Goal: Communication & Community: Answer question/provide support

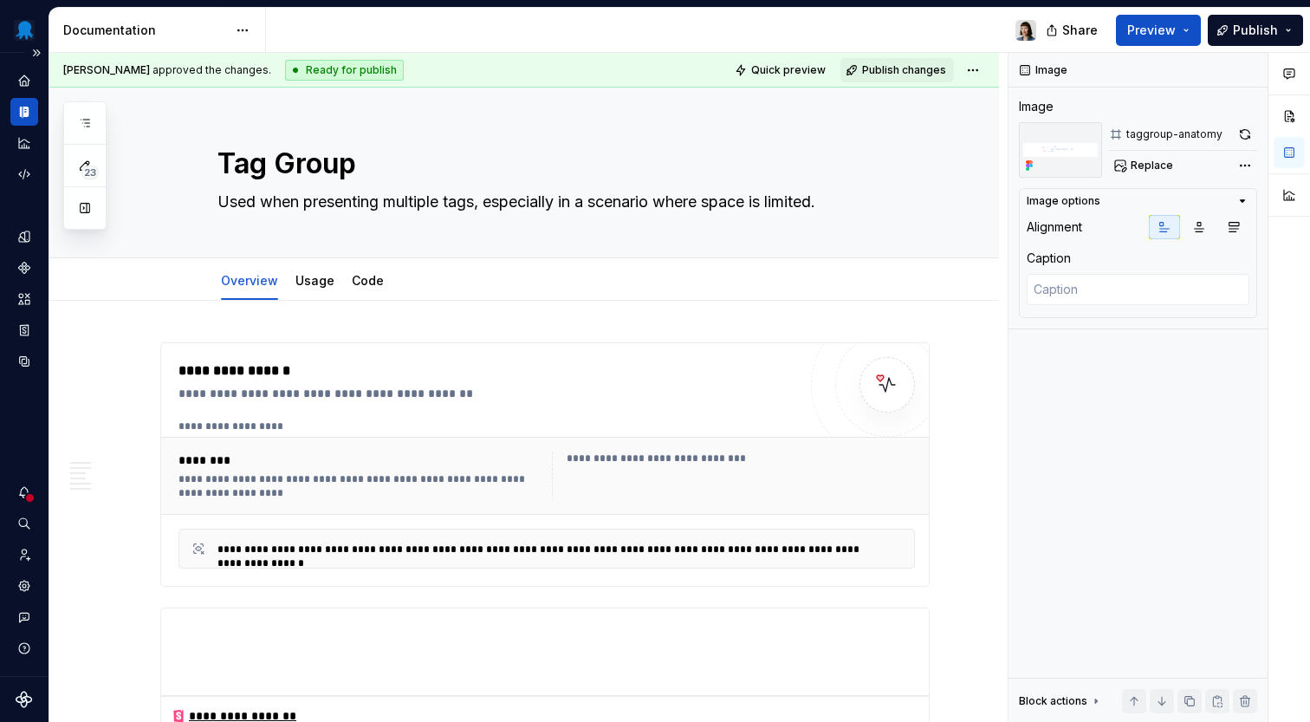
click at [29, 496] on div at bounding box center [29, 497] width 11 height 11
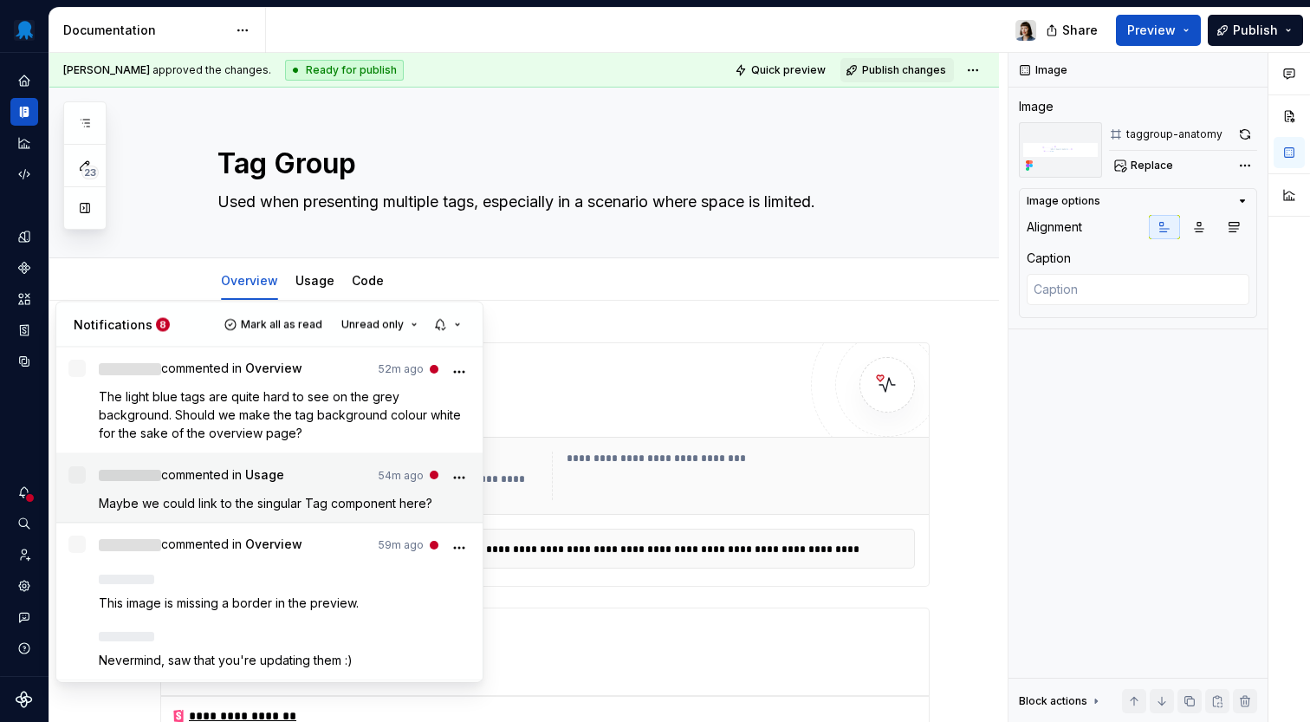
click at [357, 496] on span "Maybe we could link to the singular Tag component here?" at bounding box center [266, 502] width 334 height 15
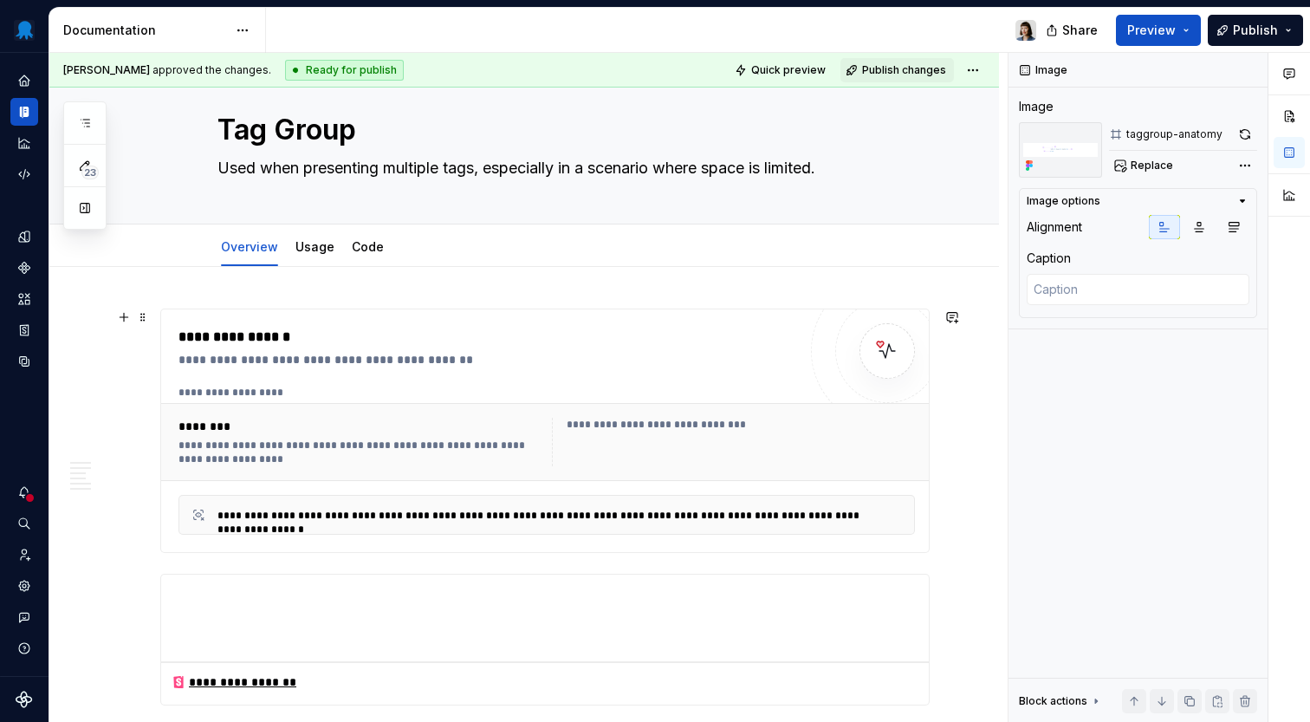
scroll to position [58, 0]
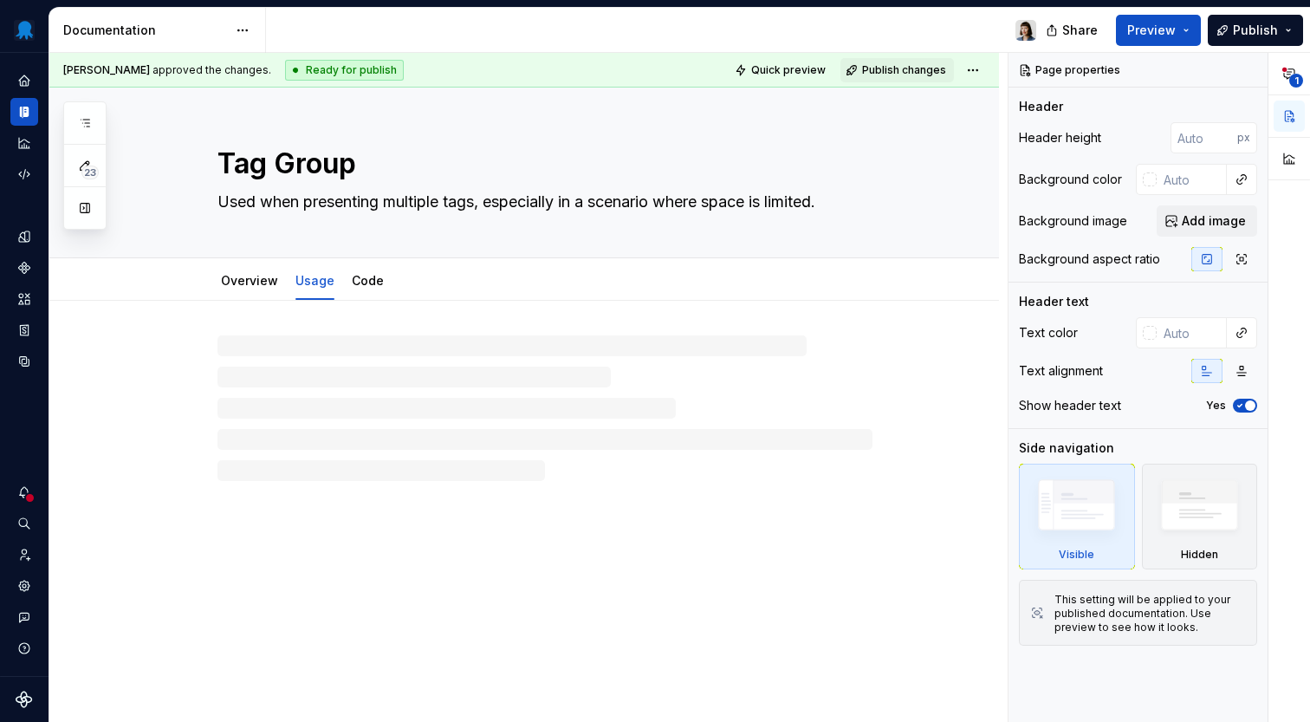
type textarea "*"
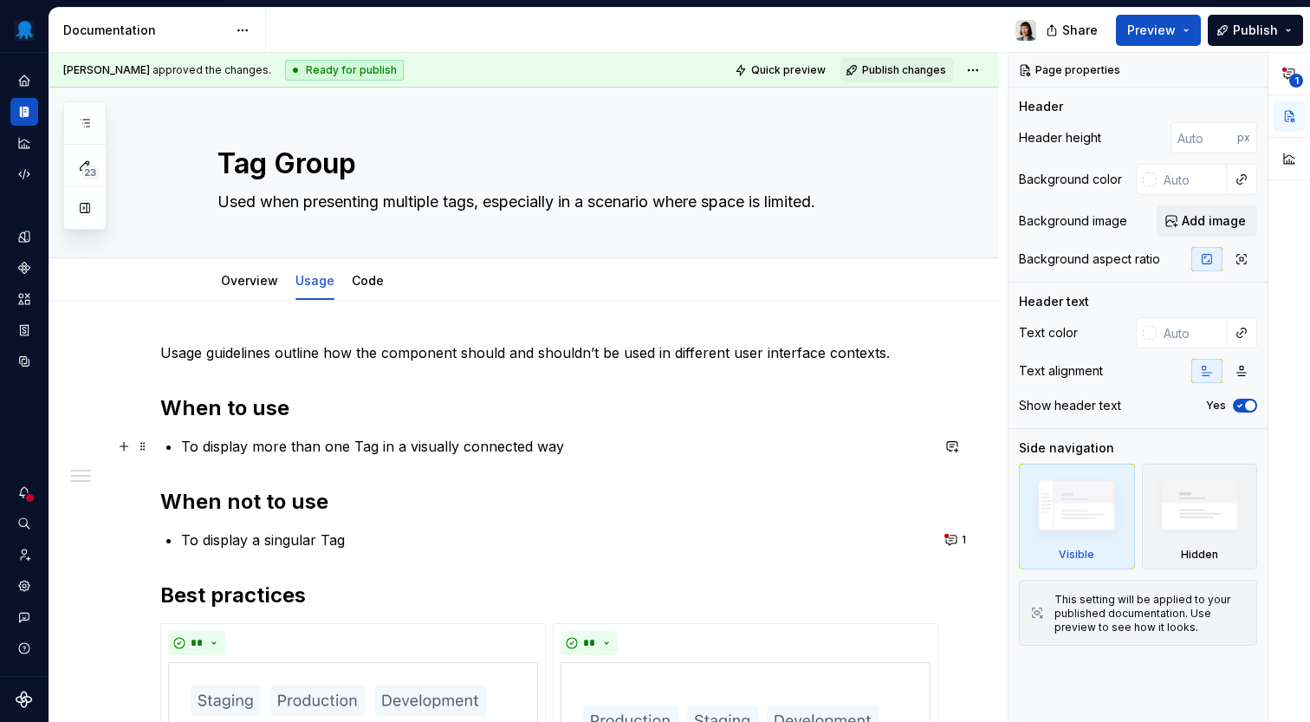
click at [363, 443] on p "To display more than one Tag in a visually connected way" at bounding box center [555, 446] width 749 height 21
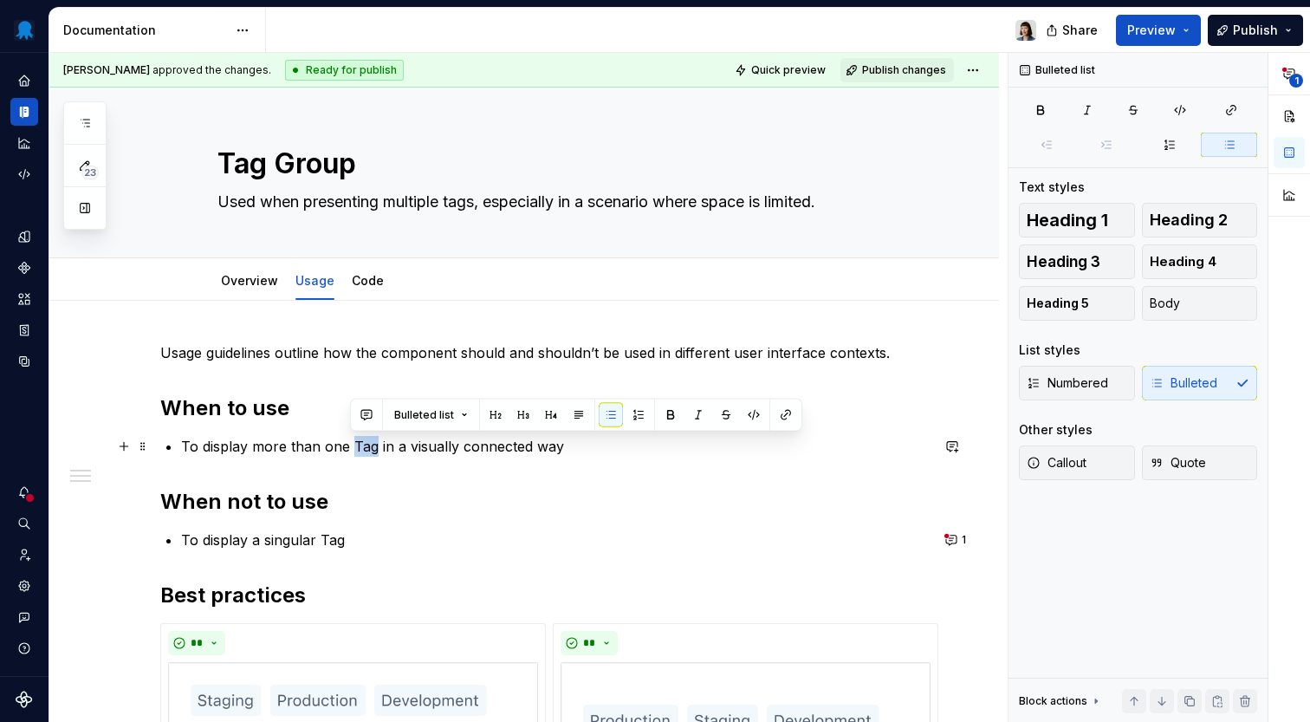
click at [363, 443] on p "To display more than one Tag in a visually connected way" at bounding box center [555, 446] width 749 height 21
click at [965, 535] on button "1" at bounding box center [957, 540] width 34 height 24
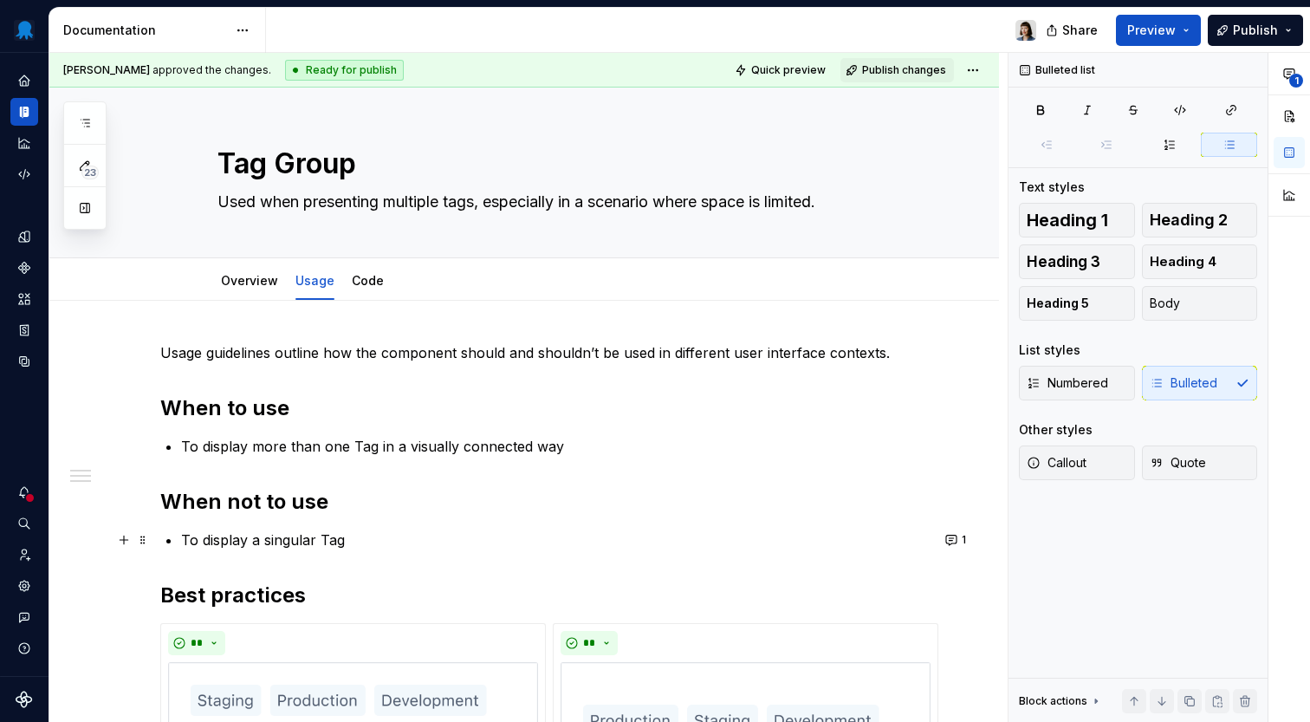
click at [334, 544] on p "To display a singular Tag" at bounding box center [555, 539] width 749 height 21
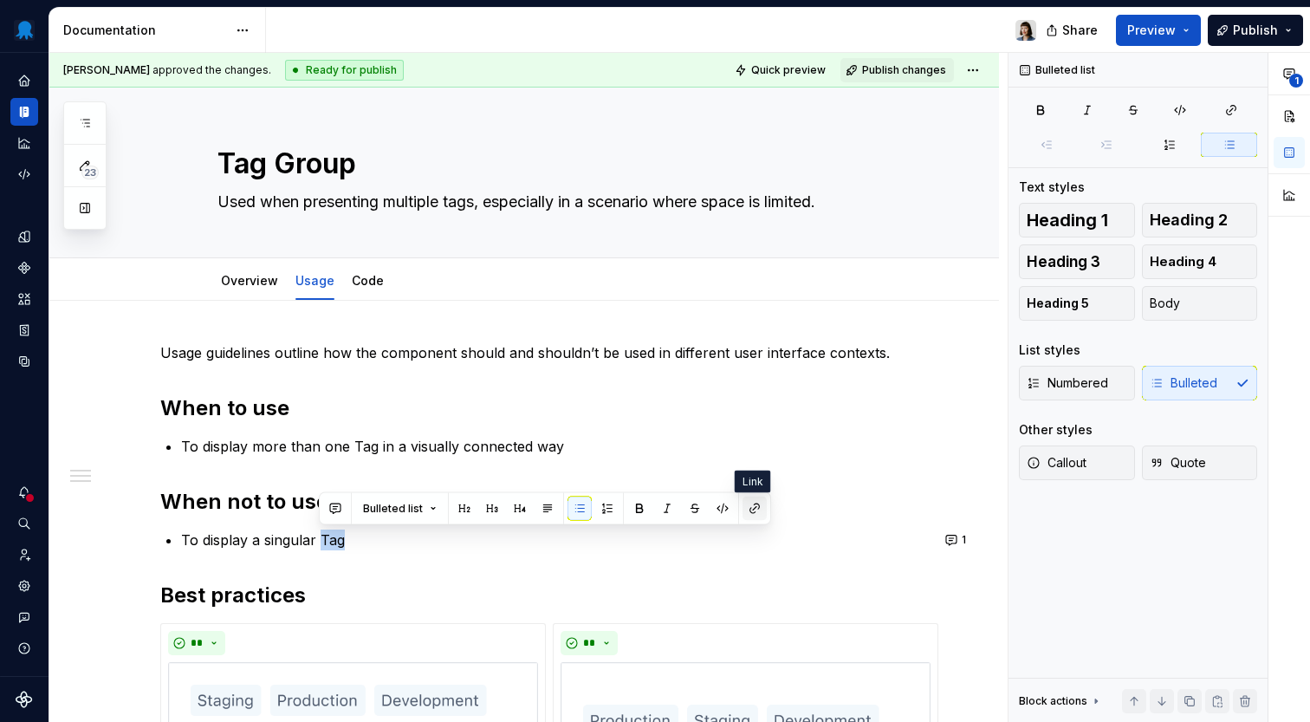
click at [755, 507] on button "button" at bounding box center [754, 508] width 24 height 24
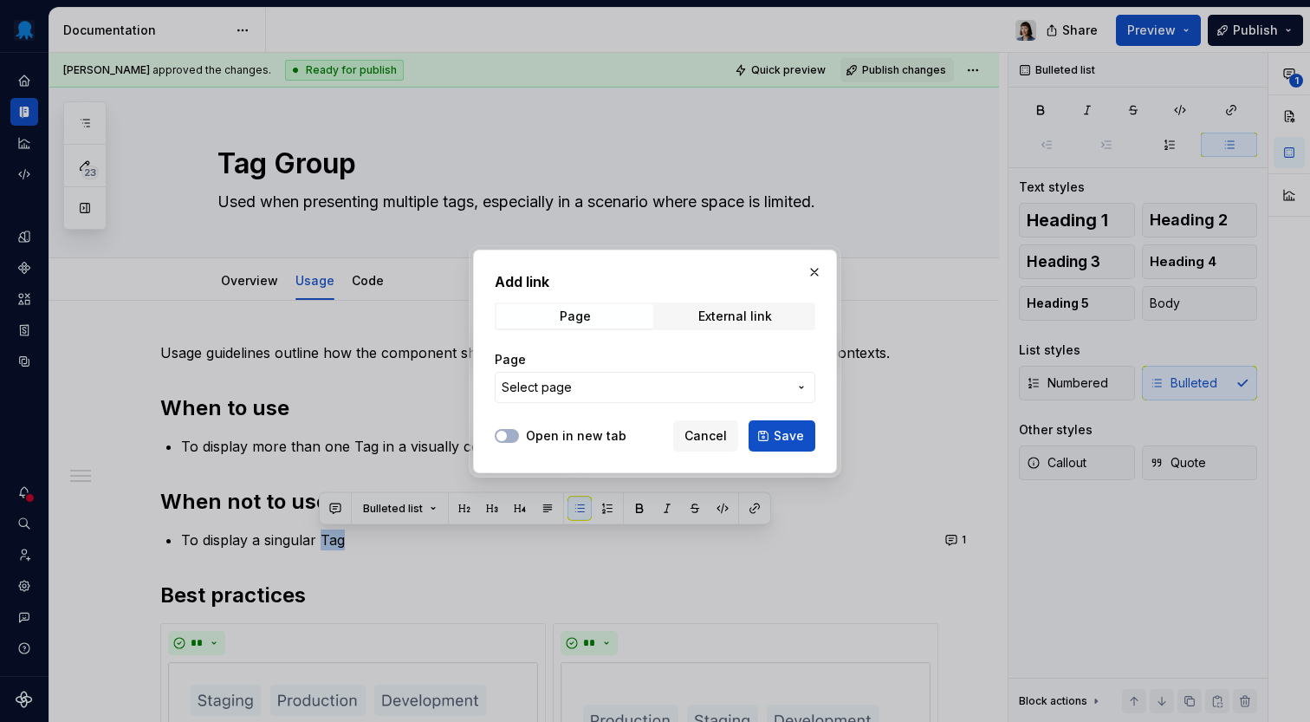
click at [677, 384] on span "Select page" at bounding box center [645, 387] width 286 height 17
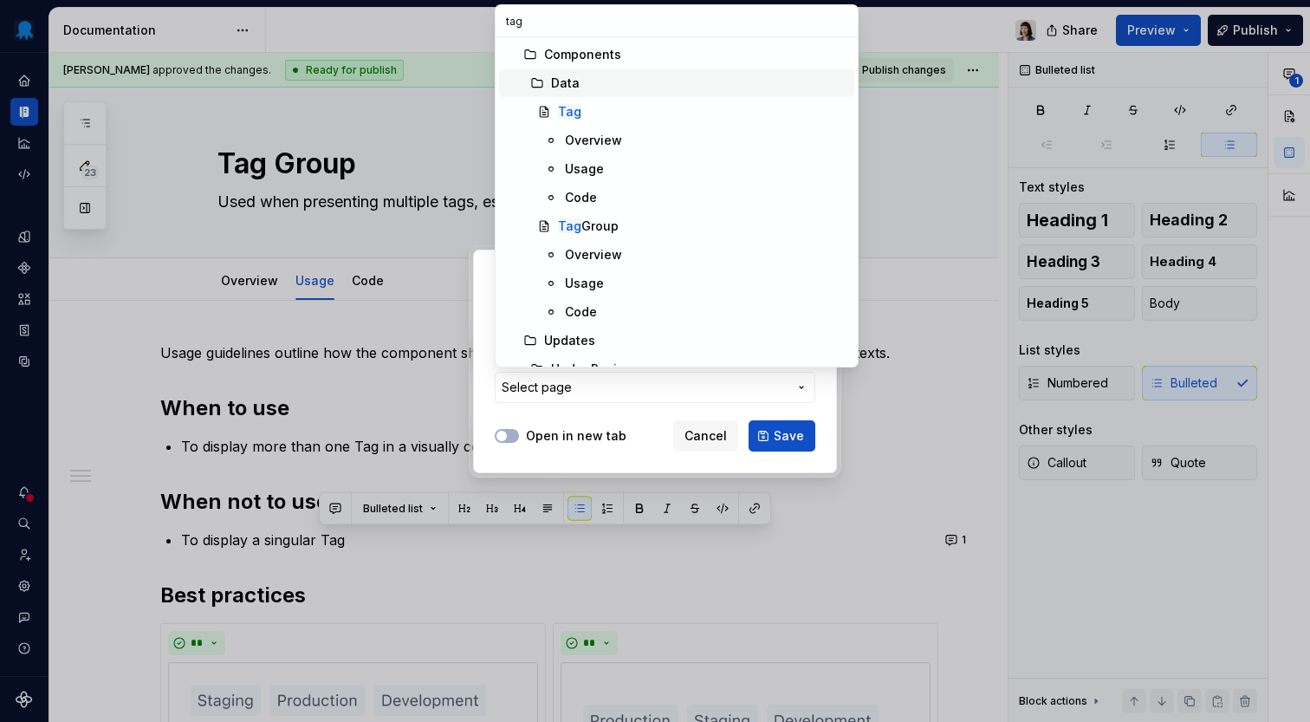
type input "tag"
click at [577, 108] on mark "Tag" at bounding box center [569, 111] width 23 height 15
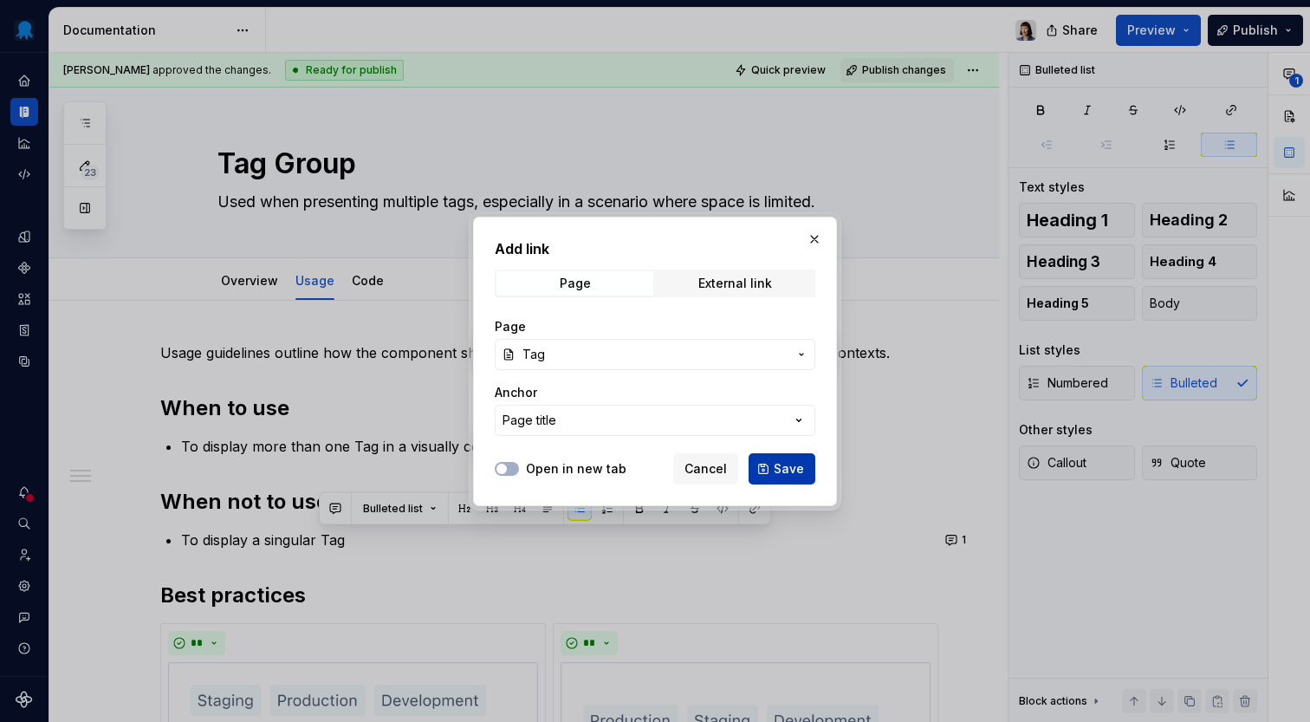
click at [779, 470] on span "Save" at bounding box center [789, 468] width 30 height 17
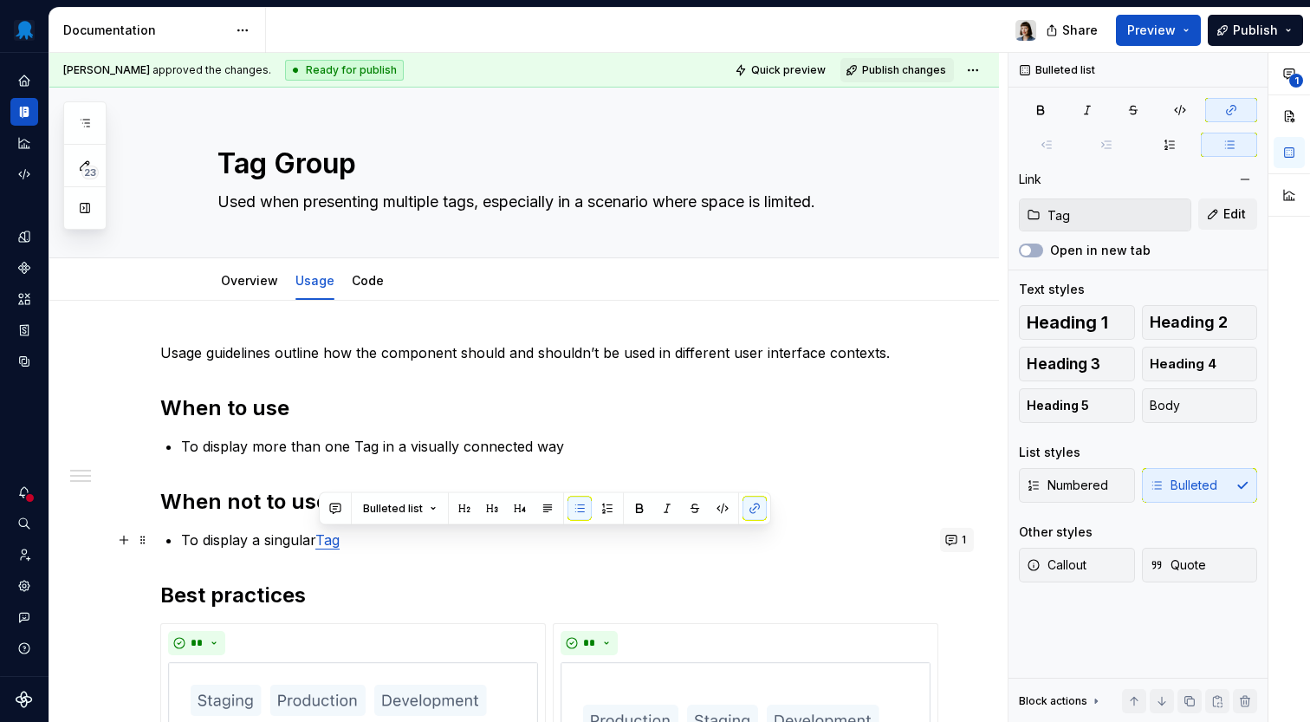
click at [969, 540] on button "1" at bounding box center [957, 540] width 34 height 24
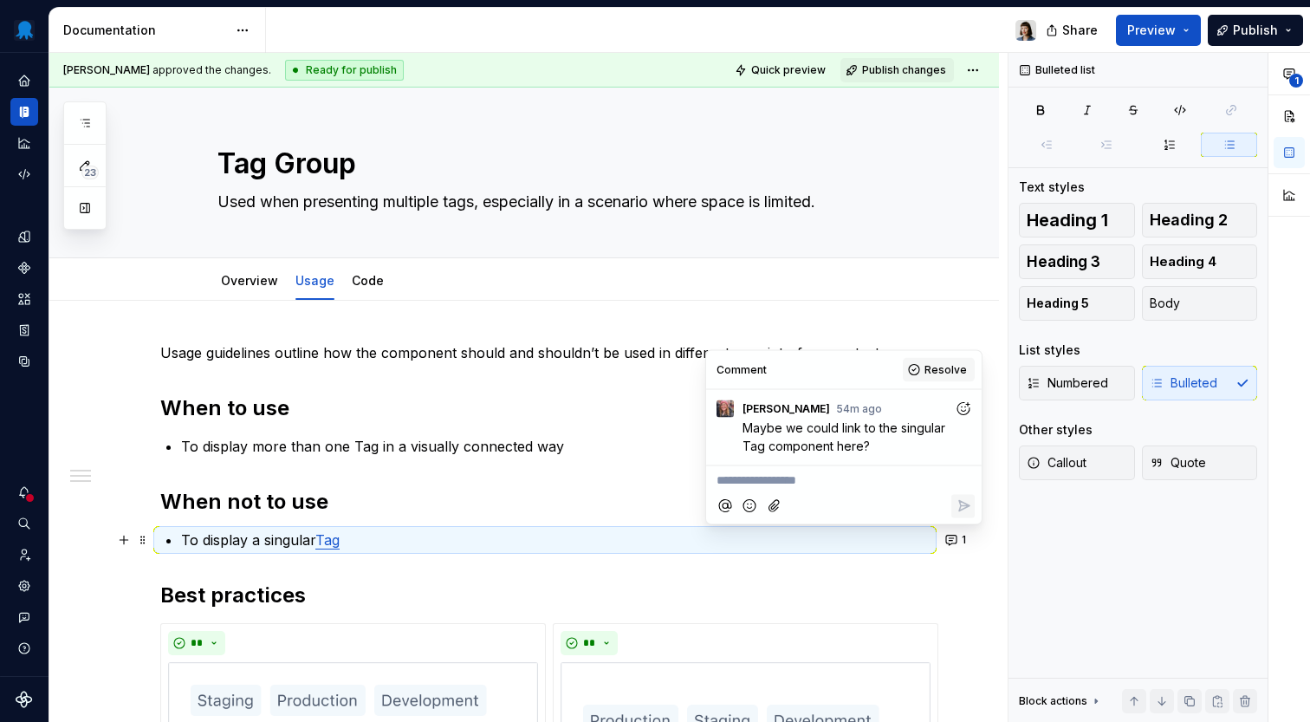
click at [940, 366] on span "Resolve" at bounding box center [945, 370] width 42 height 14
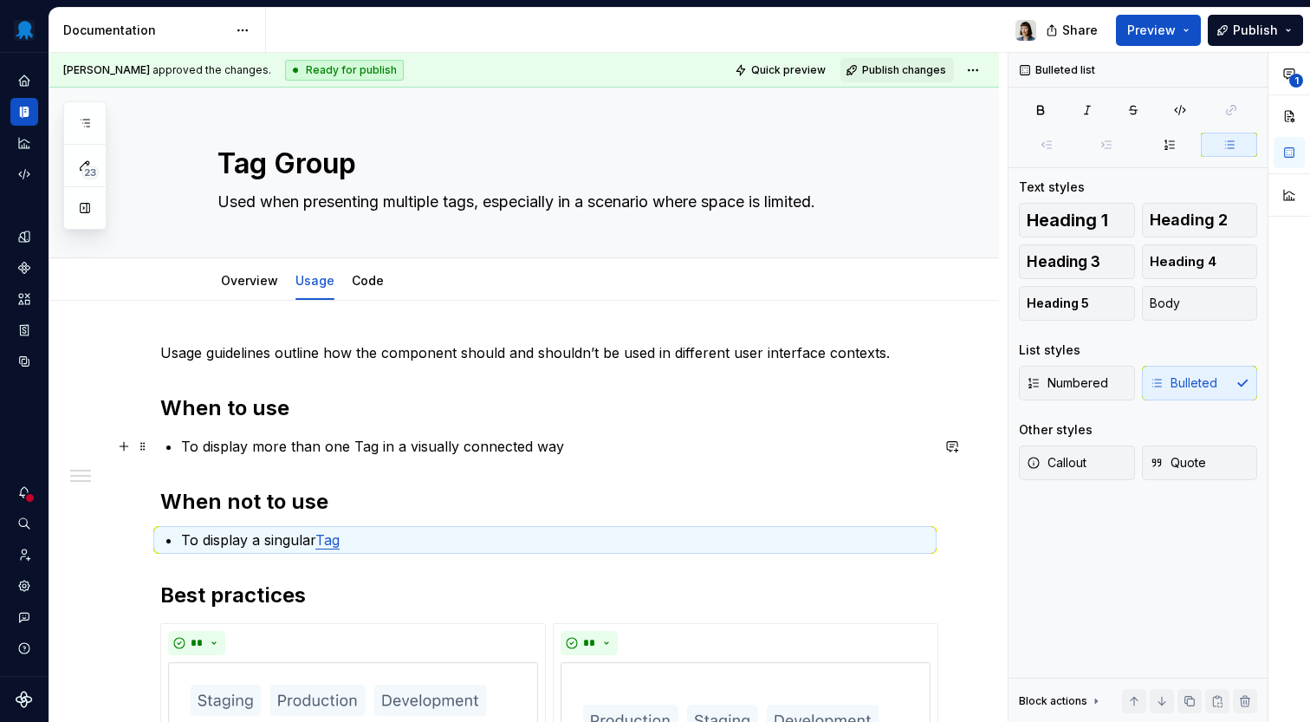
click at [366, 448] on p "To display more than one Tag in a visually connected way" at bounding box center [555, 446] width 749 height 21
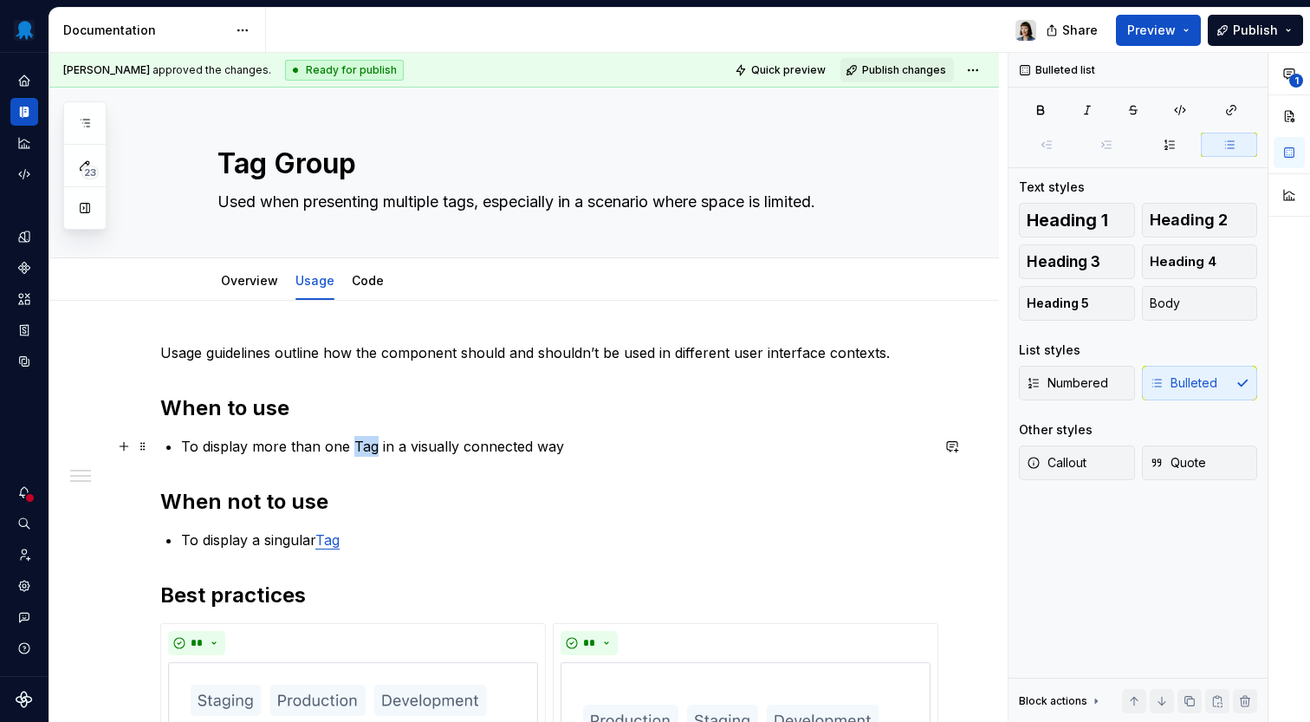
click at [366, 448] on p "To display more than one Tag in a visually connected way" at bounding box center [555, 446] width 749 height 21
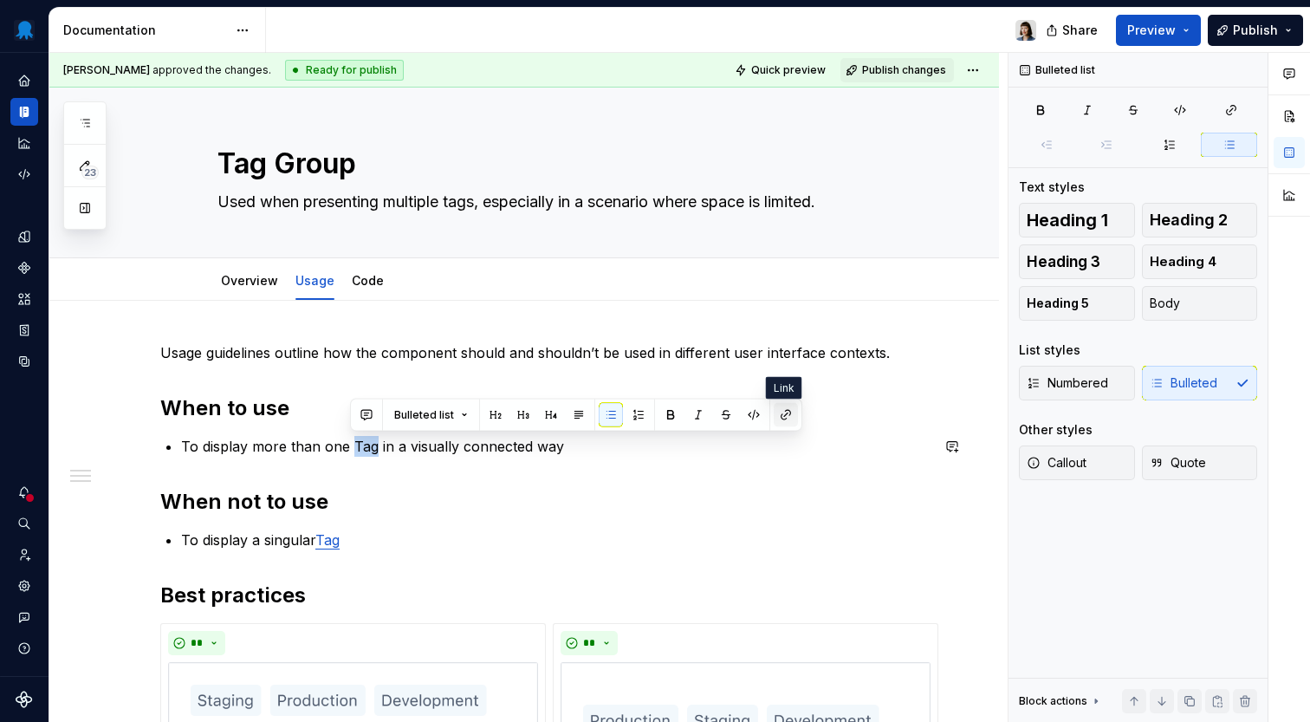
click at [790, 417] on button "button" at bounding box center [786, 415] width 24 height 24
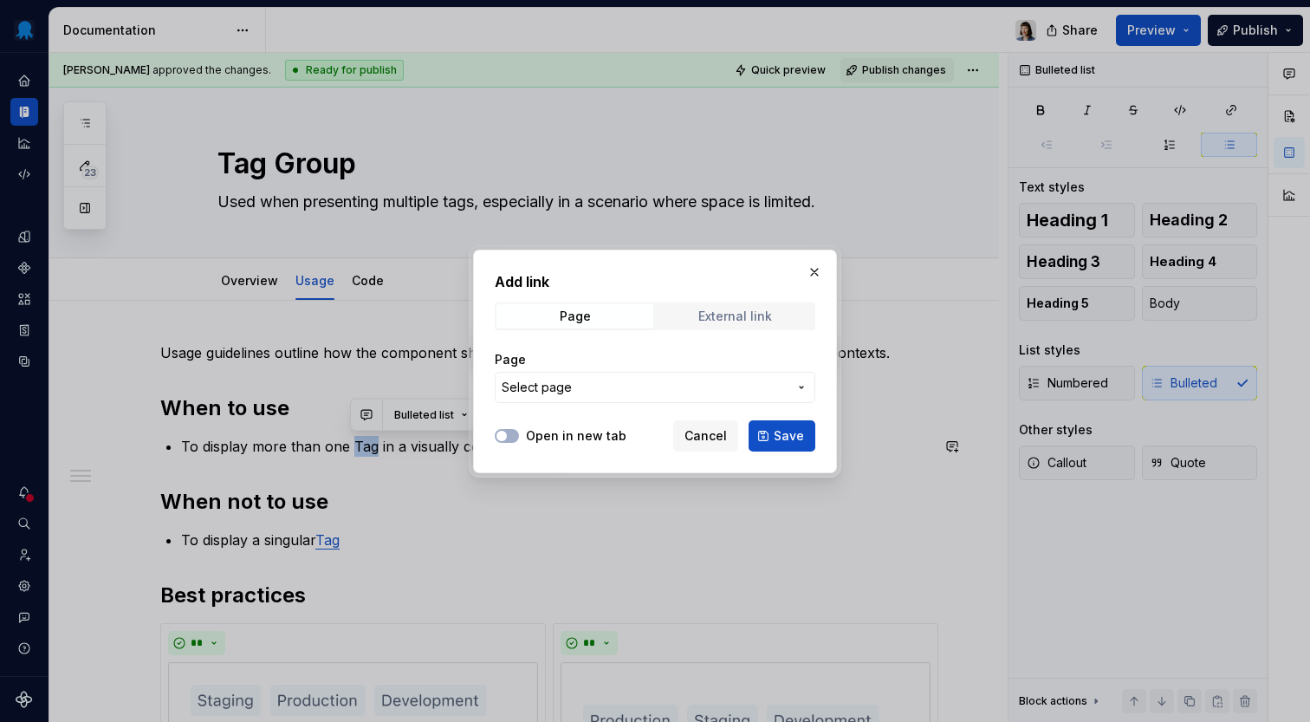
click at [770, 319] on div "External link" at bounding box center [735, 316] width 74 height 14
click at [599, 320] on span "Page" at bounding box center [574, 316] width 157 height 24
click at [637, 379] on span "Select page" at bounding box center [645, 387] width 286 height 17
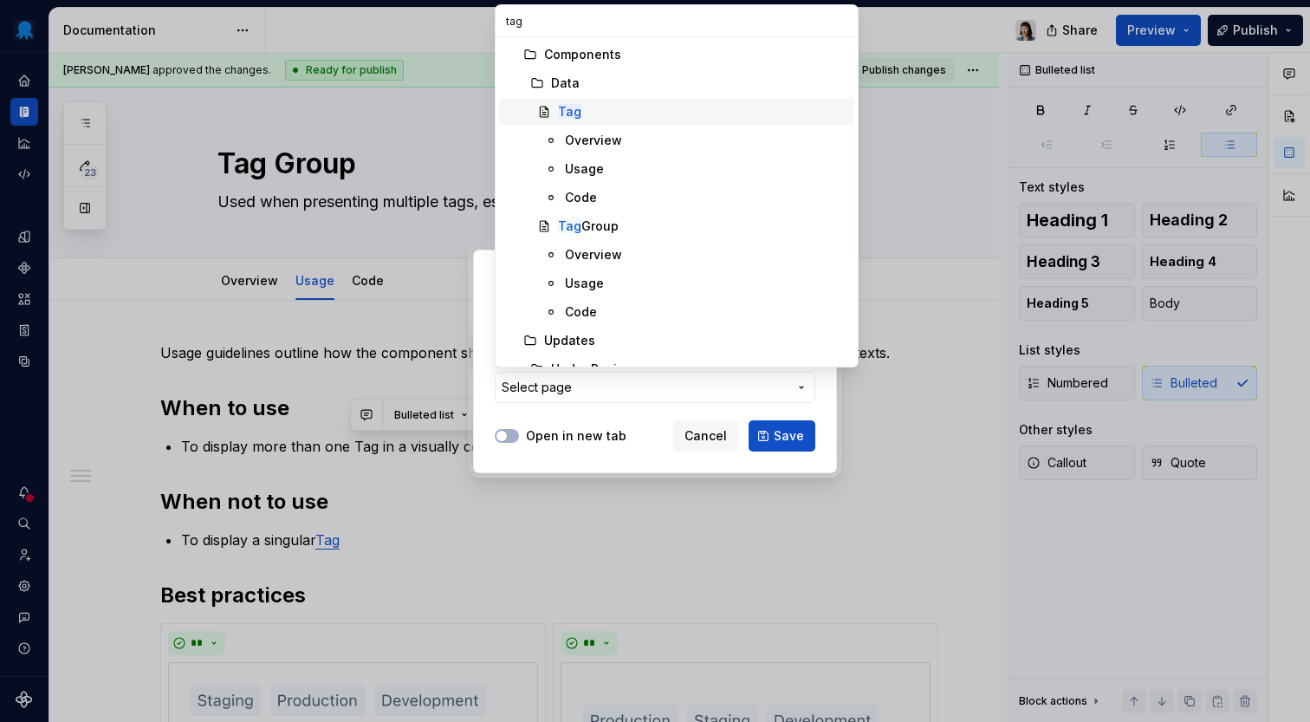
type input "tag"
click at [580, 110] on mark "Tag" at bounding box center [569, 111] width 23 height 15
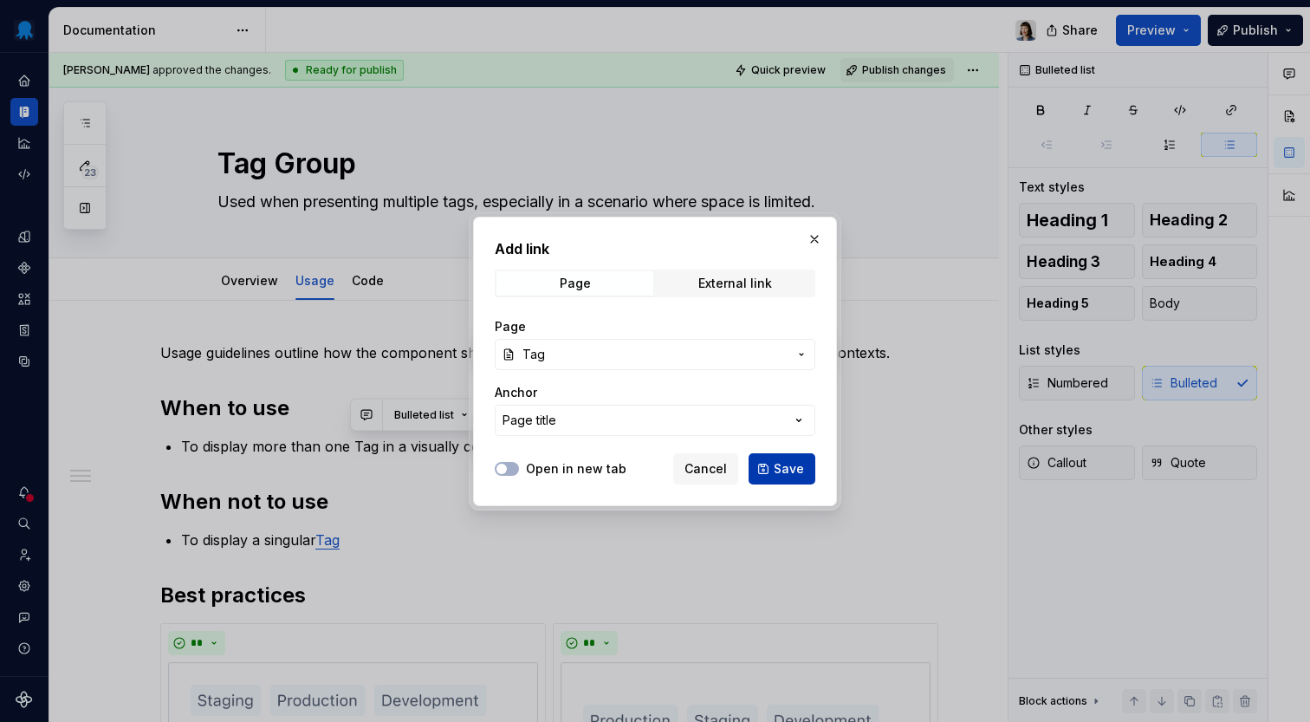
click at [792, 469] on span "Save" at bounding box center [789, 468] width 30 height 17
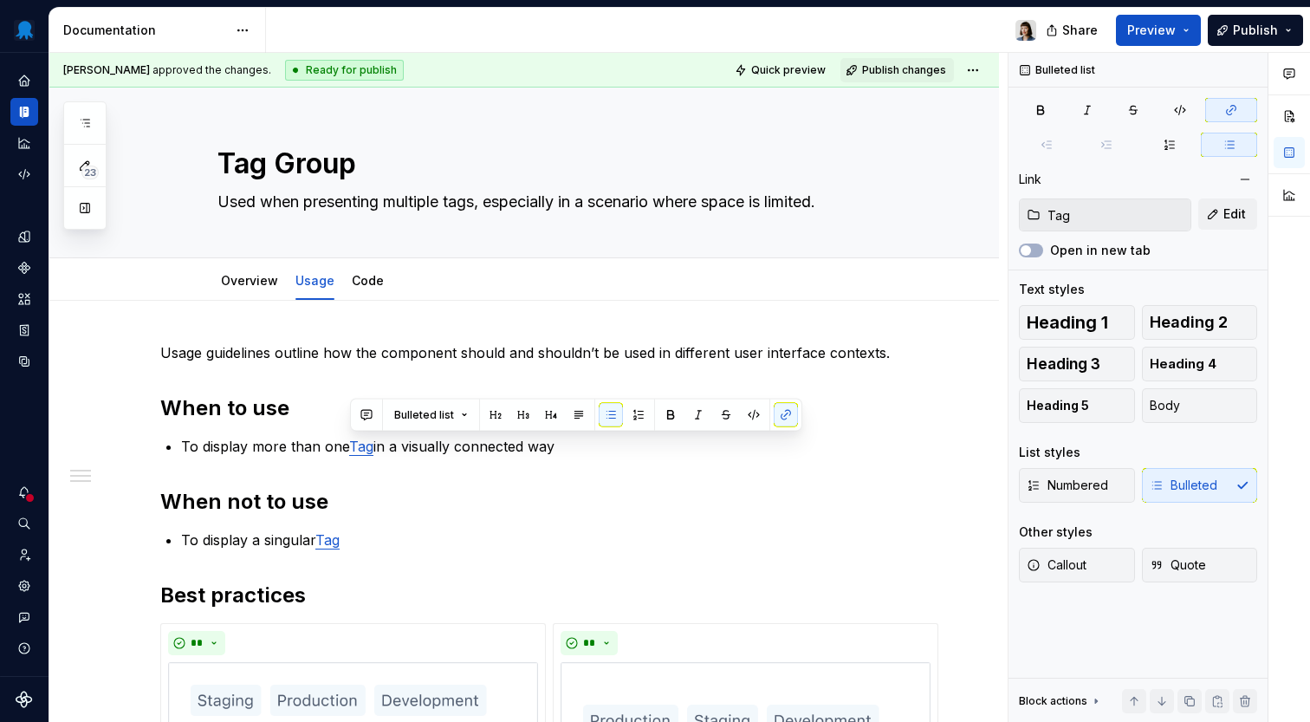
click at [833, 478] on div "**********" at bounding box center [544, 637] width 769 height 590
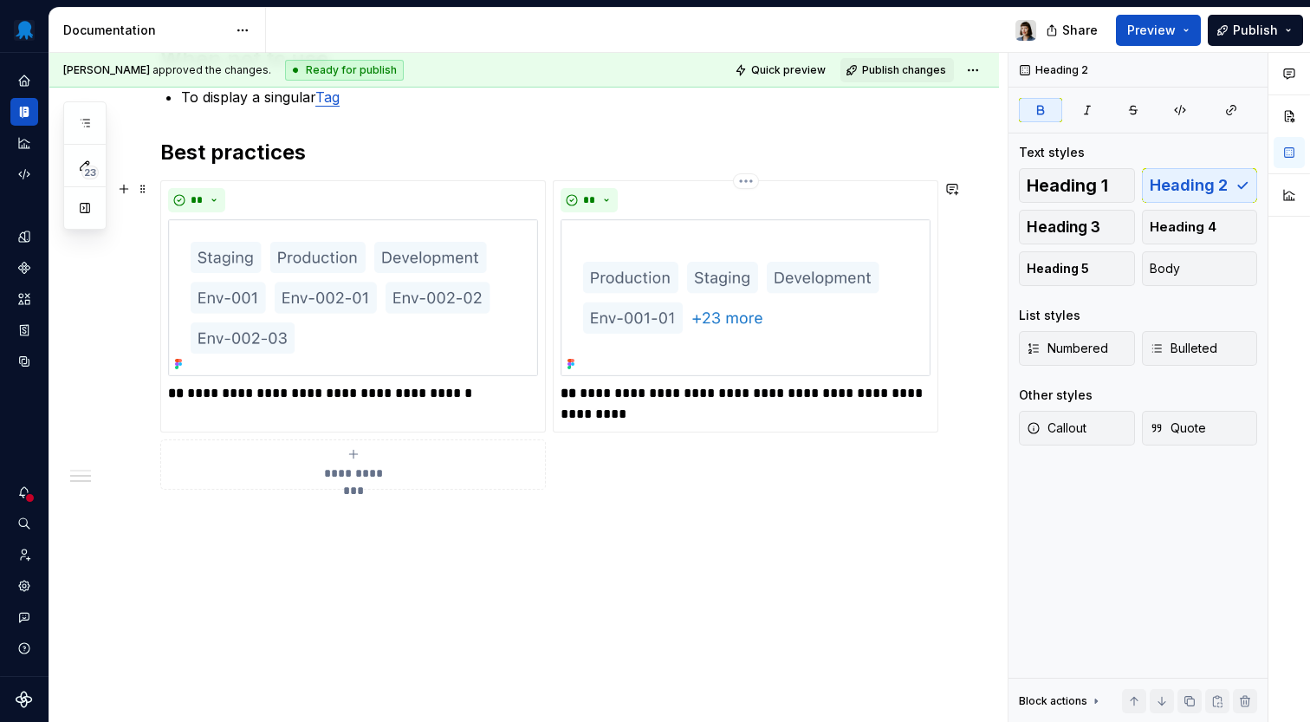
scroll to position [447, 0]
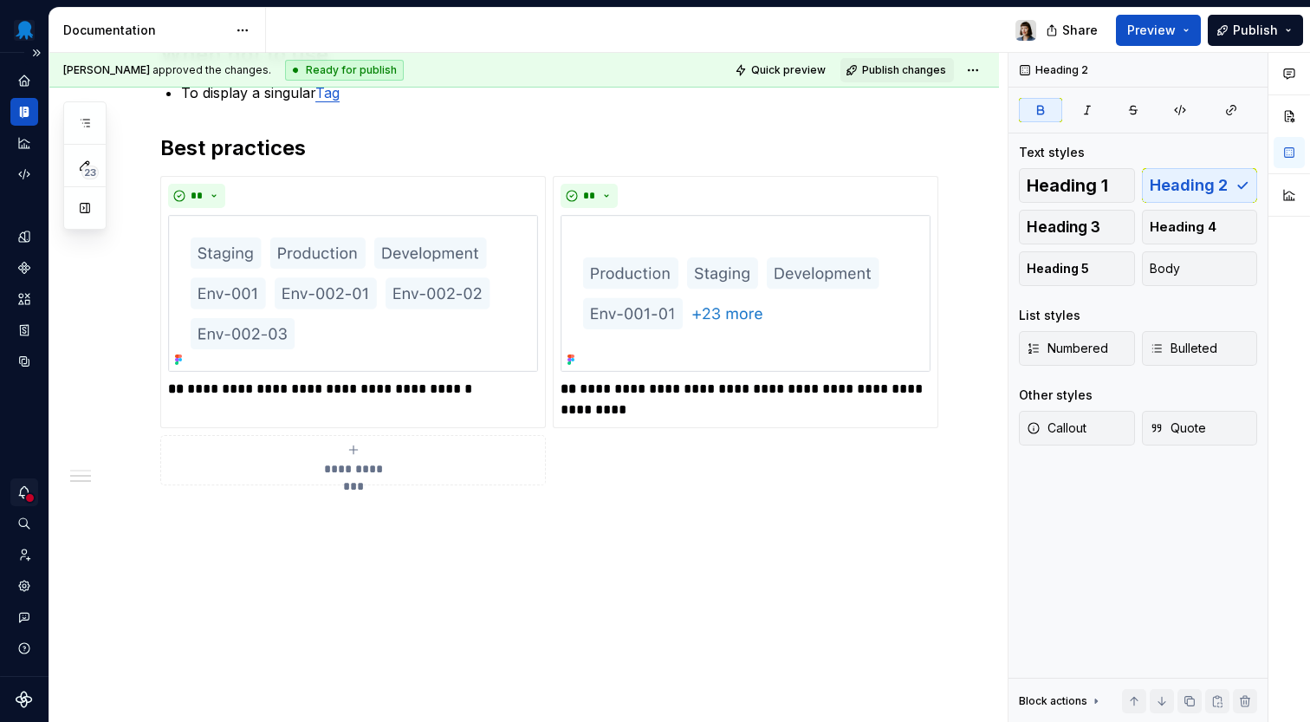
click at [28, 485] on icon "Notifications" at bounding box center [24, 492] width 16 height 16
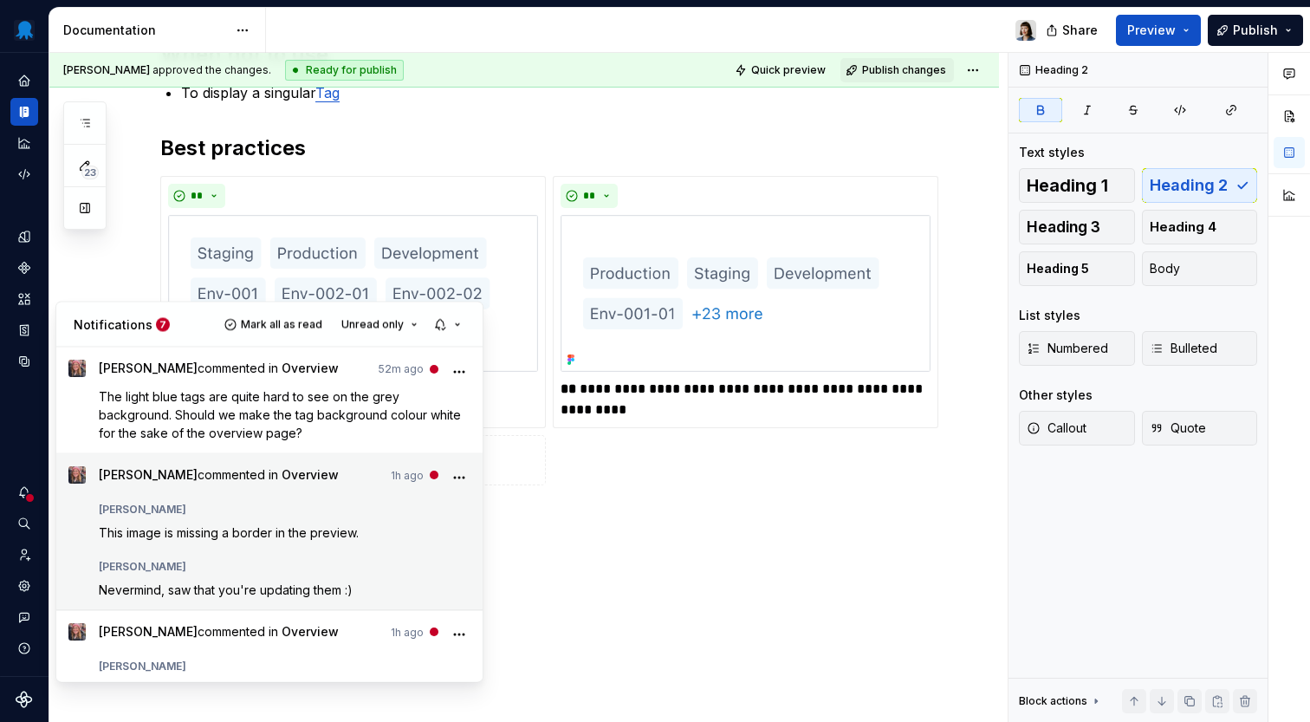
click at [346, 560] on div "[PERSON_NAME]" at bounding box center [285, 562] width 373 height 21
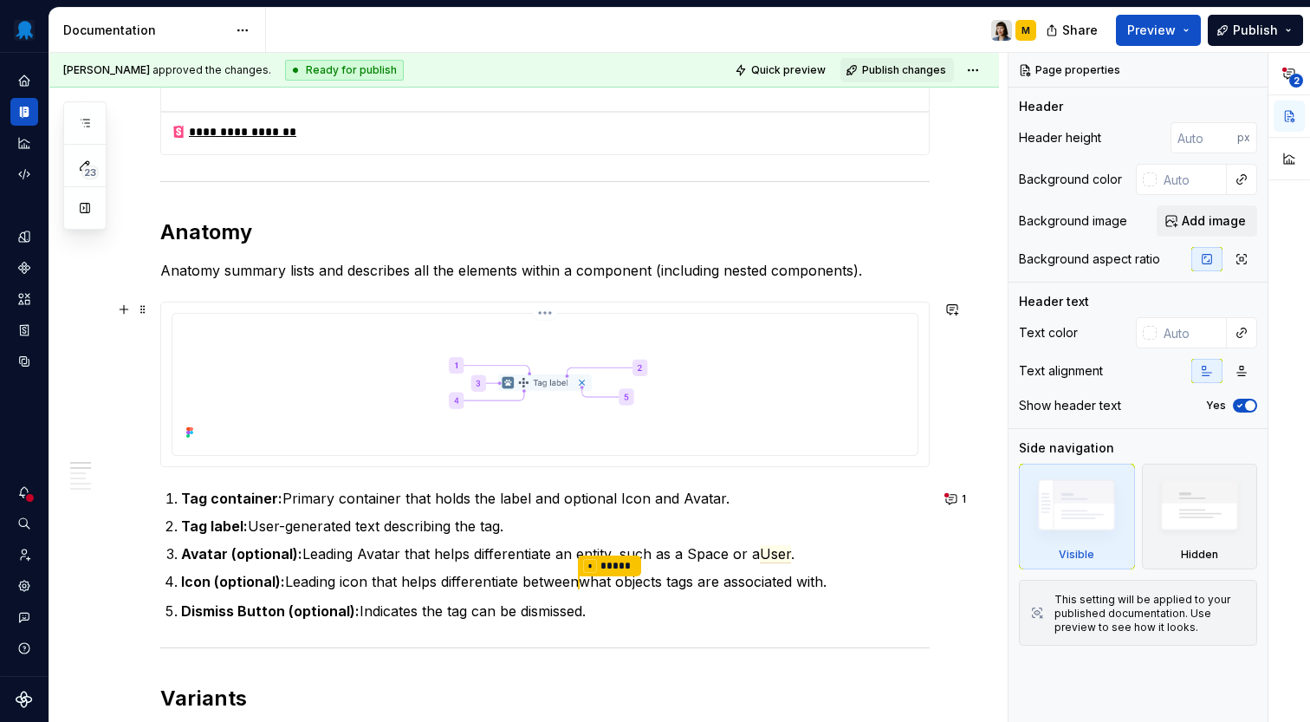
scroll to position [831, 0]
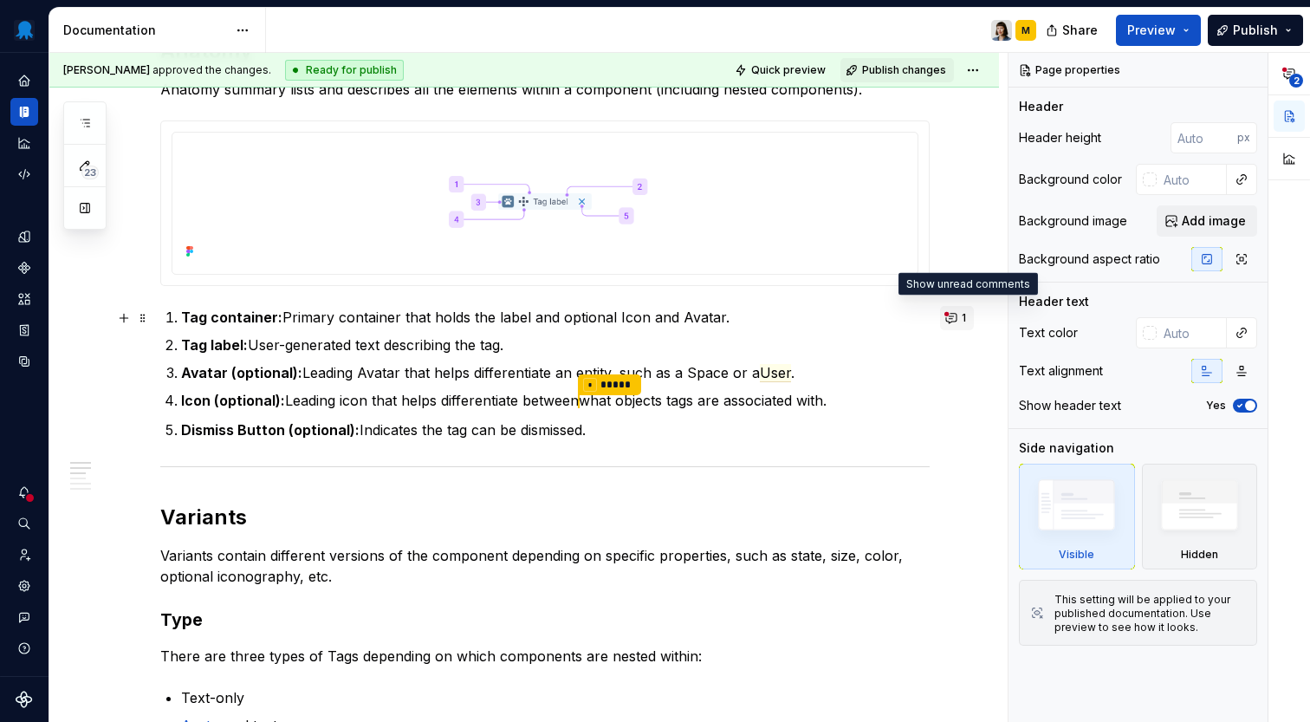
click at [963, 314] on button "1" at bounding box center [957, 318] width 34 height 24
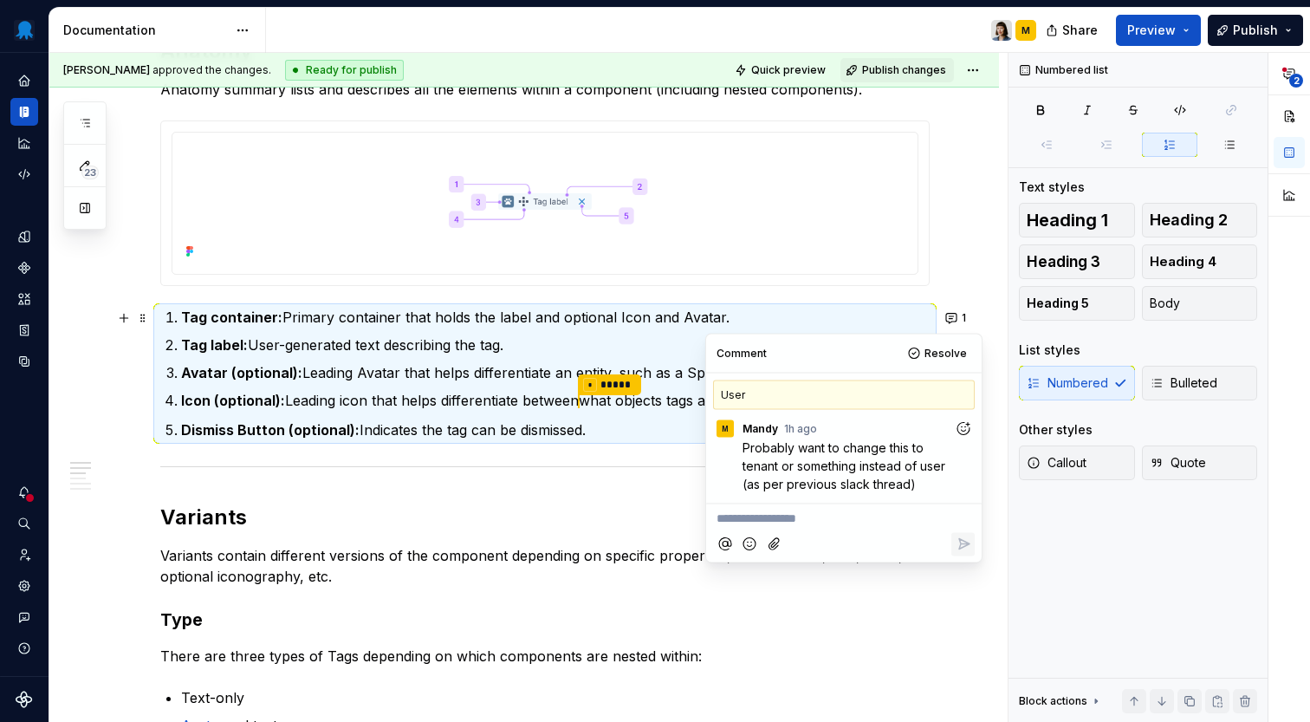
click at [539, 421] on p "Dismiss Button (optional): Indicates the tag can be dismissed." at bounding box center [555, 429] width 749 height 21
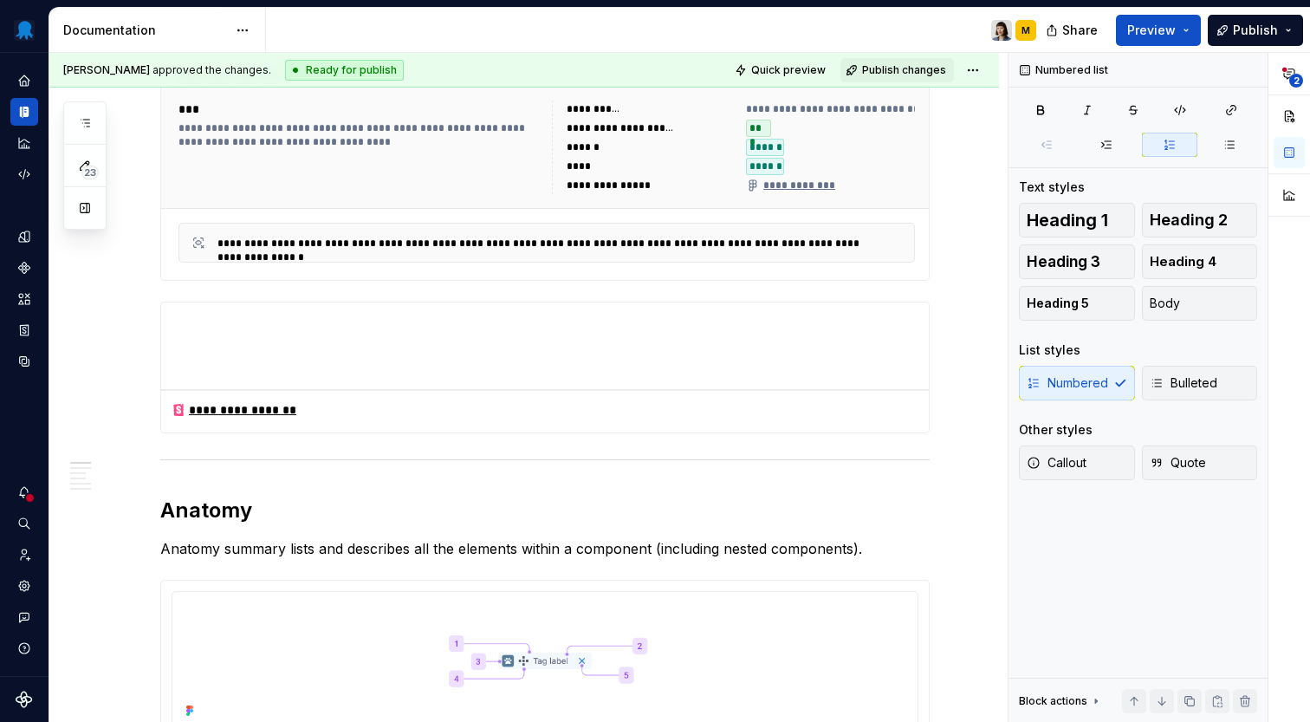
scroll to position [0, 0]
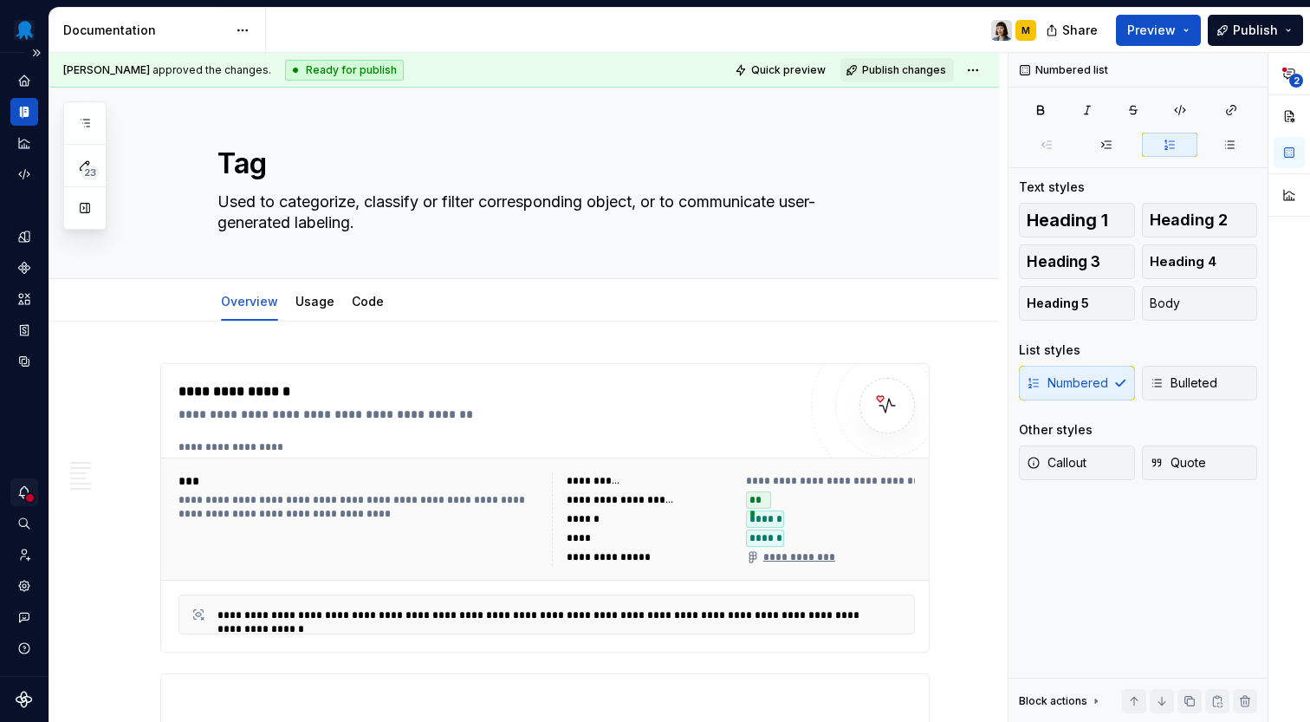
click at [30, 488] on icon "Notifications" at bounding box center [24, 492] width 16 height 16
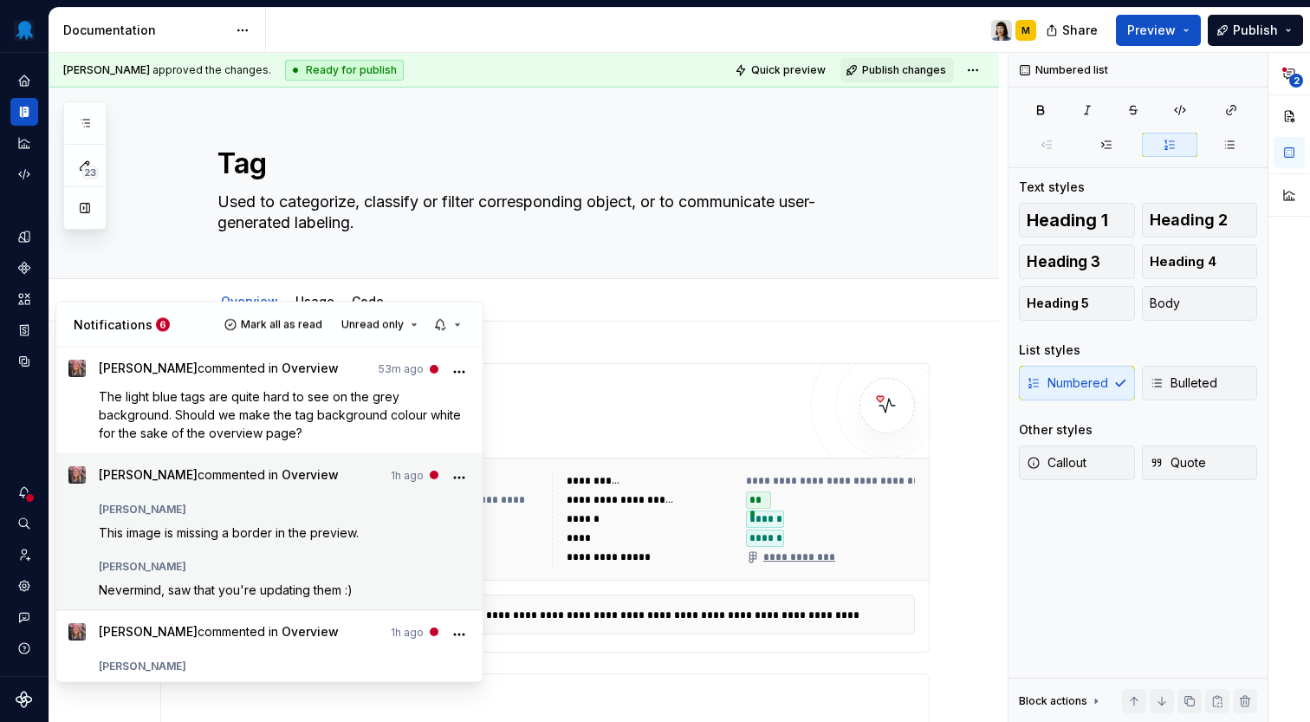
click at [392, 560] on div "[PERSON_NAME]" at bounding box center [285, 562] width 373 height 21
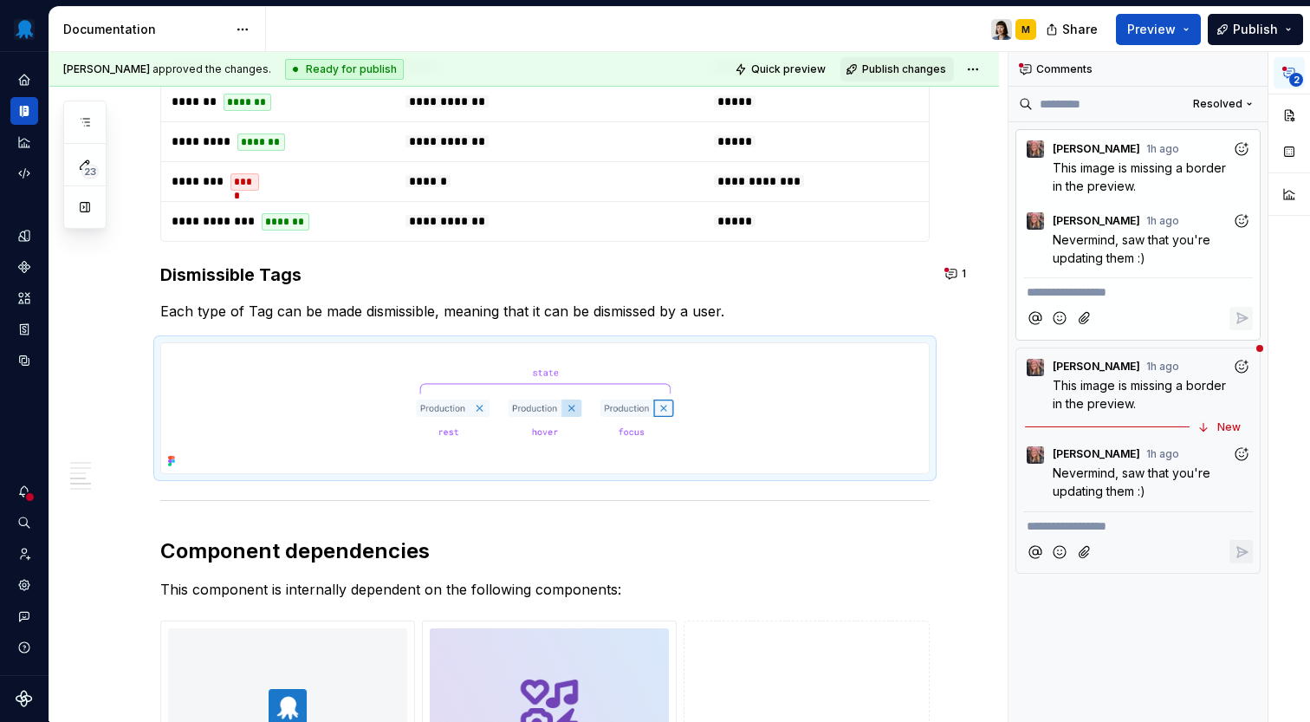
scroll to position [1724, 0]
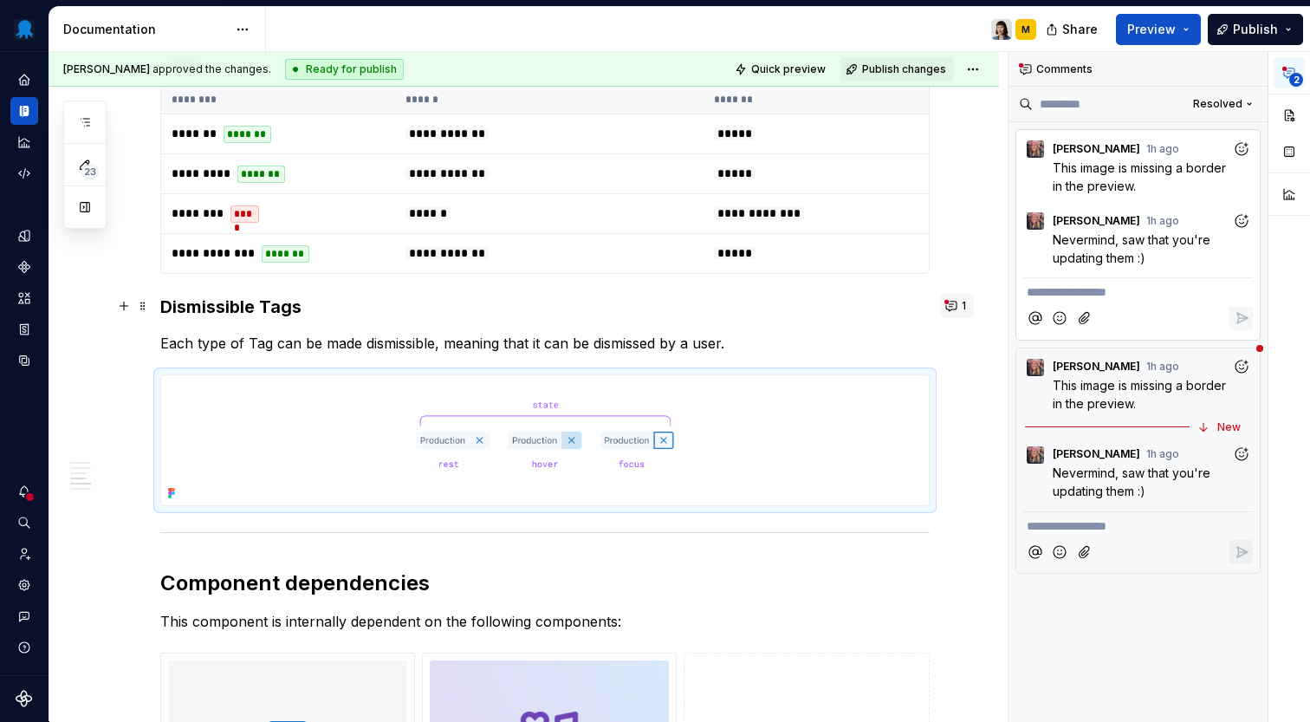
click at [964, 294] on button "1" at bounding box center [957, 306] width 34 height 24
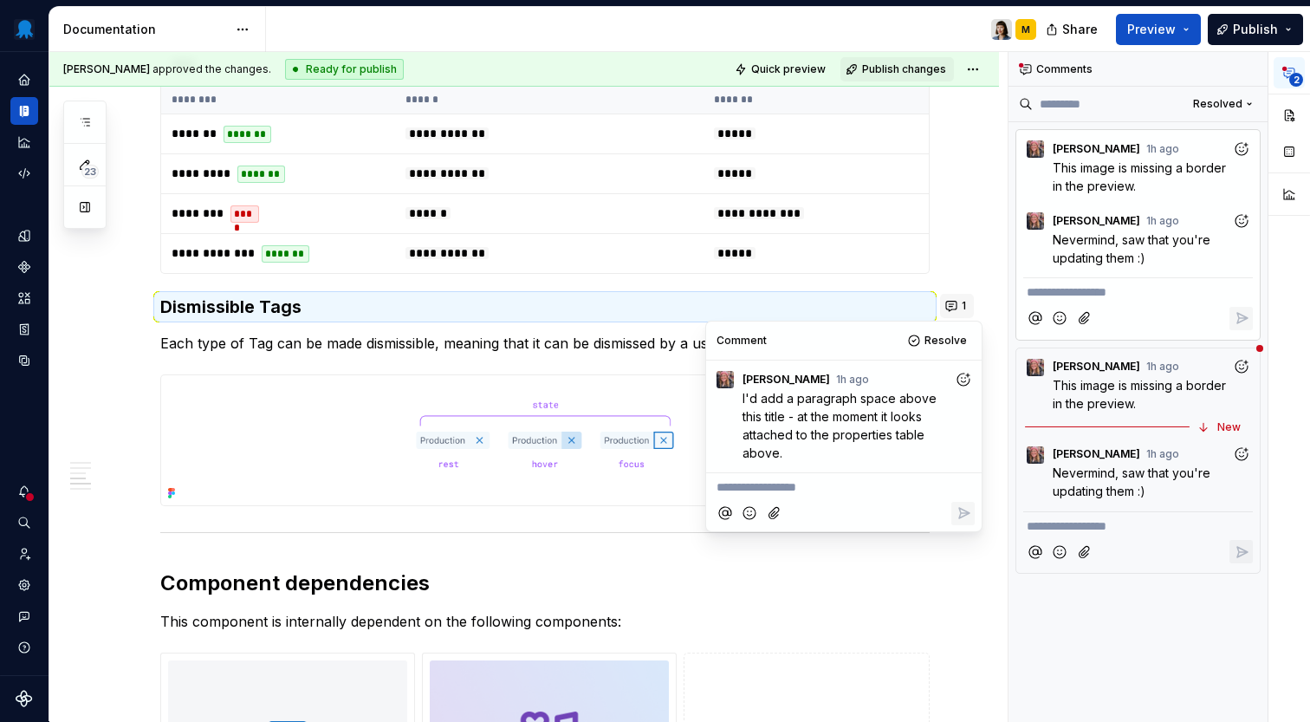
scroll to position [0, 0]
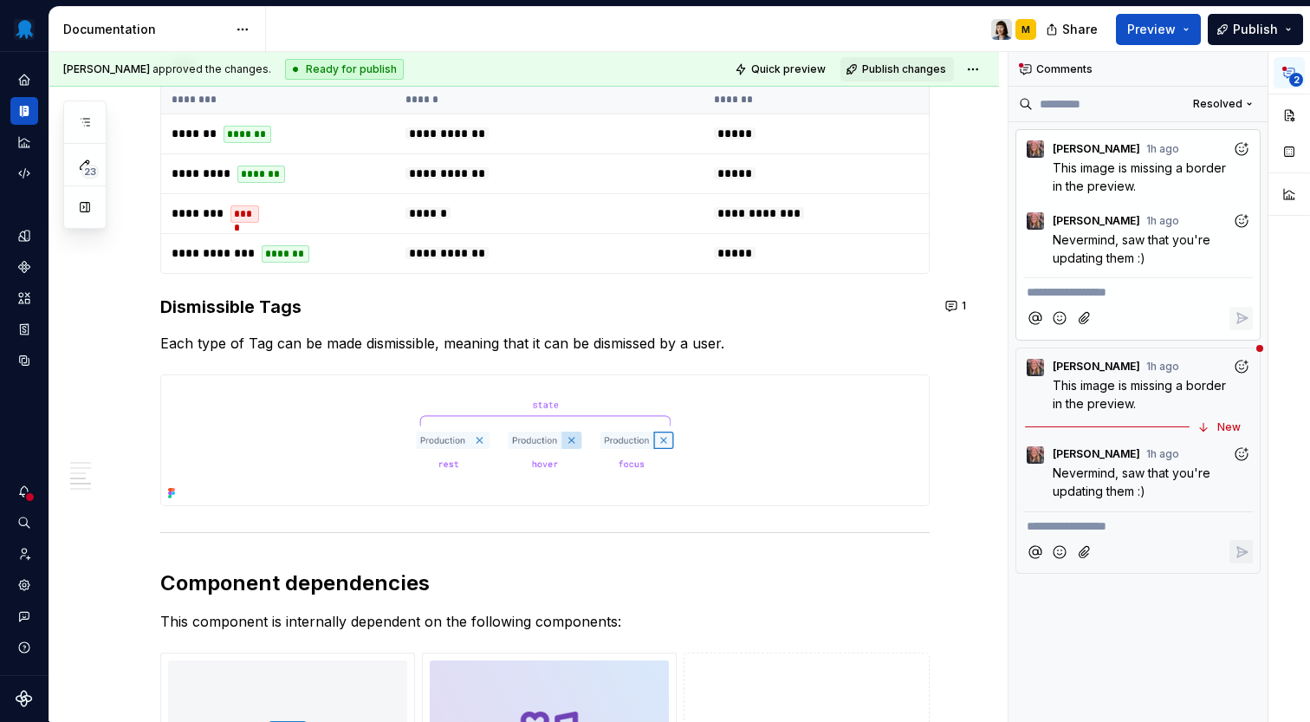
click at [606, 350] on p "Each type of Tag can be made dismissible, meaning that it can be dismissed by a…" at bounding box center [544, 343] width 769 height 21
click at [1196, 29] on button "Preview" at bounding box center [1158, 29] width 85 height 31
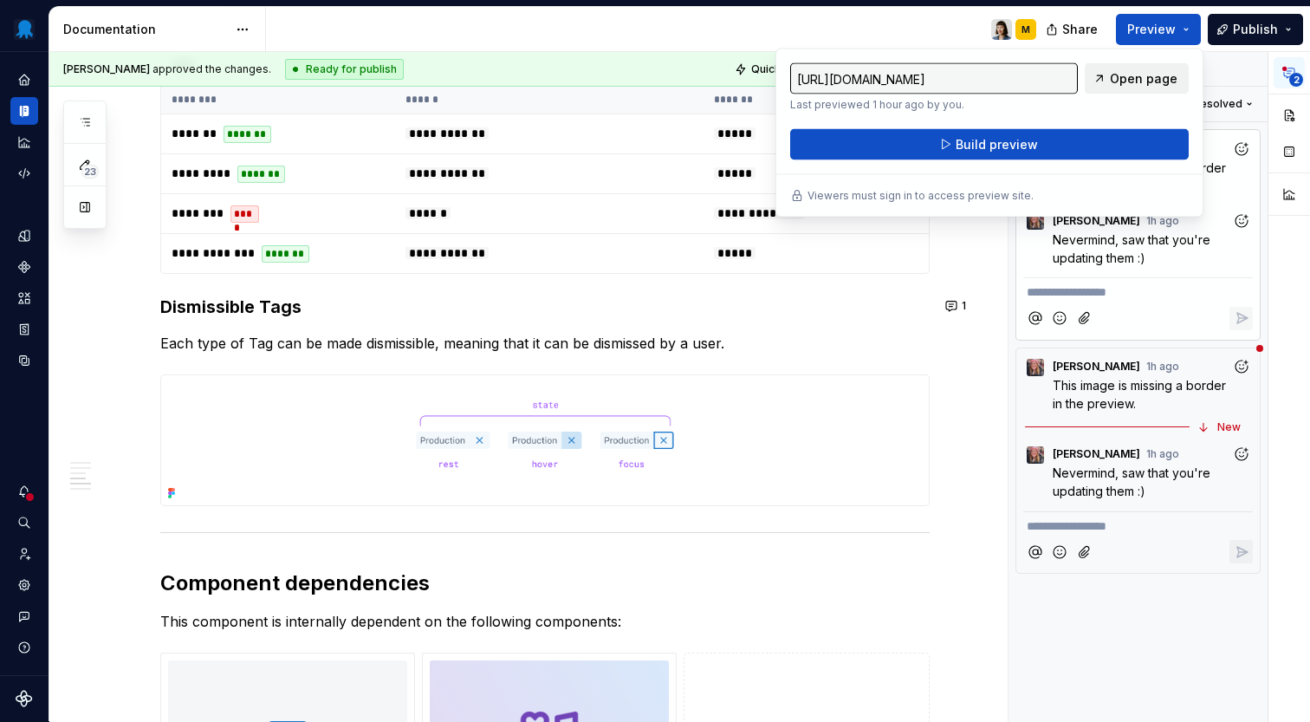
click at [1147, 85] on span "Open page" at bounding box center [1144, 78] width 68 height 17
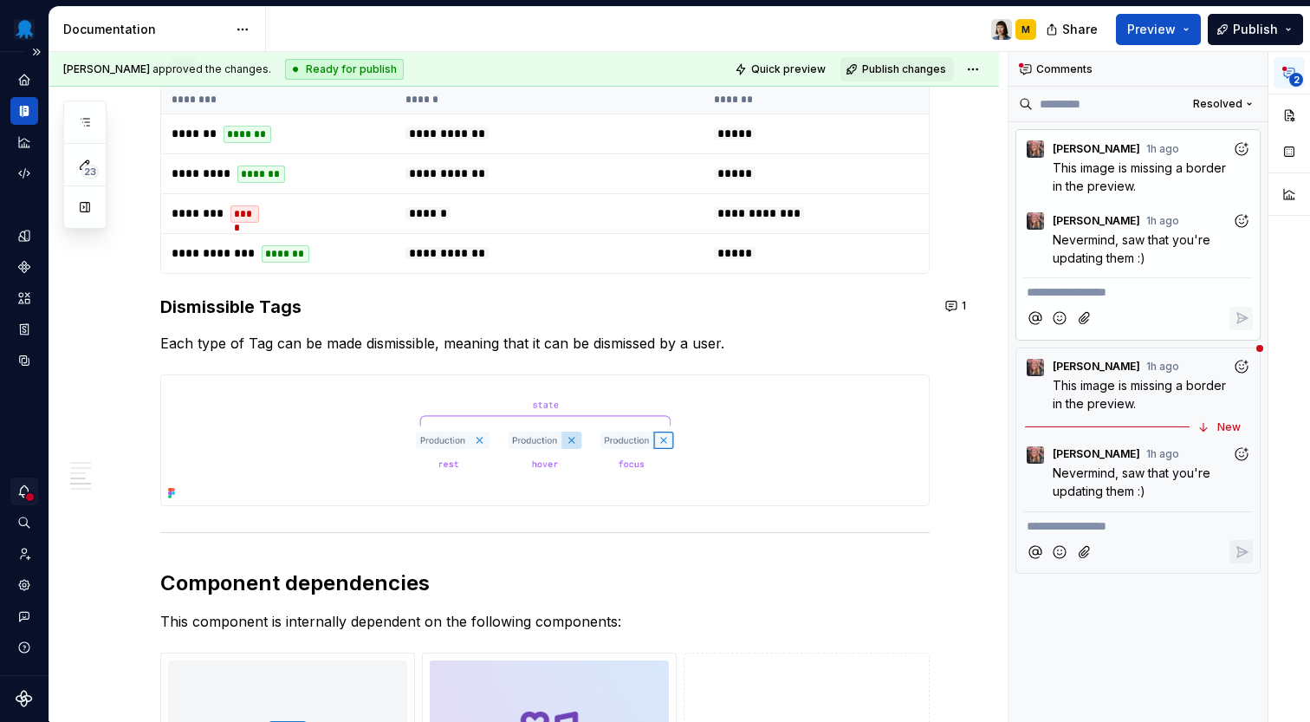
click at [24, 489] on icon "Notifications" at bounding box center [24, 491] width 16 height 16
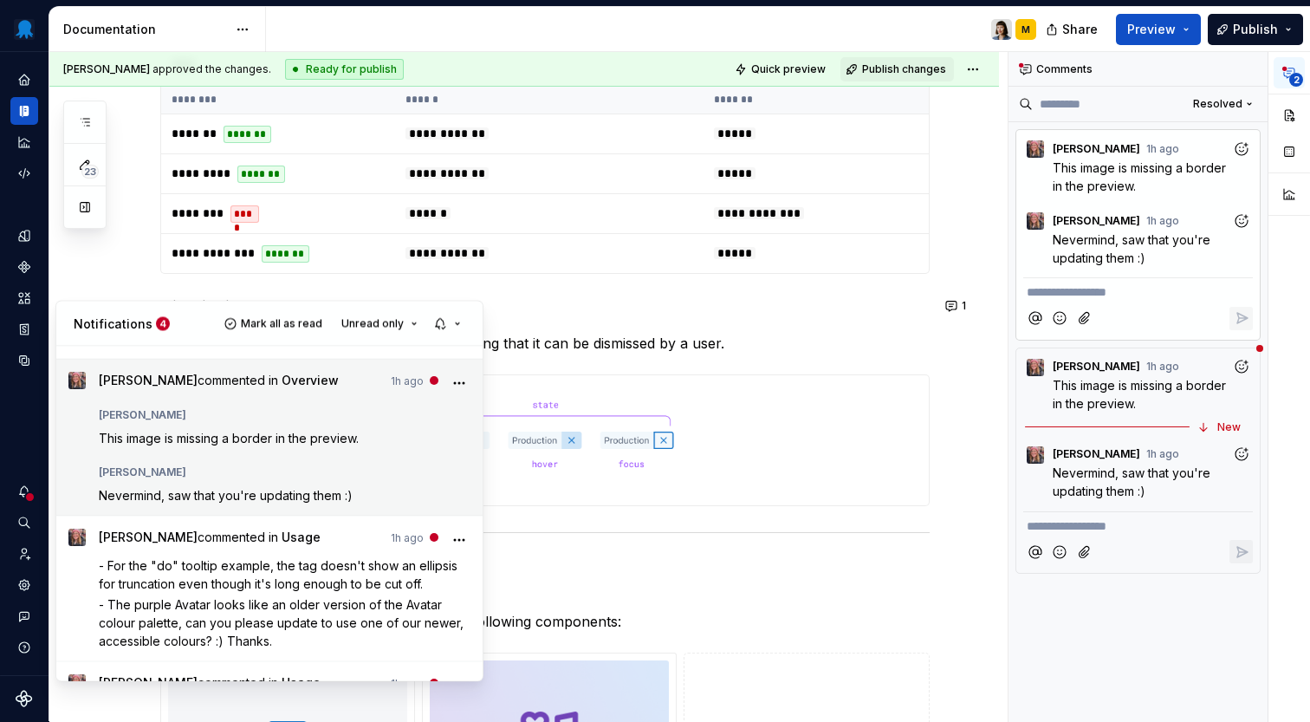
scroll to position [162, 0]
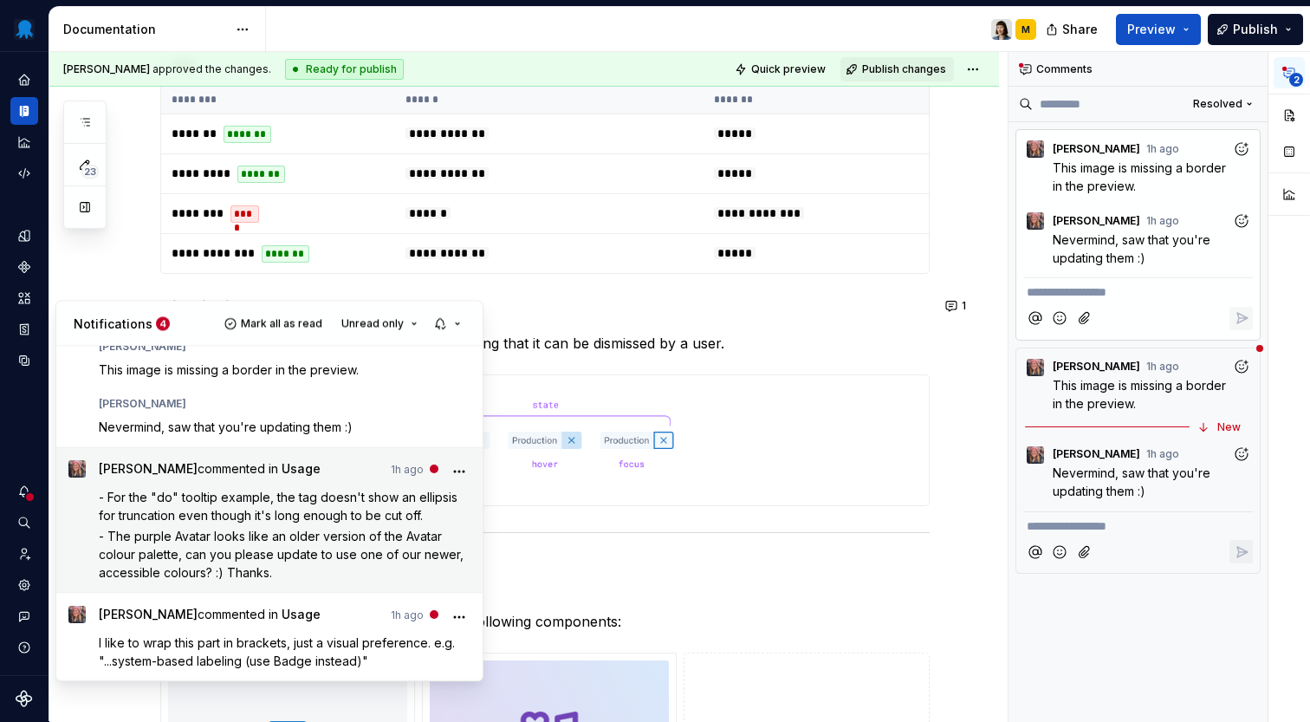
click at [358, 554] on span "- The purple Avatar looks like an older version of the Avatar colour palette, c…" at bounding box center [283, 553] width 368 height 51
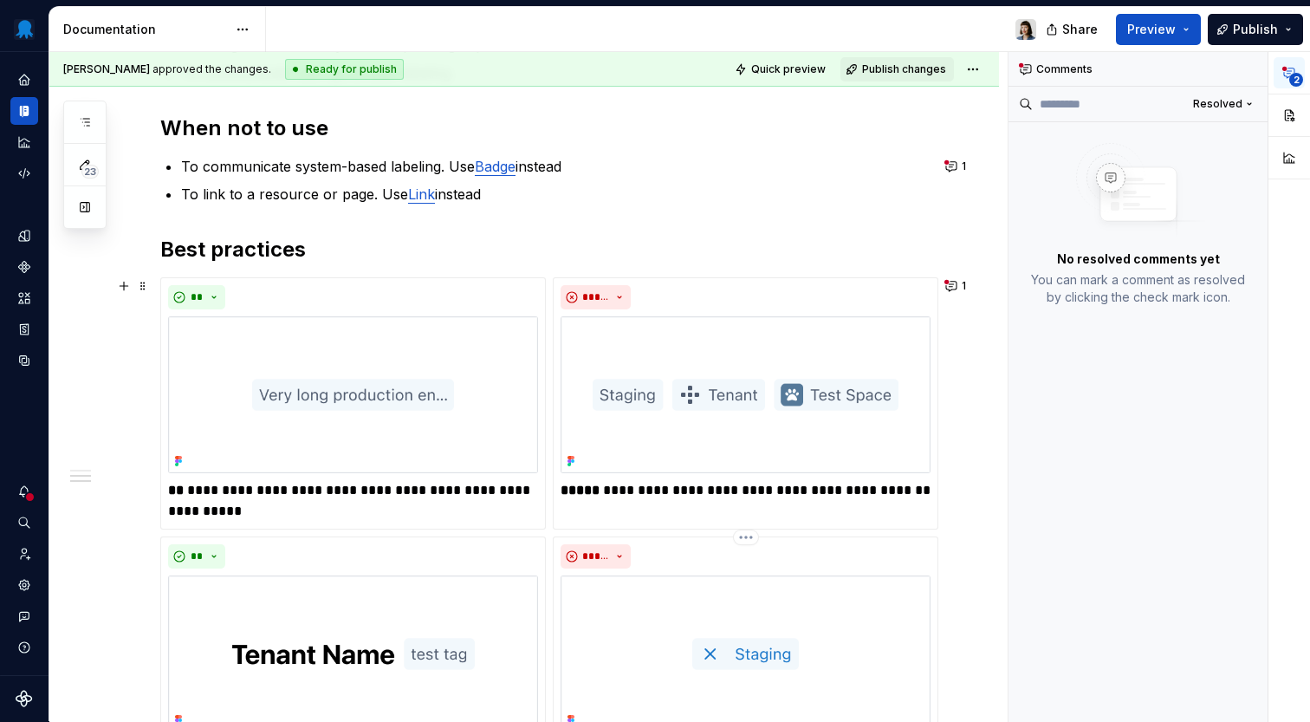
scroll to position [420, 0]
click at [962, 288] on button "1" at bounding box center [957, 287] width 34 height 24
click at [730, 241] on h2 "Best practices" at bounding box center [544, 251] width 769 height 28
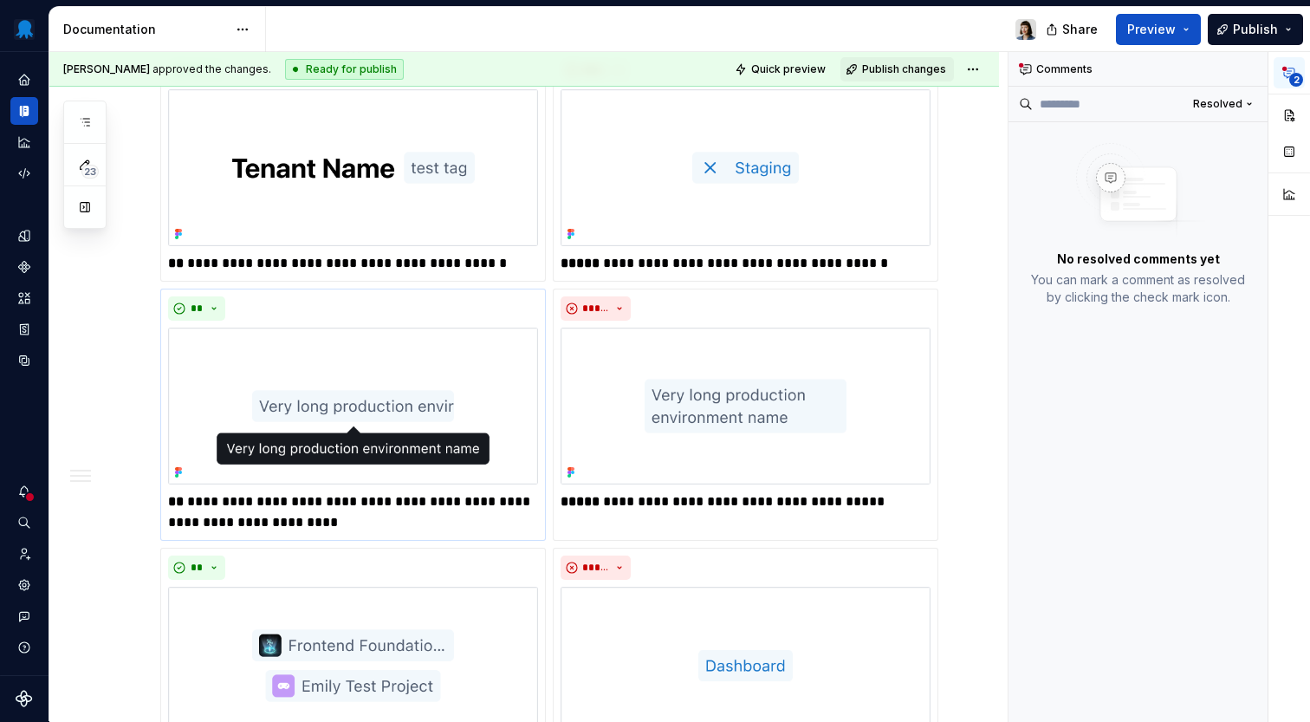
scroll to position [915, 0]
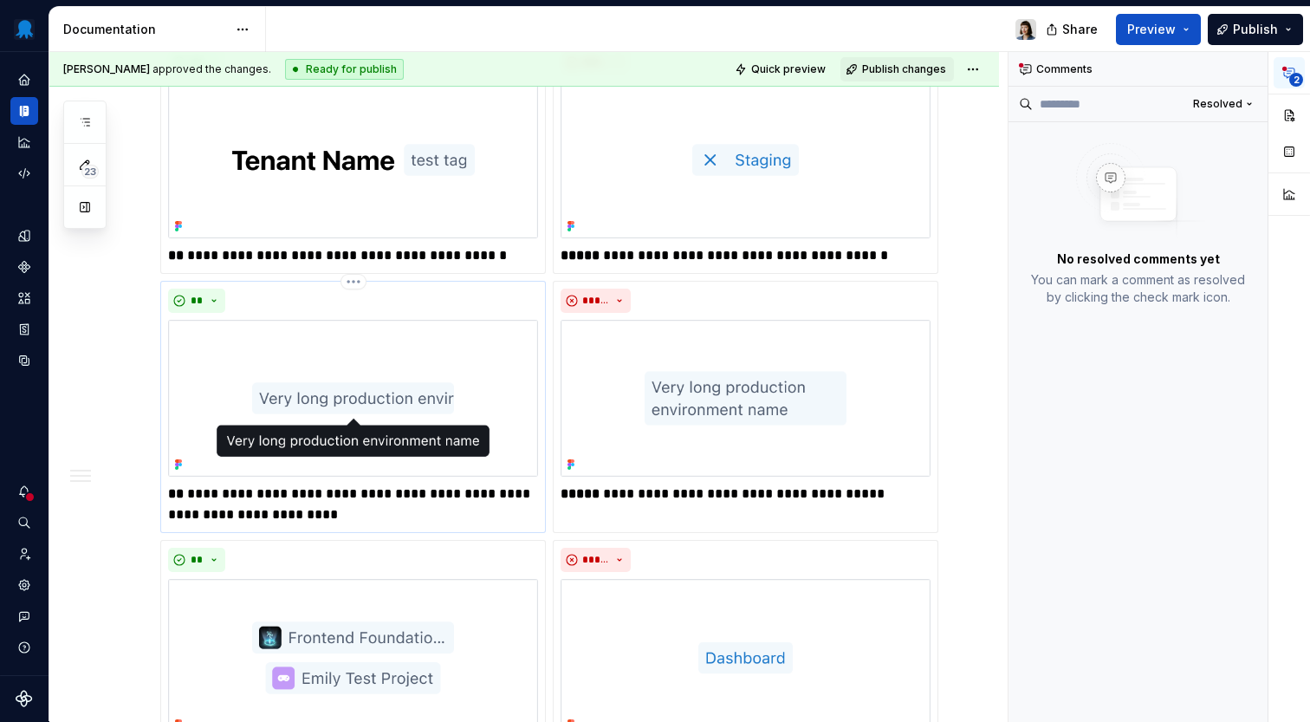
click at [446, 391] on img at bounding box center [353, 398] width 370 height 157
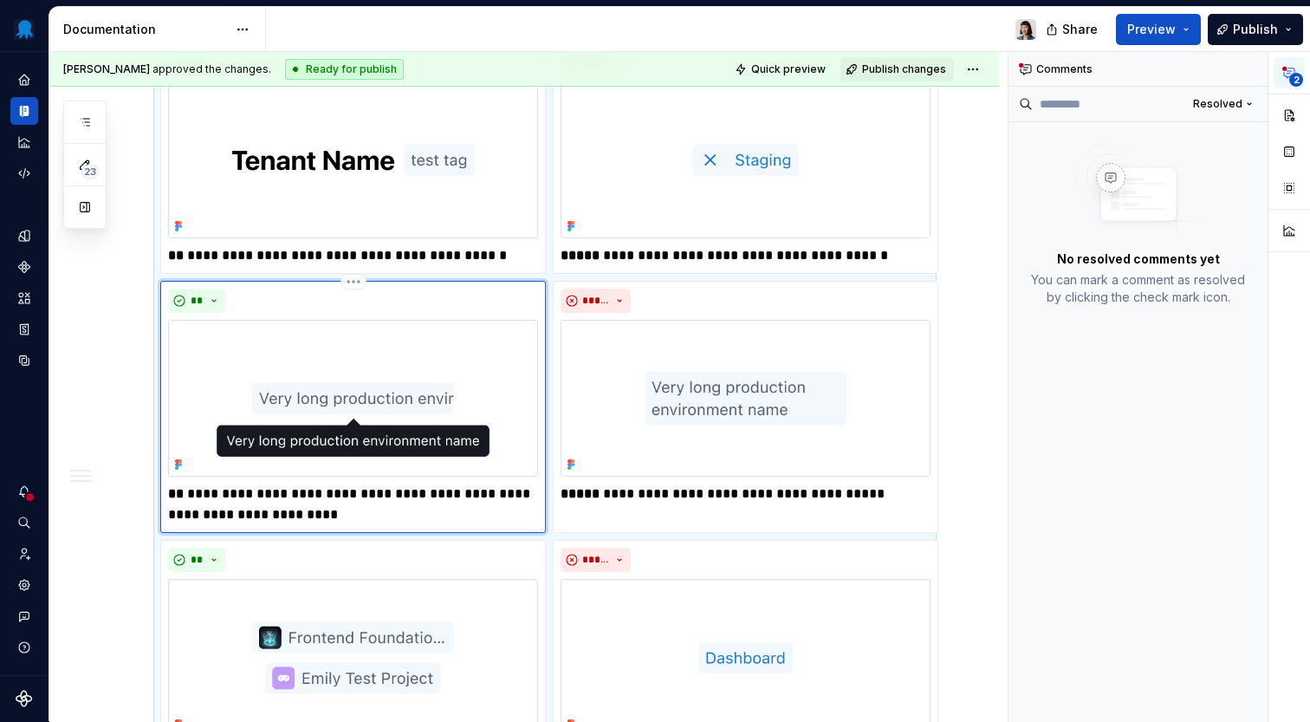
click at [514, 340] on img at bounding box center [353, 398] width 370 height 157
click at [392, 403] on img at bounding box center [353, 398] width 370 height 157
click at [508, 496] on p "**********" at bounding box center [353, 504] width 370 height 42
click at [508, 454] on img at bounding box center [353, 398] width 370 height 157
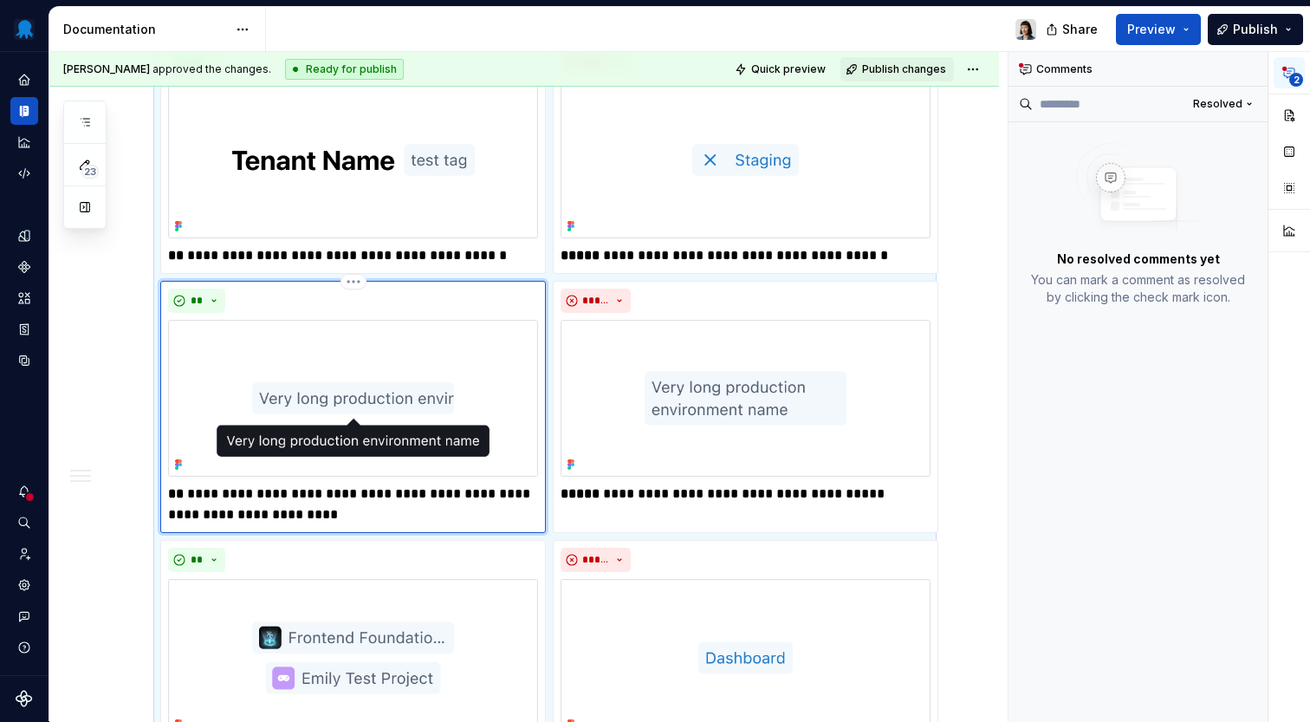
click at [514, 431] on img at bounding box center [353, 398] width 370 height 157
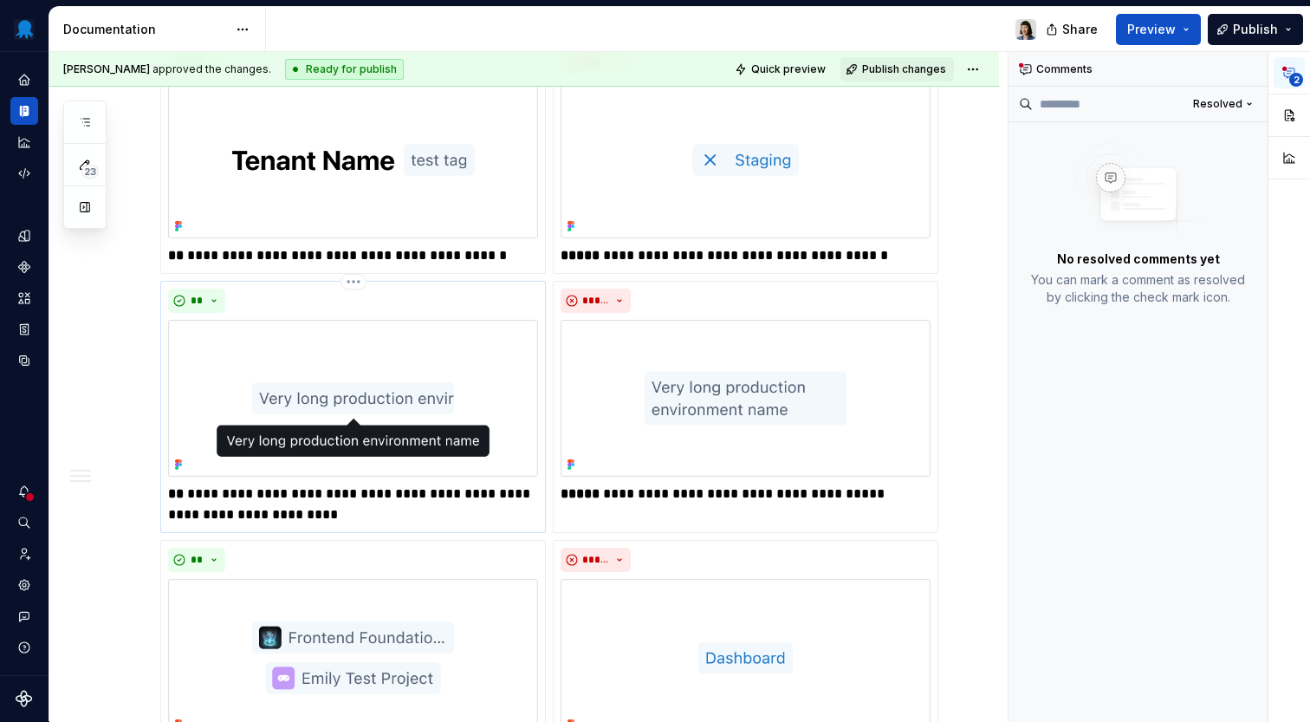
click at [452, 367] on img at bounding box center [353, 398] width 370 height 157
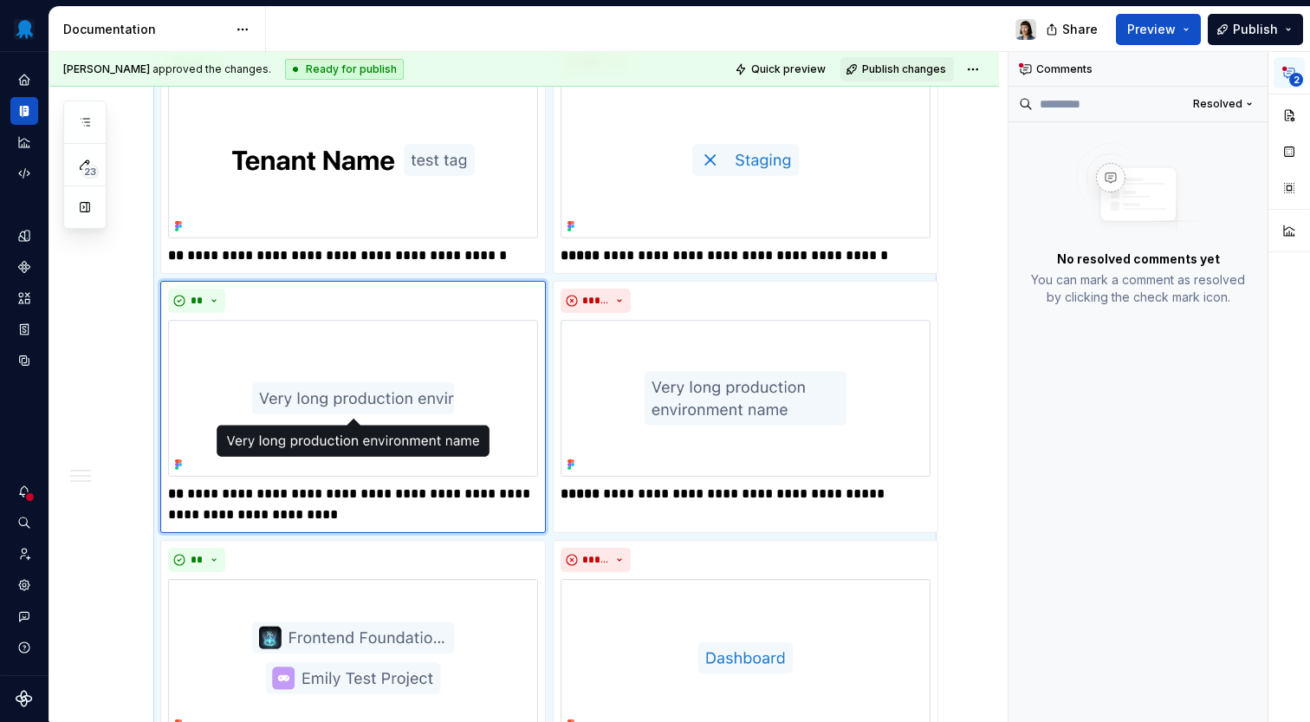
click at [999, 314] on div "**********" at bounding box center [524, 386] width 950 height 1961
click at [1290, 73] on icon "button" at bounding box center [1289, 73] width 14 height 14
click at [389, 358] on img at bounding box center [353, 398] width 370 height 157
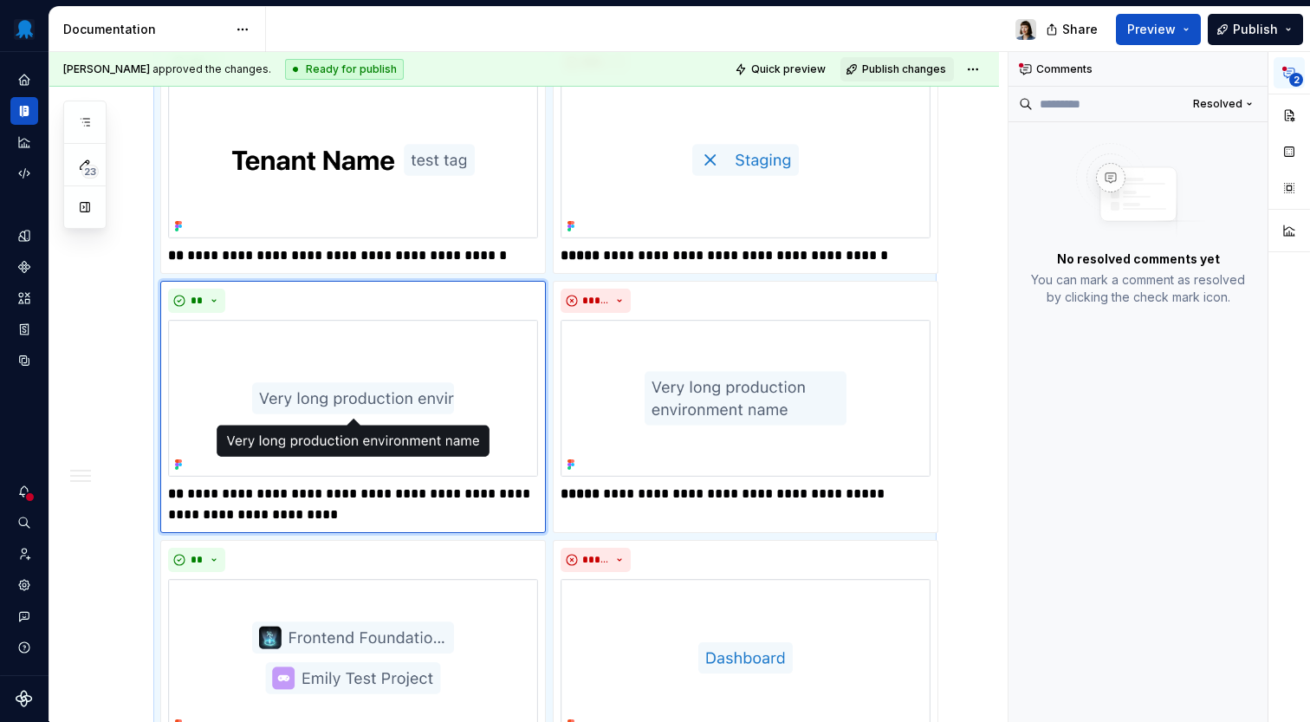
click at [383, 86] on div "Karolina Szczur approved the changes. Ready for publish Quick preview Publish c…" at bounding box center [524, 69] width 950 height 35
click at [383, 165] on img at bounding box center [353, 159] width 370 height 157
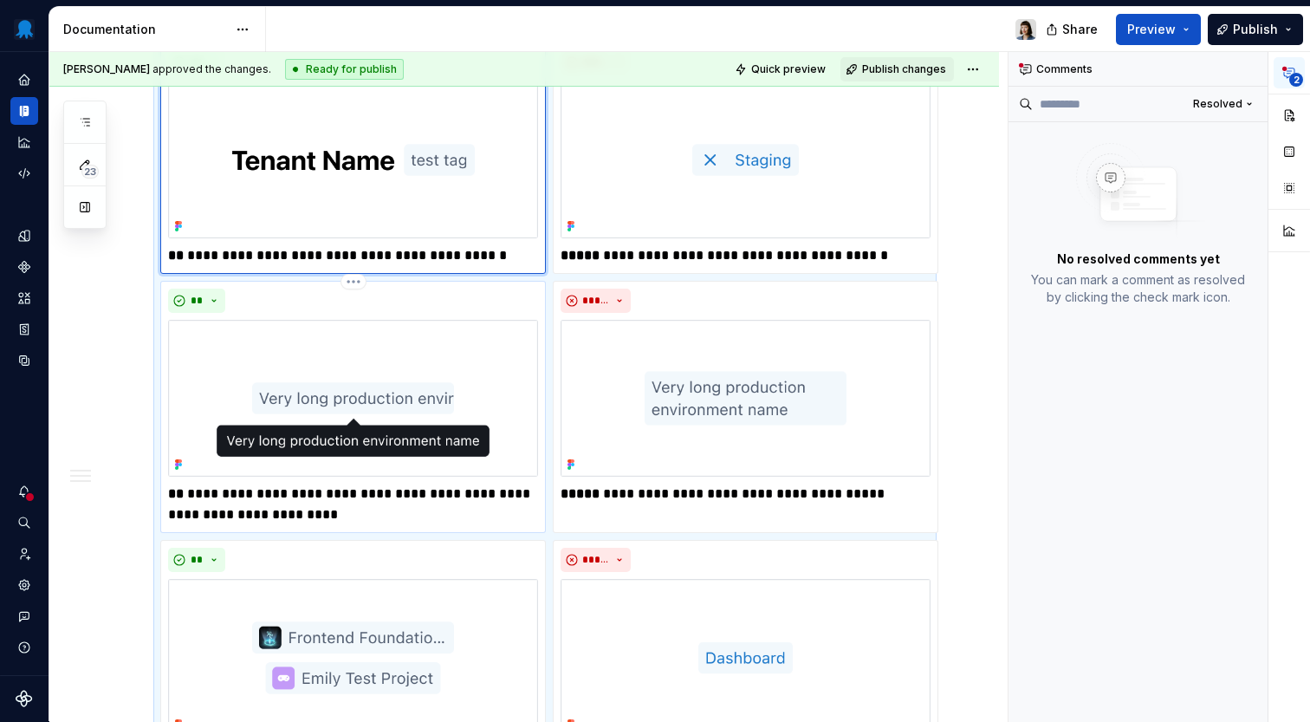
click at [399, 322] on img at bounding box center [353, 398] width 370 height 157
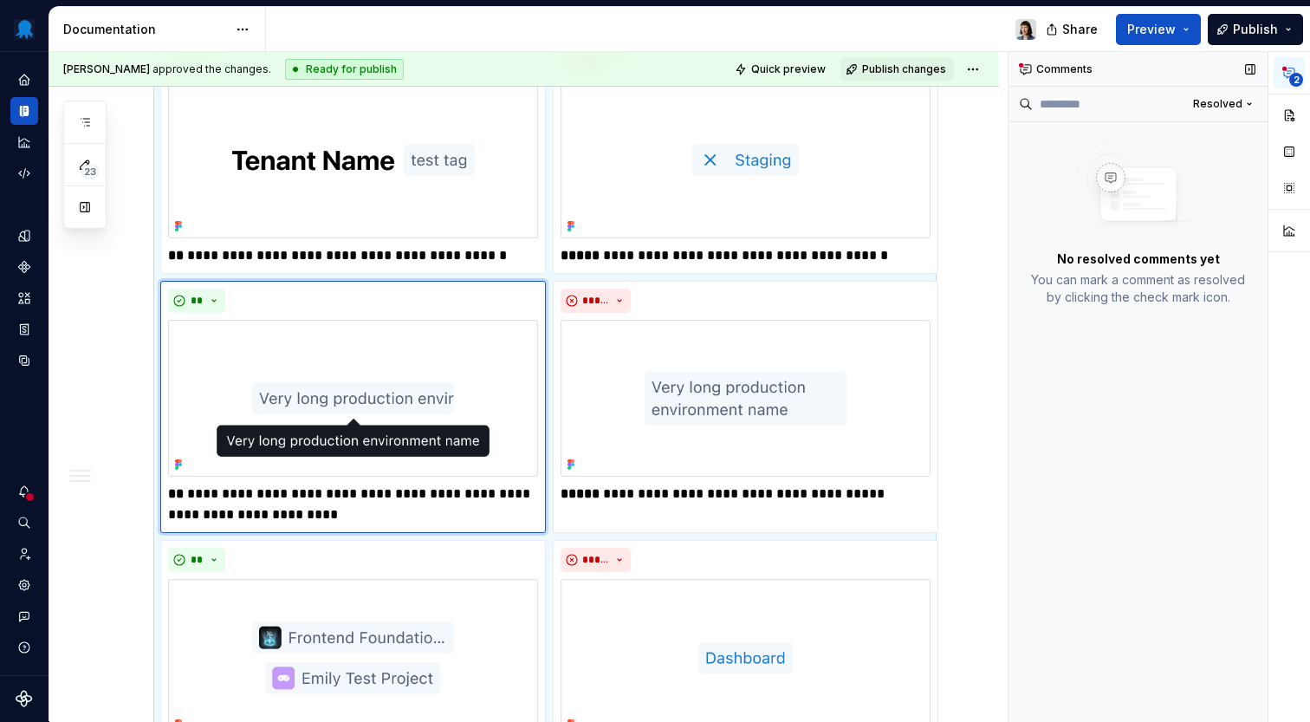
click at [1077, 75] on div "Comments" at bounding box center [1137, 69] width 259 height 35
click at [1254, 67] on button "button" at bounding box center [1250, 69] width 24 height 24
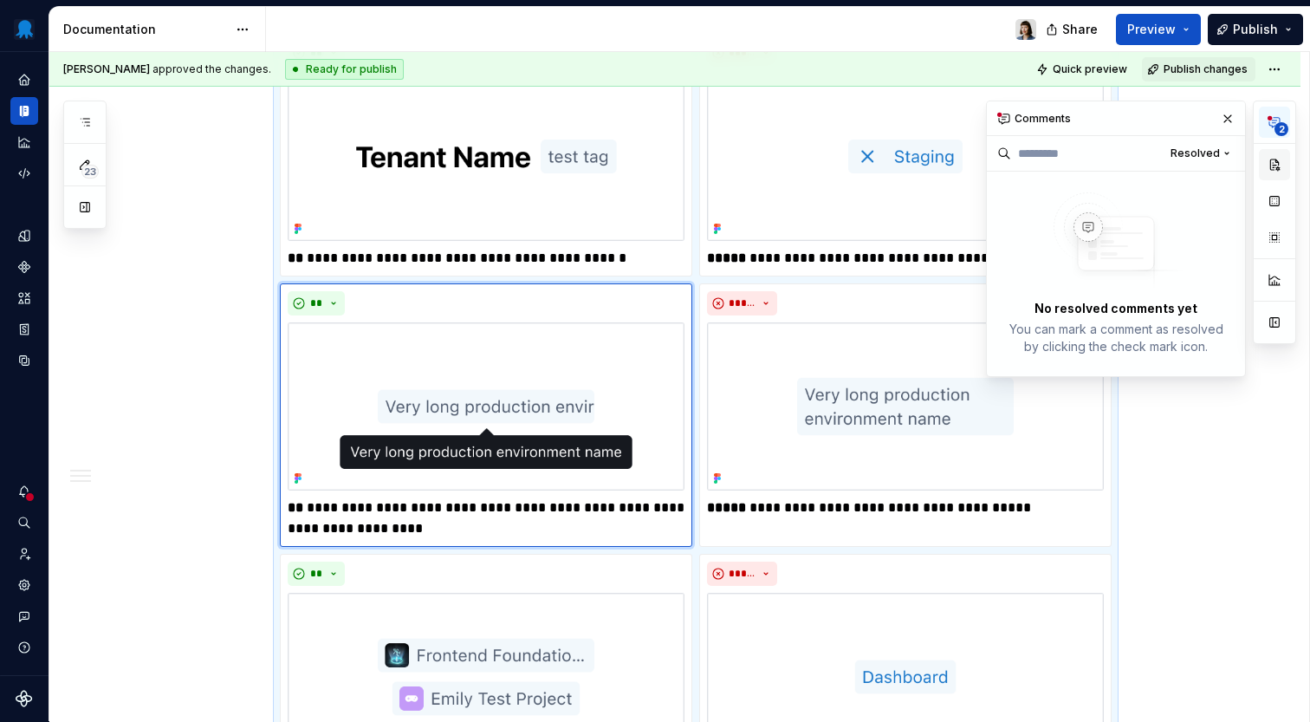
click at [1276, 162] on button "button" at bounding box center [1274, 164] width 31 height 31
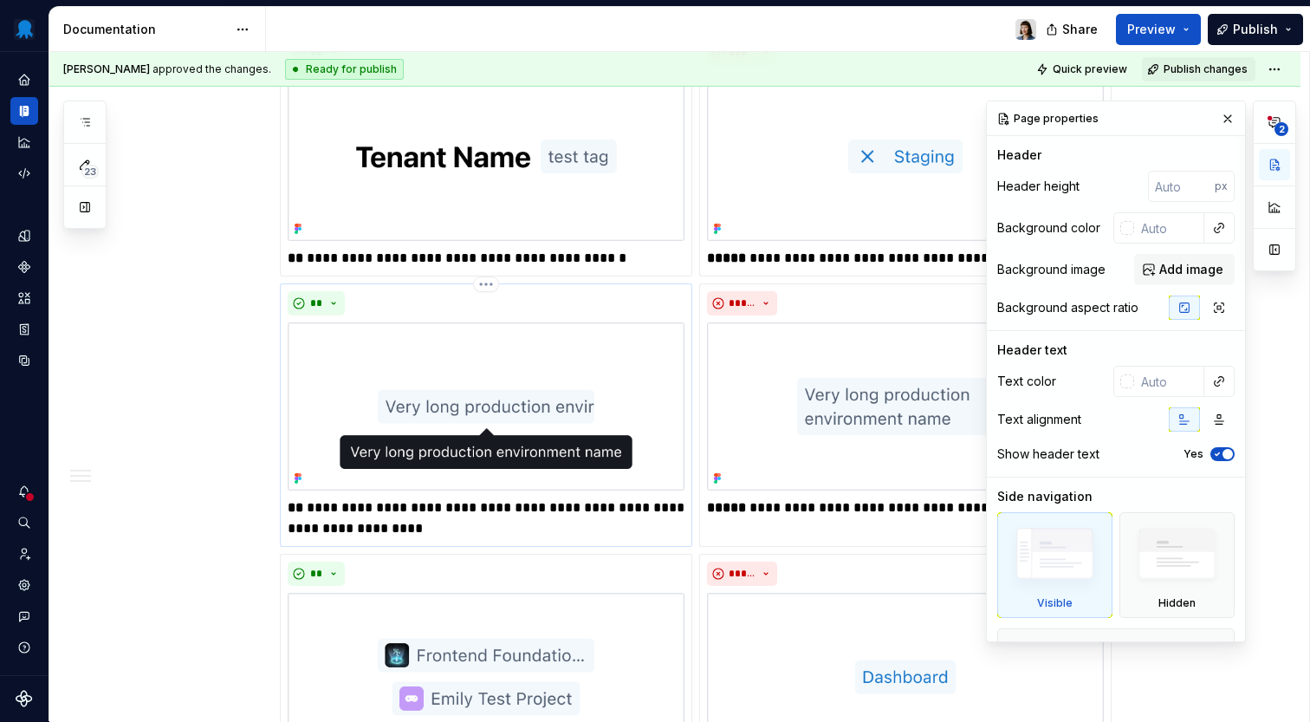
click at [551, 372] on img at bounding box center [486, 406] width 397 height 168
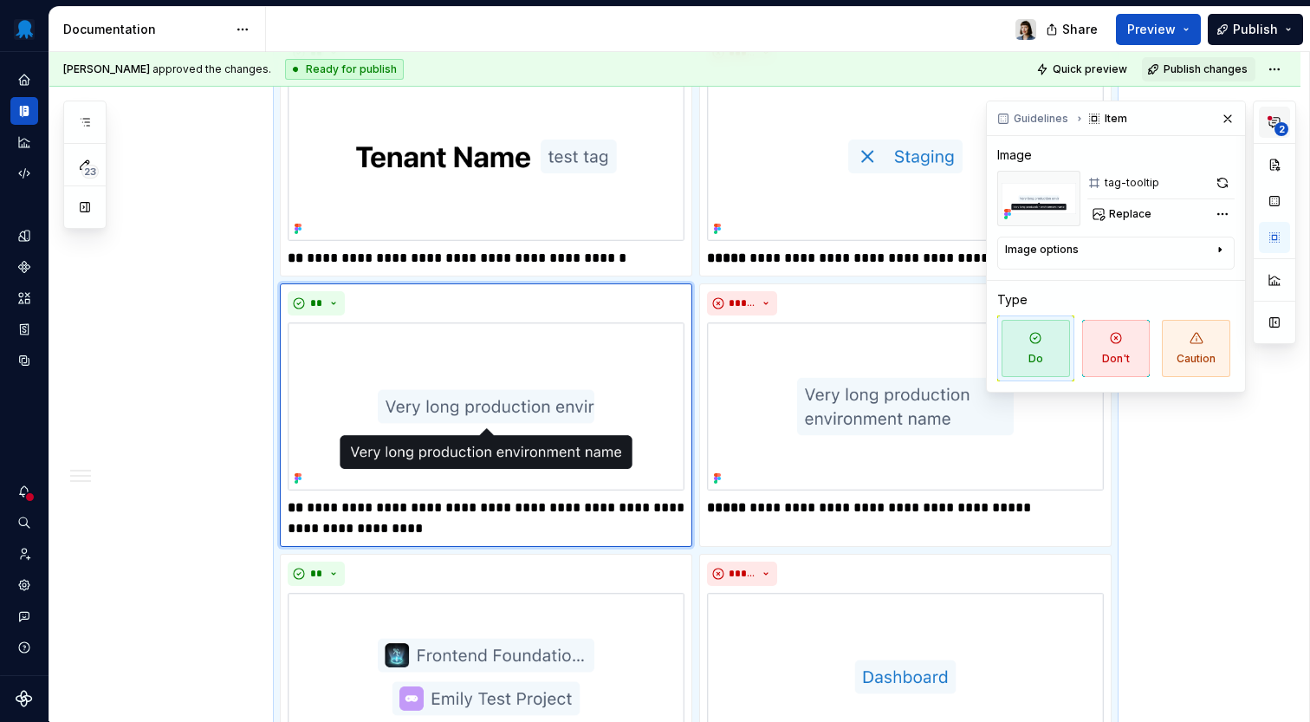
click at [1276, 113] on button "2" at bounding box center [1274, 122] width 31 height 31
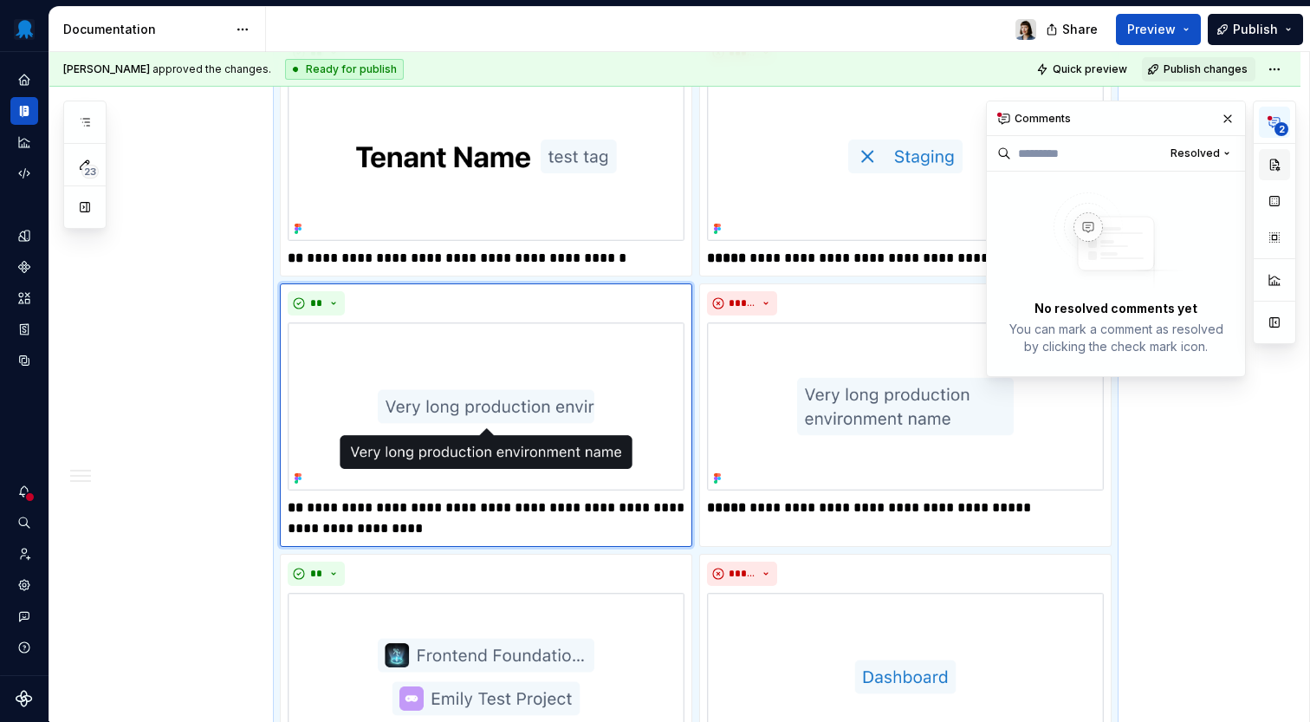
click at [1274, 165] on button "button" at bounding box center [1274, 164] width 31 height 31
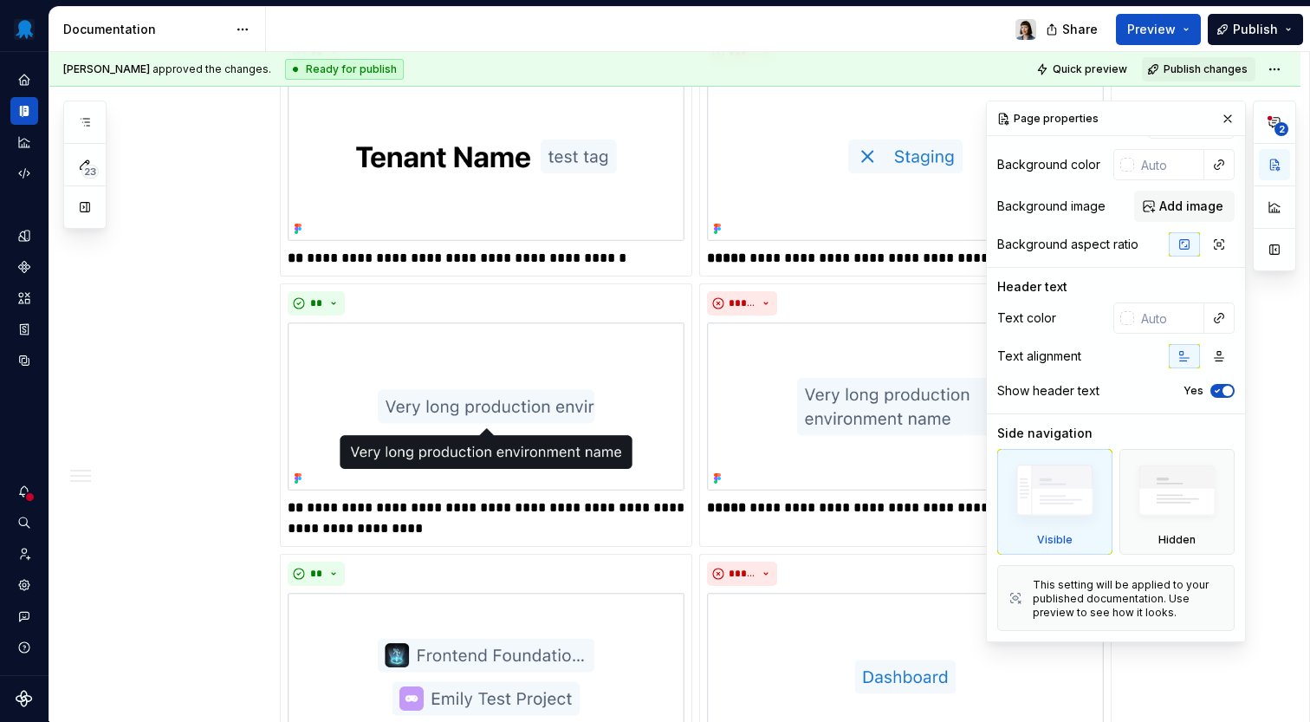
scroll to position [0, 0]
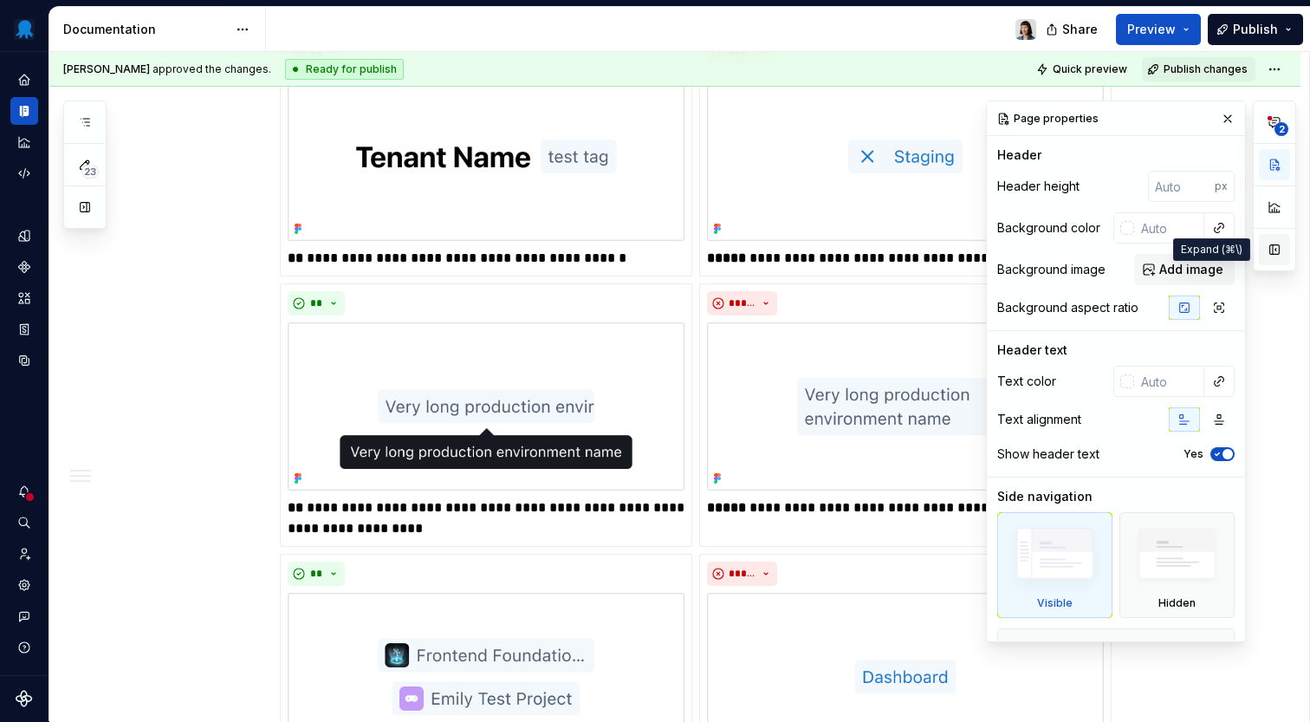
click at [1273, 248] on button "button" at bounding box center [1274, 249] width 31 height 31
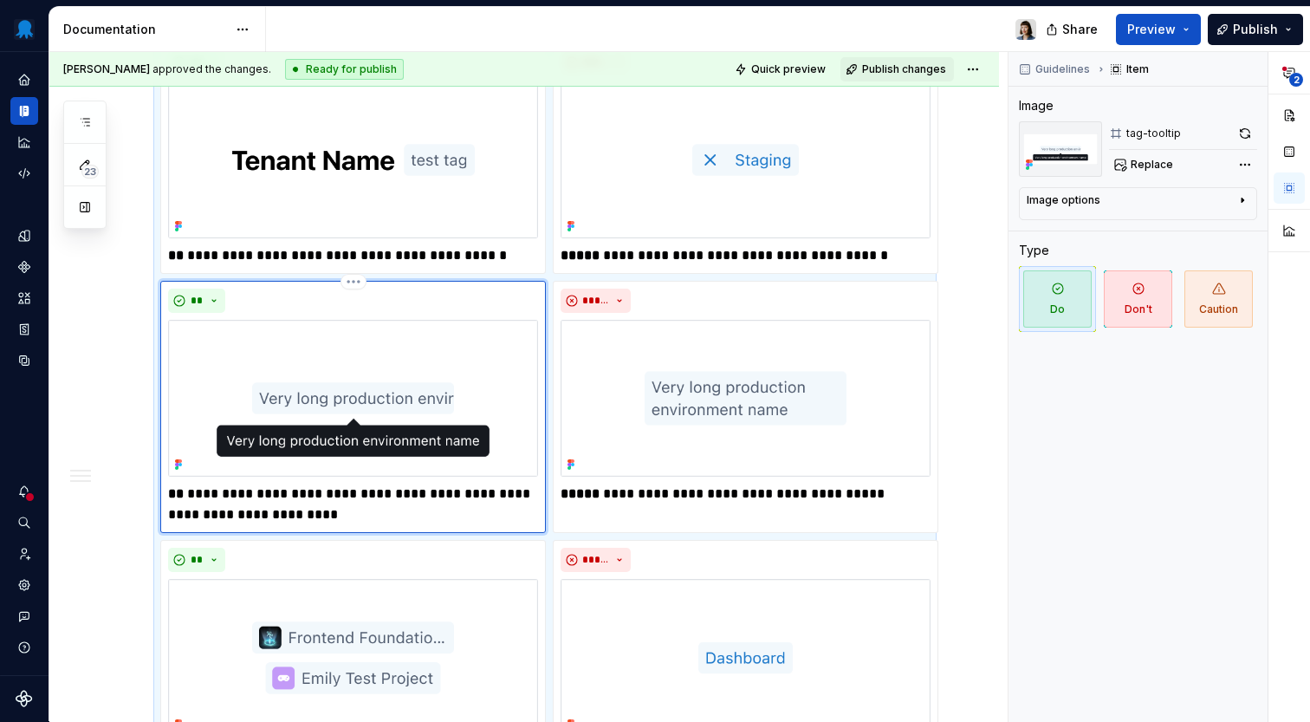
click at [289, 377] on img at bounding box center [353, 398] width 370 height 157
click at [1157, 135] on div "tag-tooltip" at bounding box center [1153, 133] width 55 height 14
click at [1243, 129] on button "button" at bounding box center [1245, 133] width 24 height 24
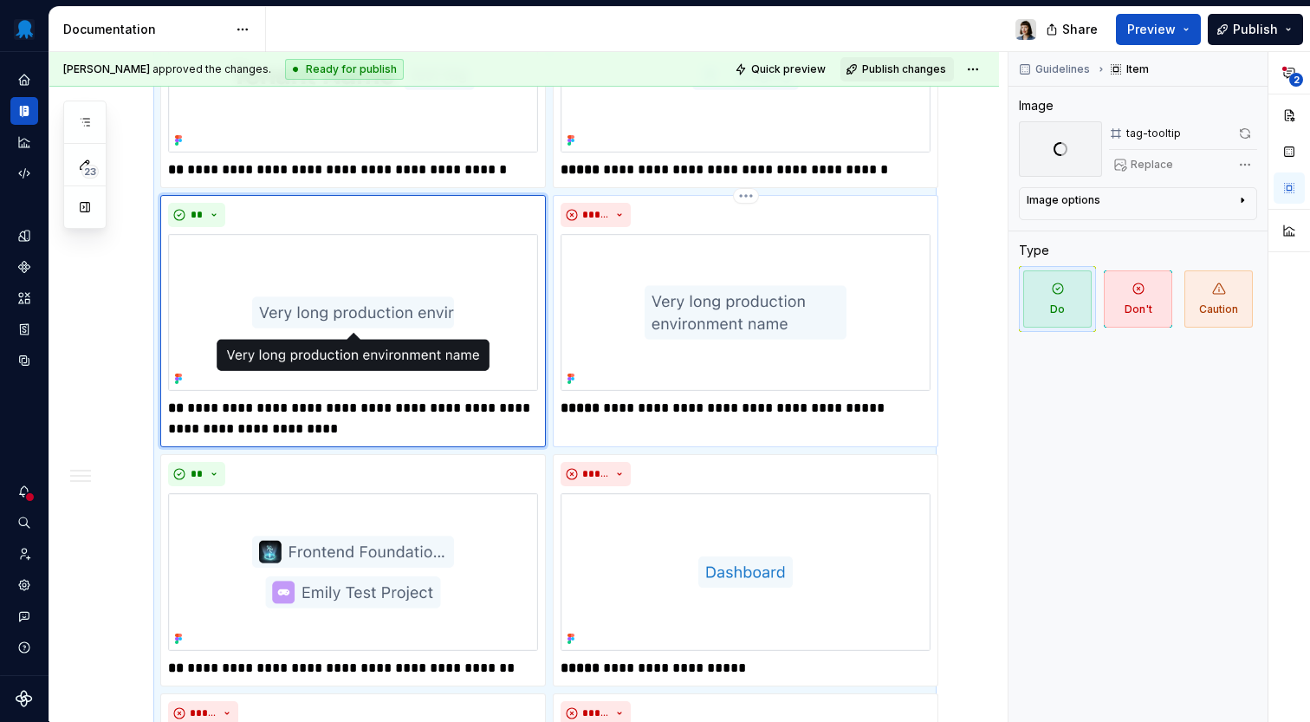
scroll to position [1004, 0]
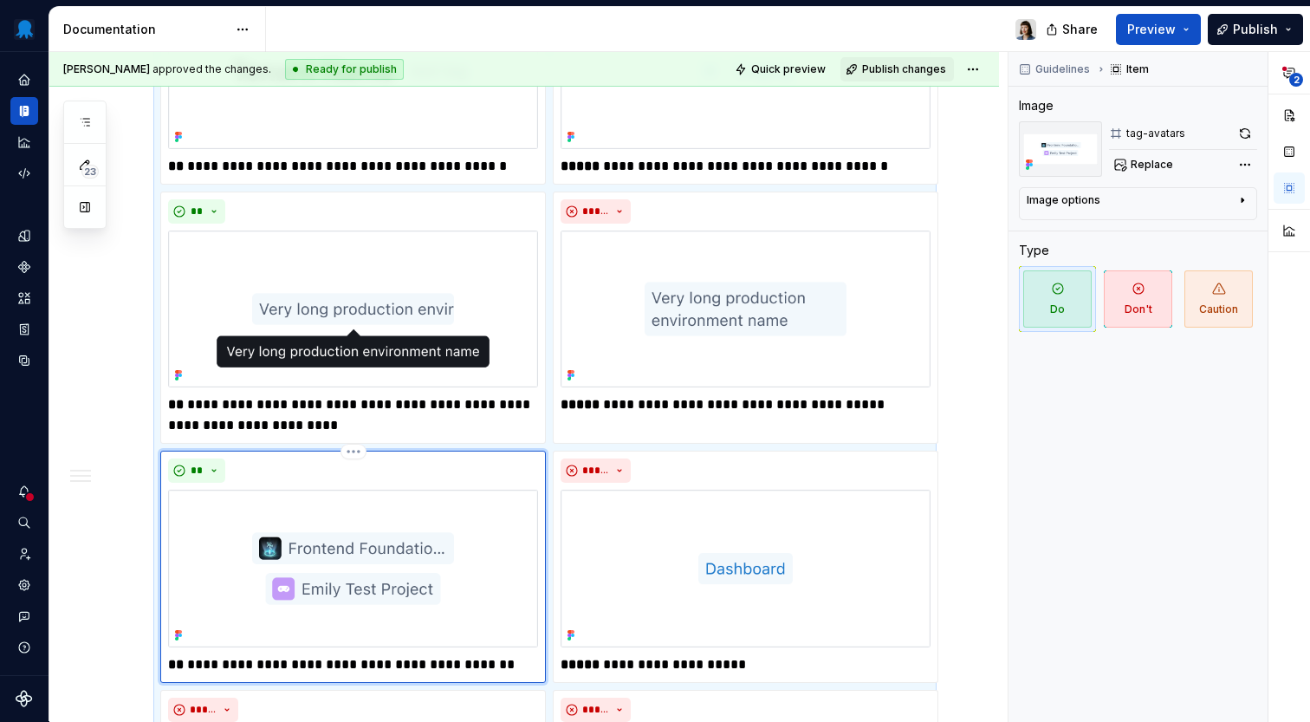
click at [342, 563] on img at bounding box center [353, 567] width 370 height 157
click at [1241, 131] on button "button" at bounding box center [1245, 133] width 24 height 24
click at [384, 261] on img at bounding box center [353, 308] width 370 height 157
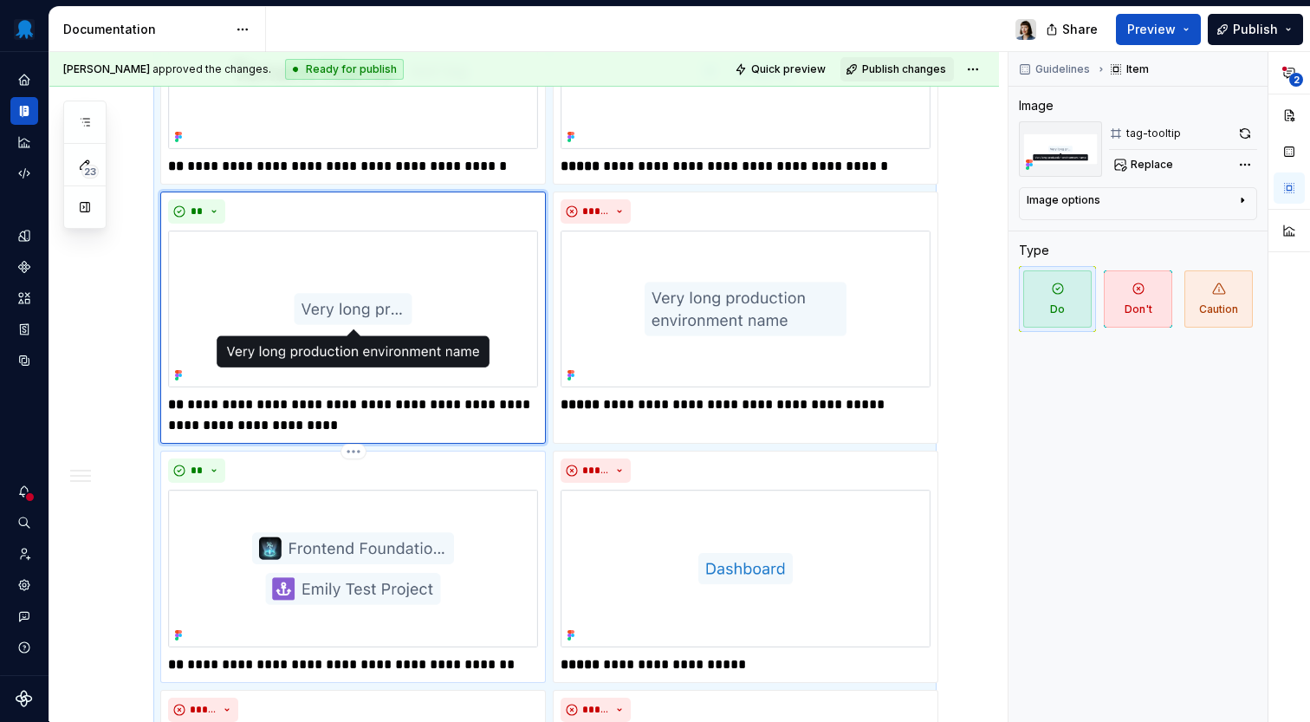
click at [481, 519] on img at bounding box center [353, 567] width 370 height 157
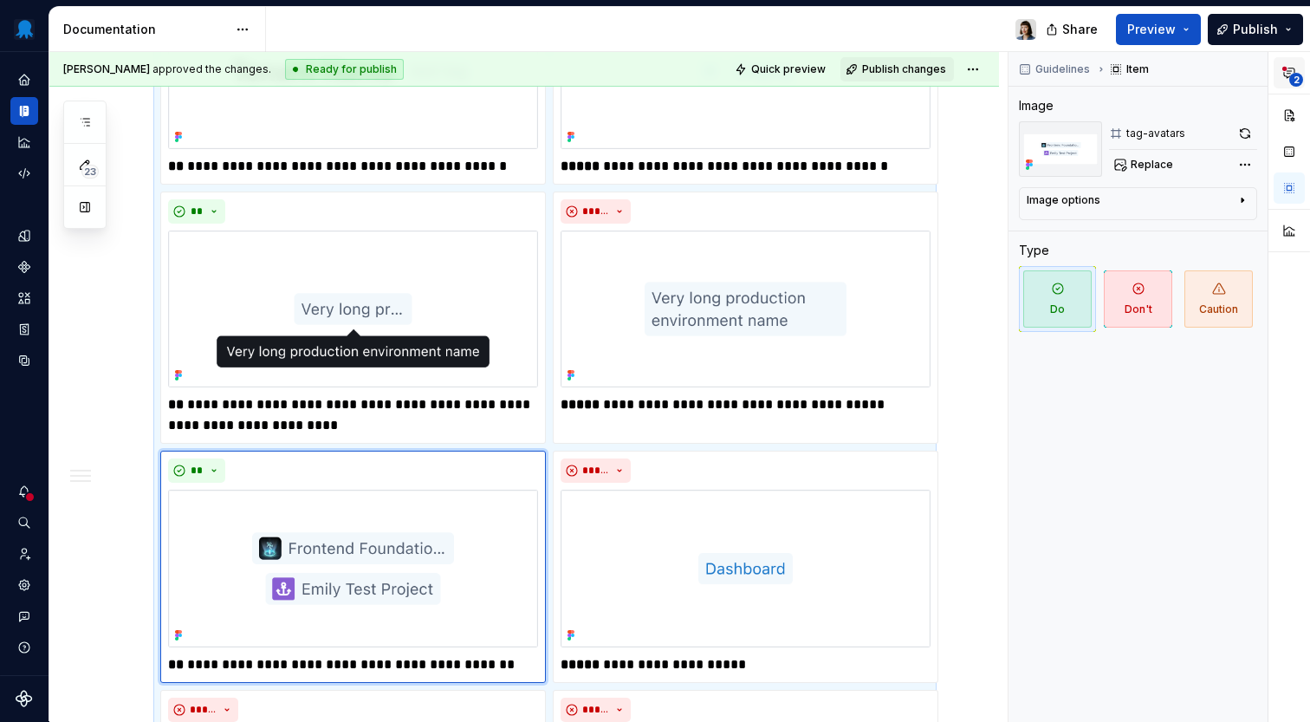
click at [1291, 80] on span "2" at bounding box center [1296, 80] width 14 height 14
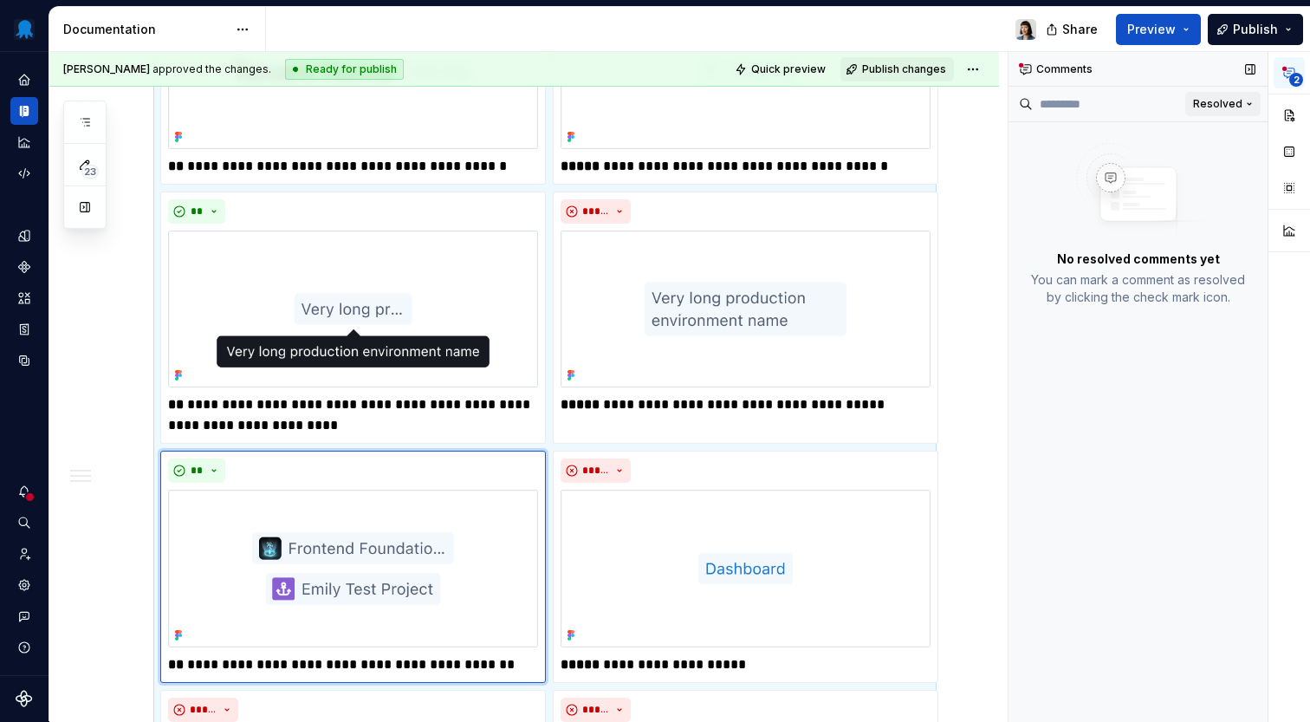
click at [1226, 107] on span "Resolved" at bounding box center [1217, 104] width 49 height 14
click at [1209, 134] on div "Open comments" at bounding box center [1193, 138] width 113 height 17
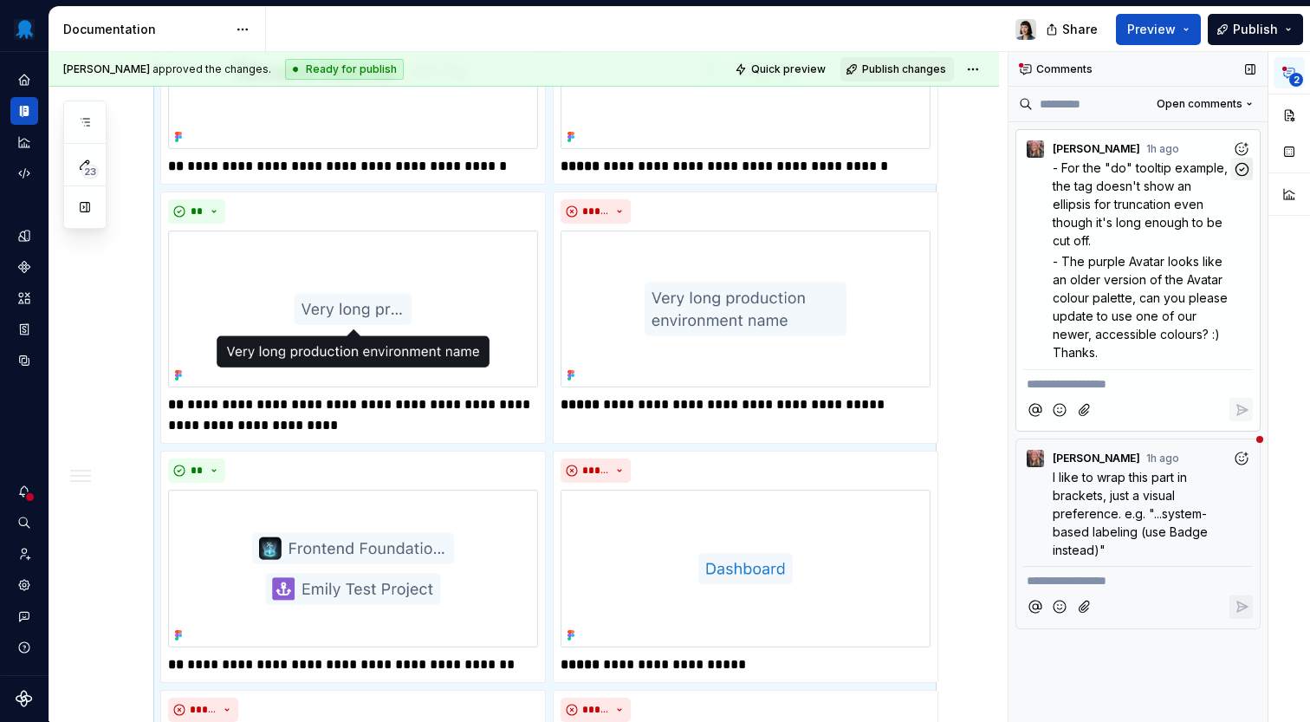
scroll to position [67, 0]
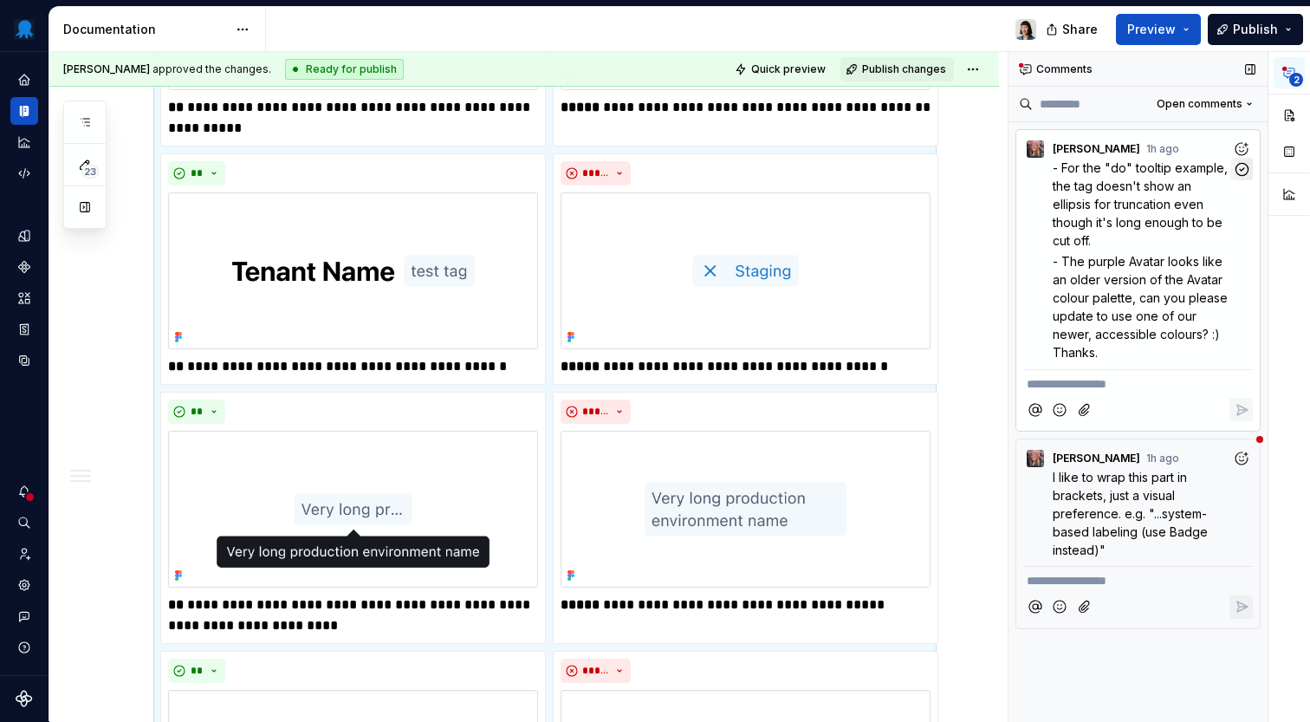
click at [1241, 165] on div "RB Rachel Bell 1h ago - For the "do" tooltip example, the tag doesn't show an e…" at bounding box center [1137, 247] width 243 height 234
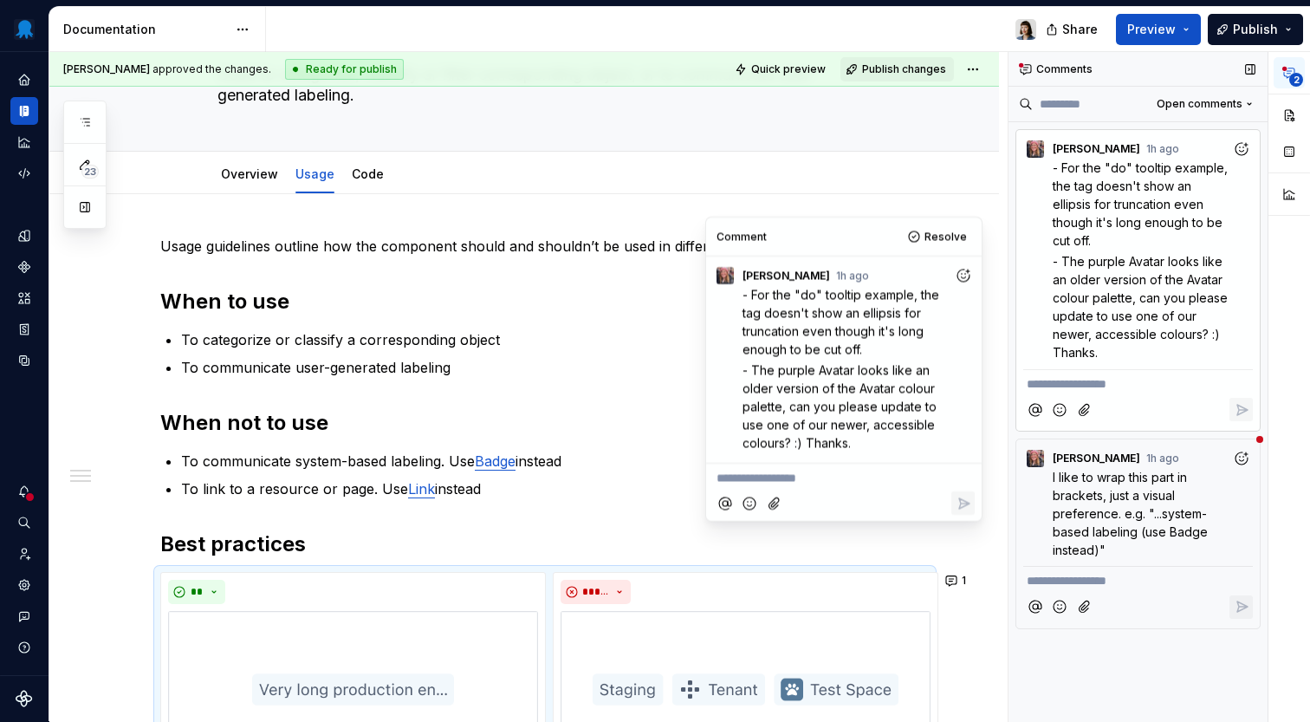
scroll to position [0, 0]
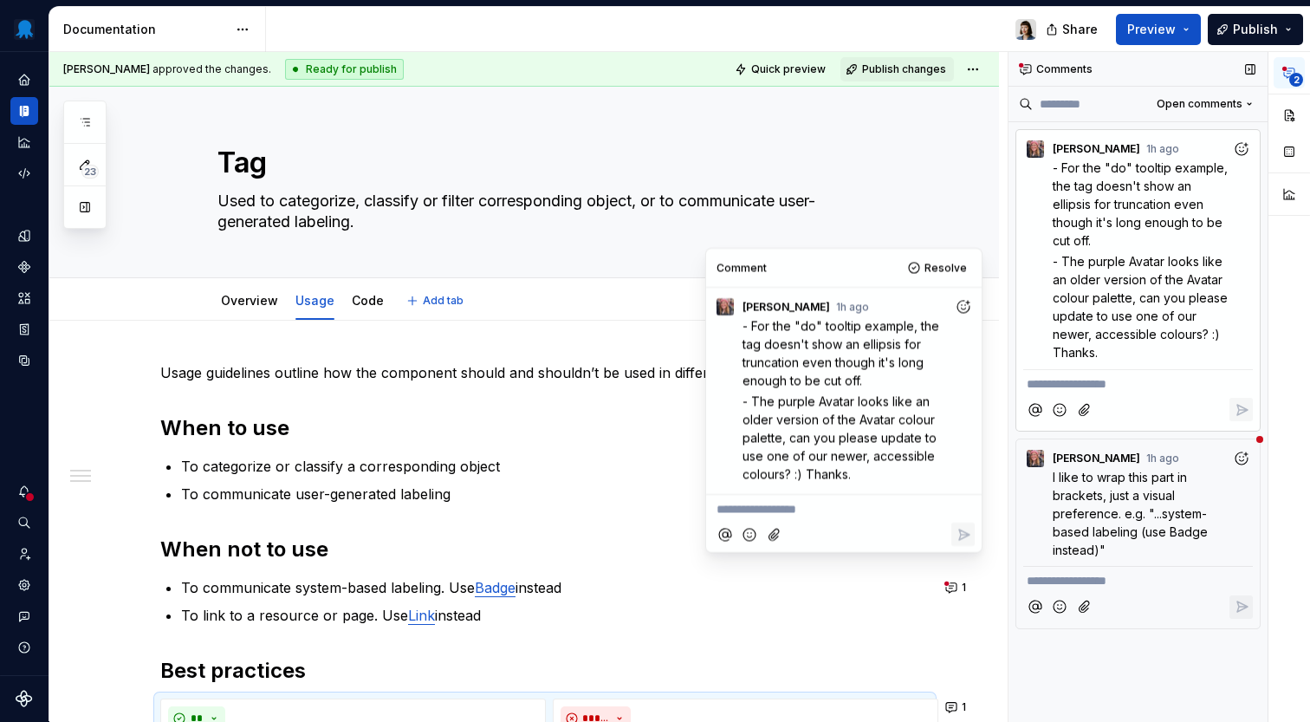
type textarea "*"
click at [939, 272] on span "Resolve" at bounding box center [945, 268] width 42 height 14
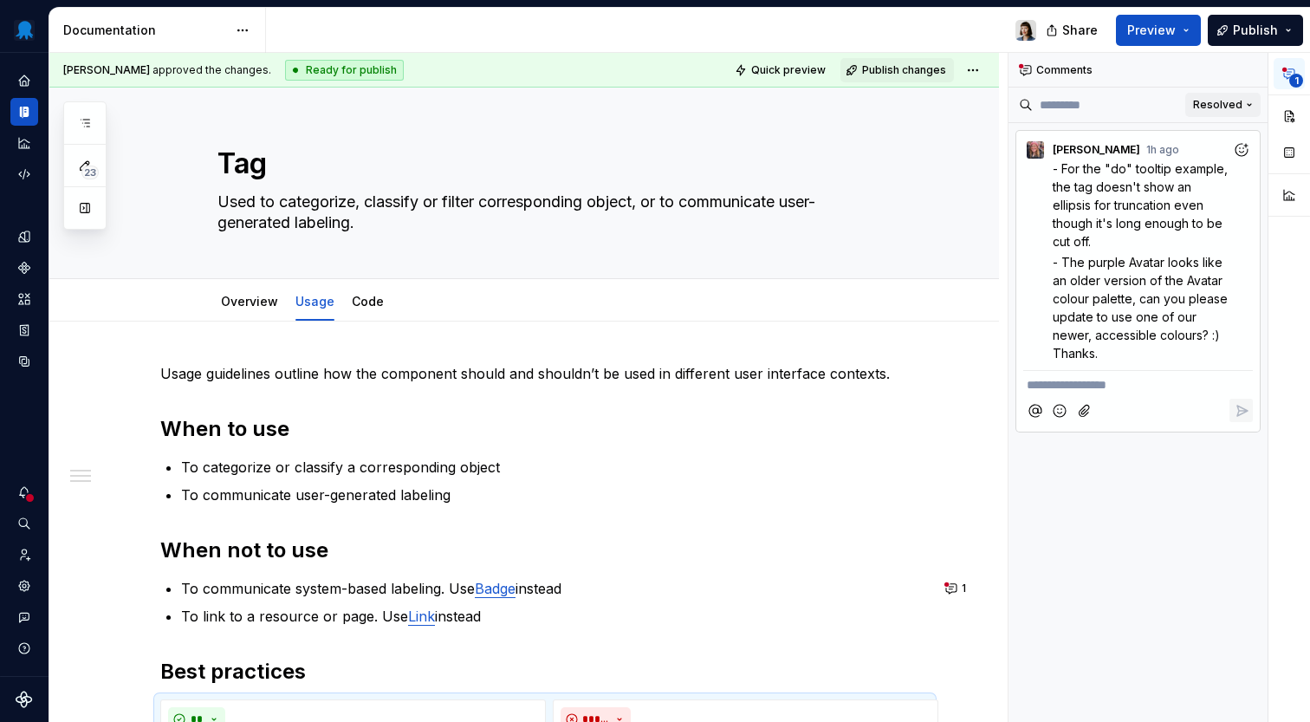
click at [1223, 107] on span "Resolved" at bounding box center [1217, 105] width 49 height 14
click at [1214, 131] on div "Open comments" at bounding box center [1182, 140] width 147 height 28
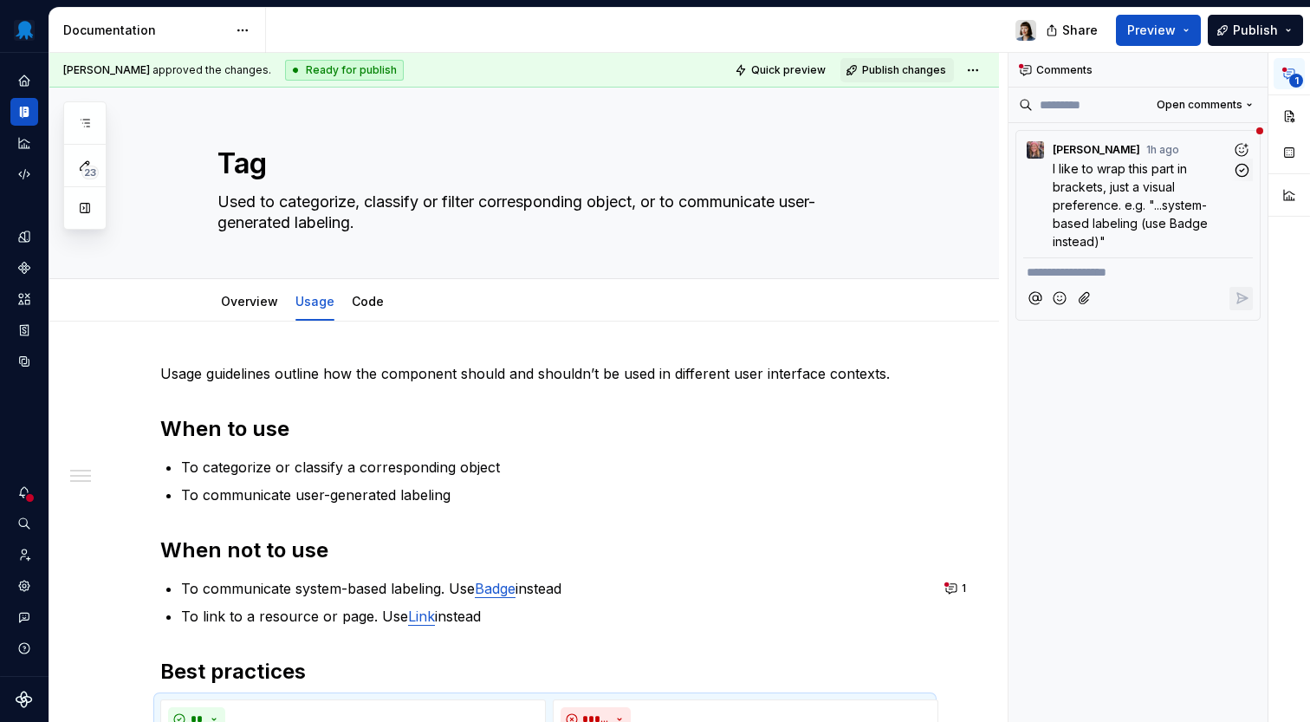
click at [1114, 209] on span "I like to wrap this part in brackets, just a visual preference. e.g. "...system…" at bounding box center [1132, 205] width 159 height 88
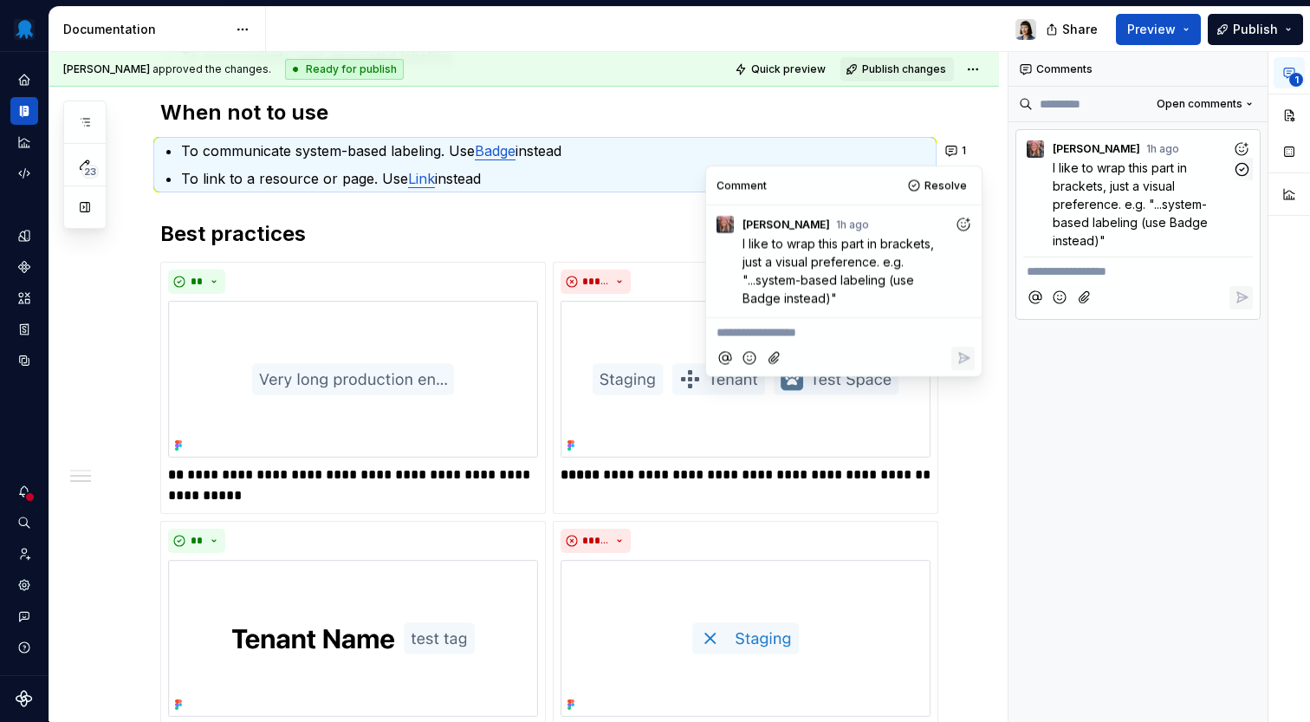
scroll to position [438, 0]
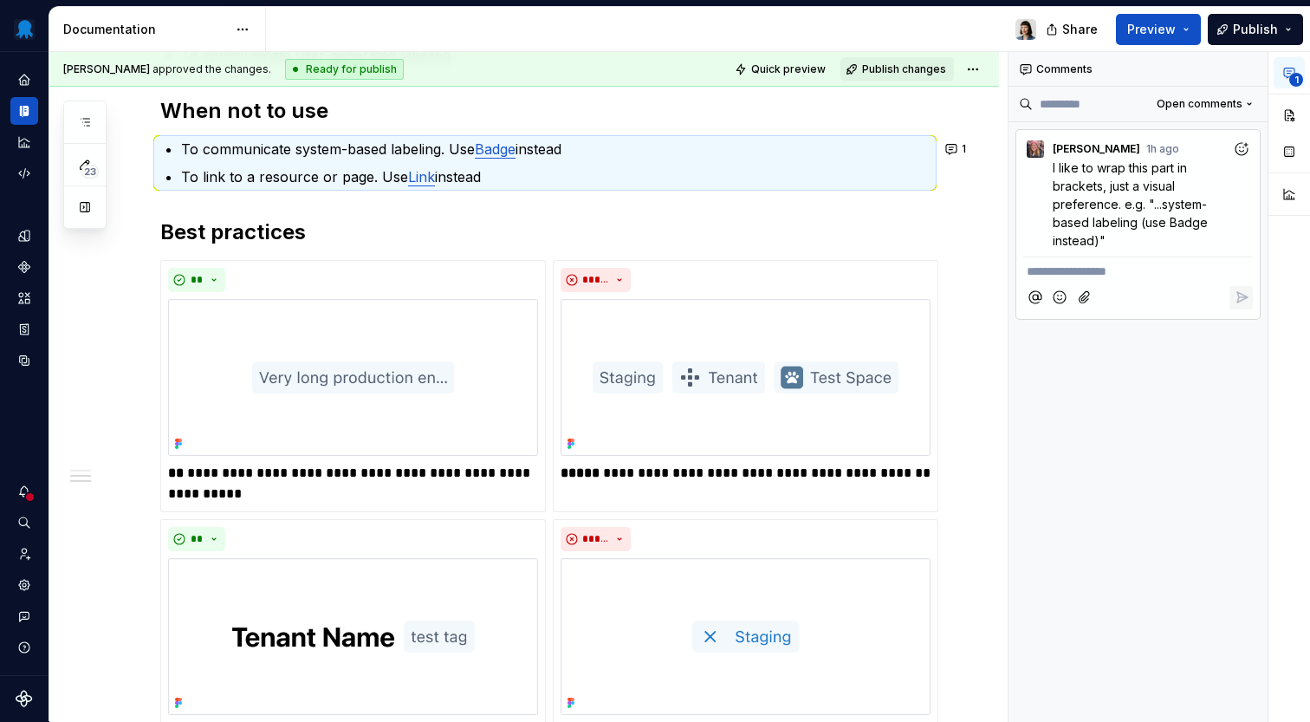
click at [381, 146] on p "To communicate system-based labeling. Use Badge instead" at bounding box center [555, 149] width 749 height 21
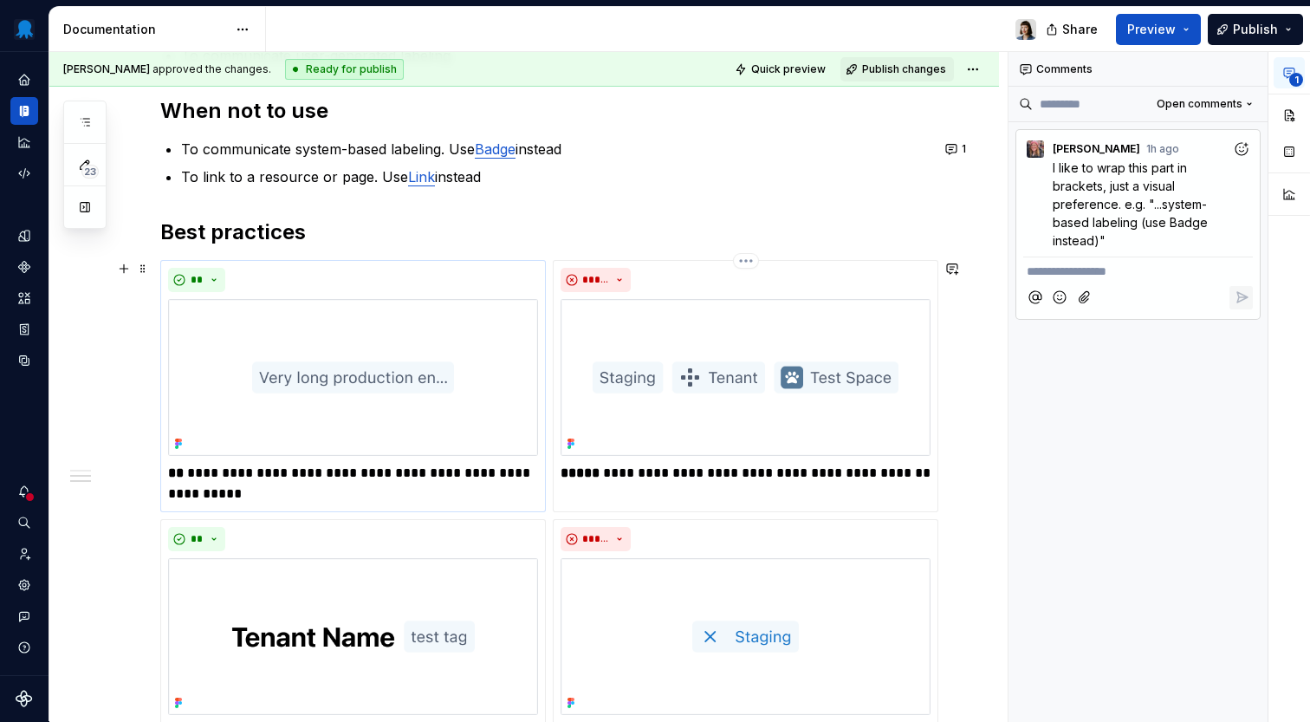
type textarea "*"
click at [377, 178] on p "To link to a resource or page. Use Link instead" at bounding box center [555, 176] width 749 height 21
click at [386, 176] on p "To link to a resource or page (Use Link instead)" at bounding box center [555, 176] width 749 height 21
click at [460, 149] on p "To communicate system-based labeling. Use Badge instead" at bounding box center [555, 149] width 749 height 21
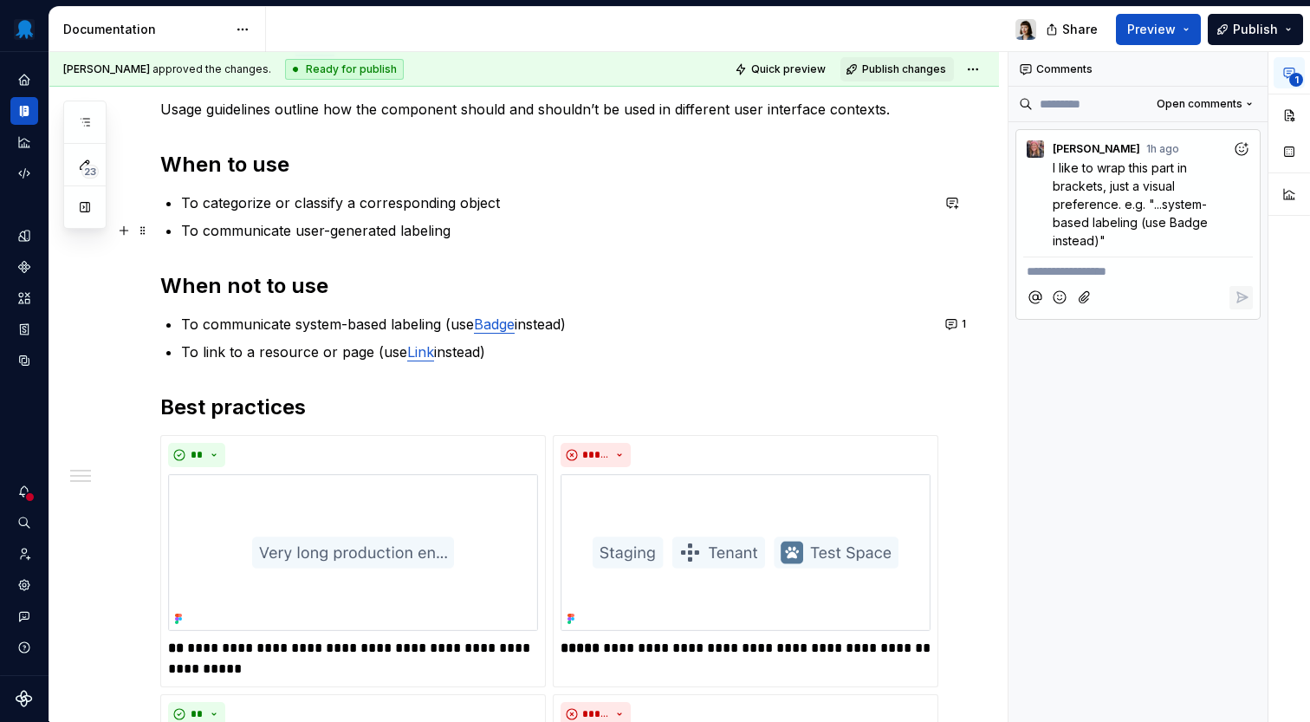
scroll to position [211, 0]
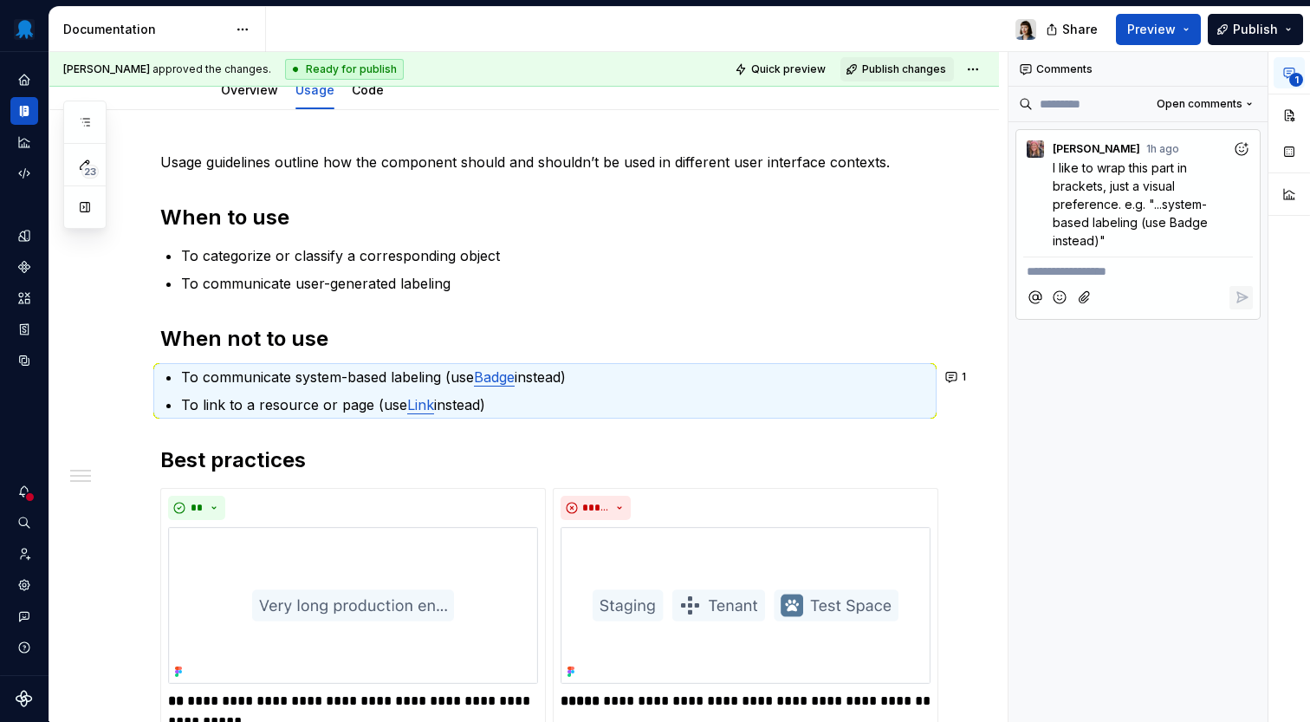
click at [1105, 281] on p "**********" at bounding box center [1138, 272] width 223 height 18
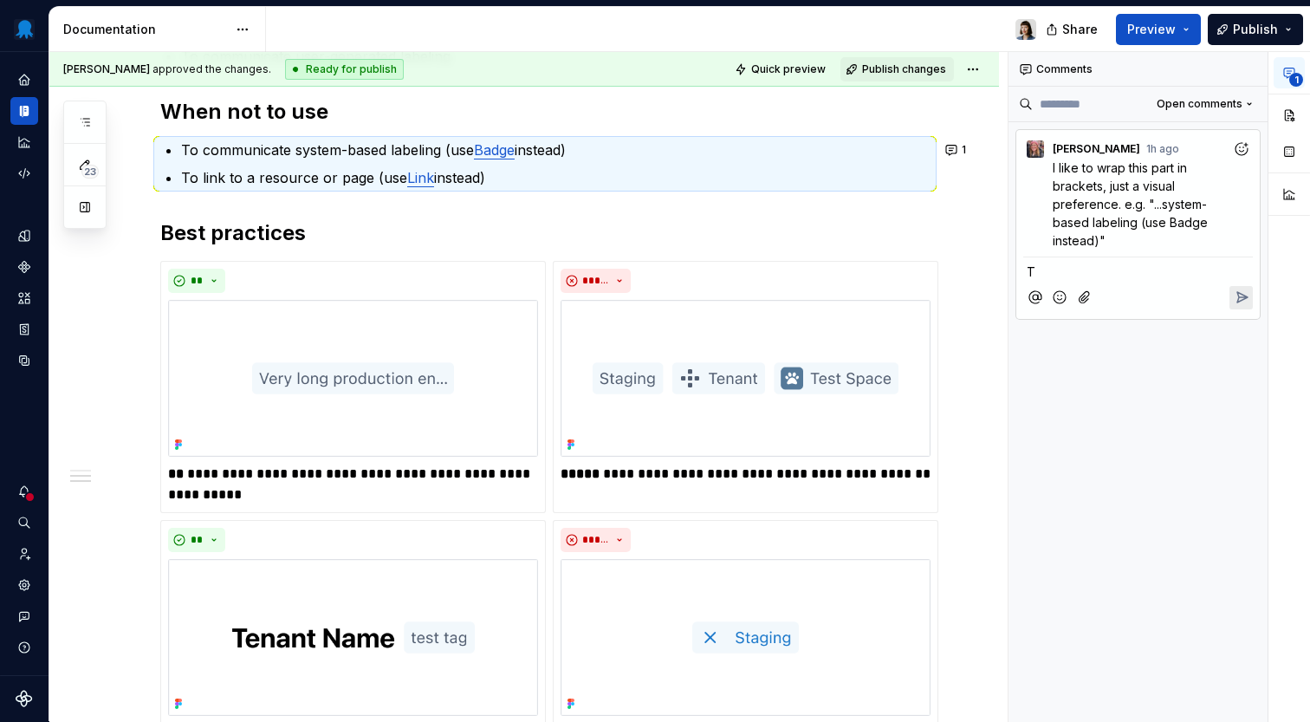
scroll to position [438, 0]
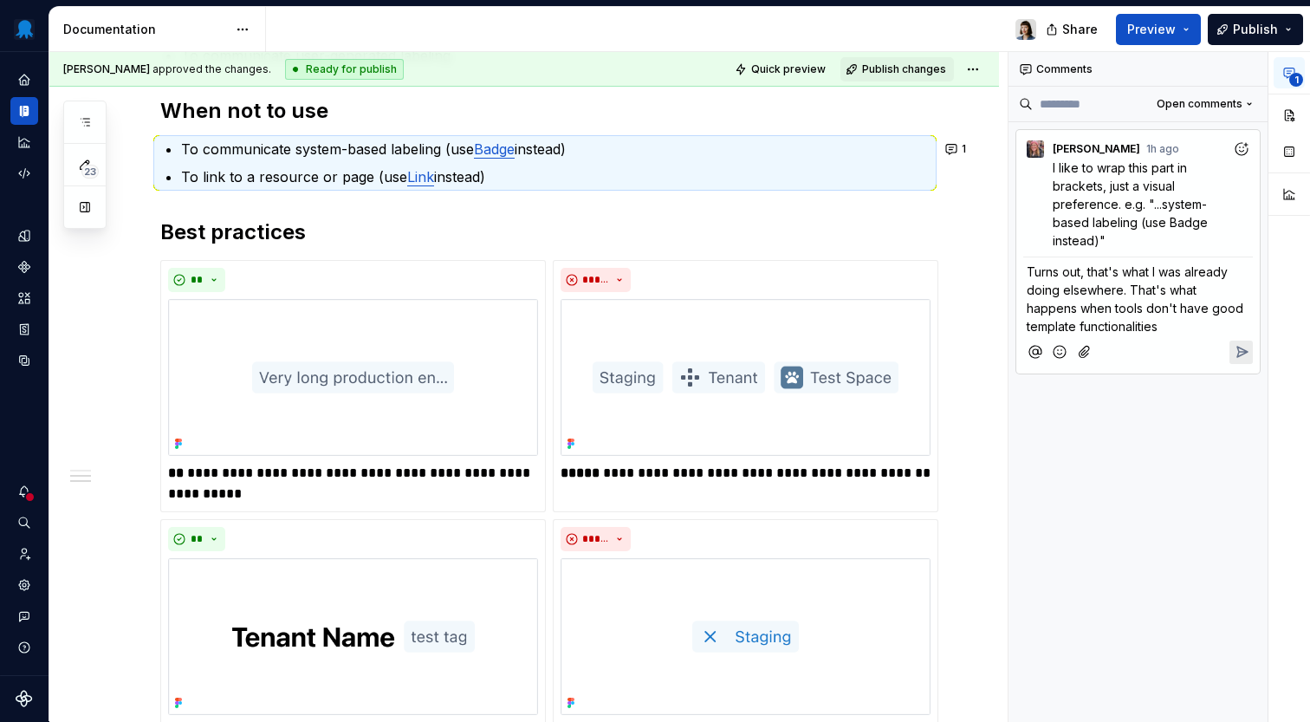
click at [1061, 352] on icon "Add emoji" at bounding box center [1059, 351] width 17 height 17
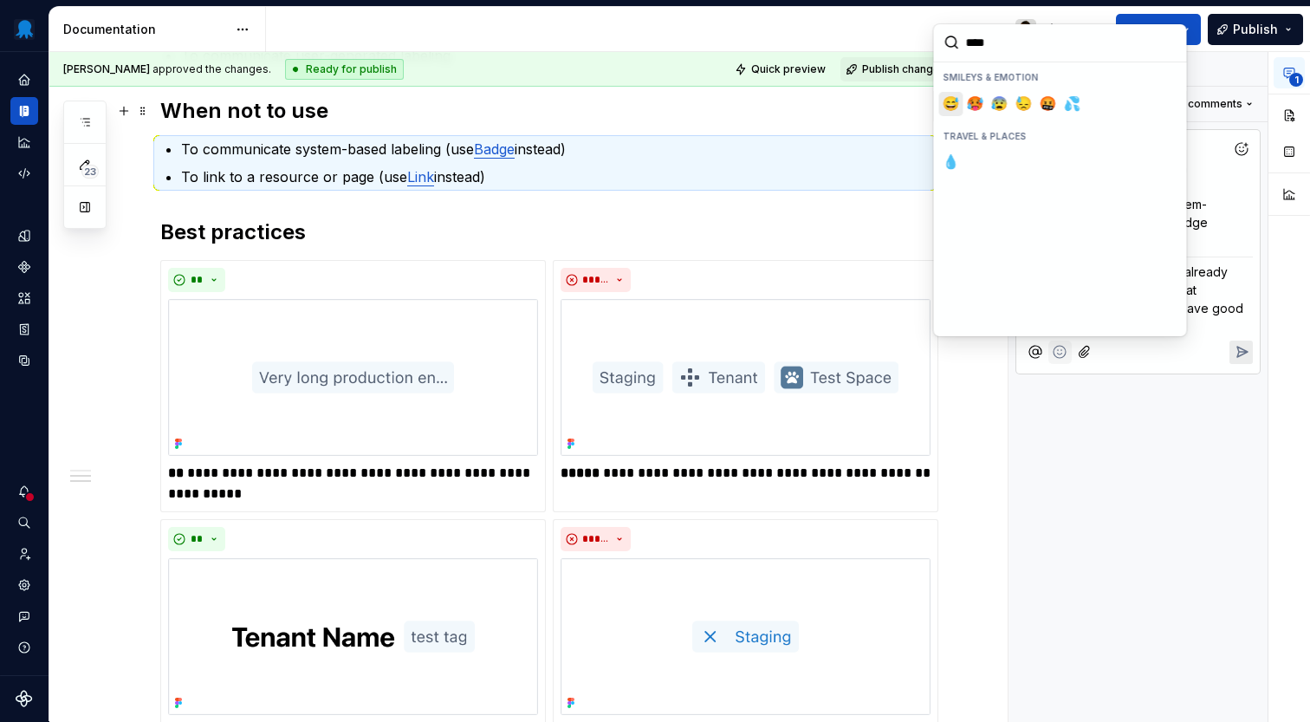
click at [957, 101] on span "😅" at bounding box center [951, 103] width 14 height 17
type input "****"
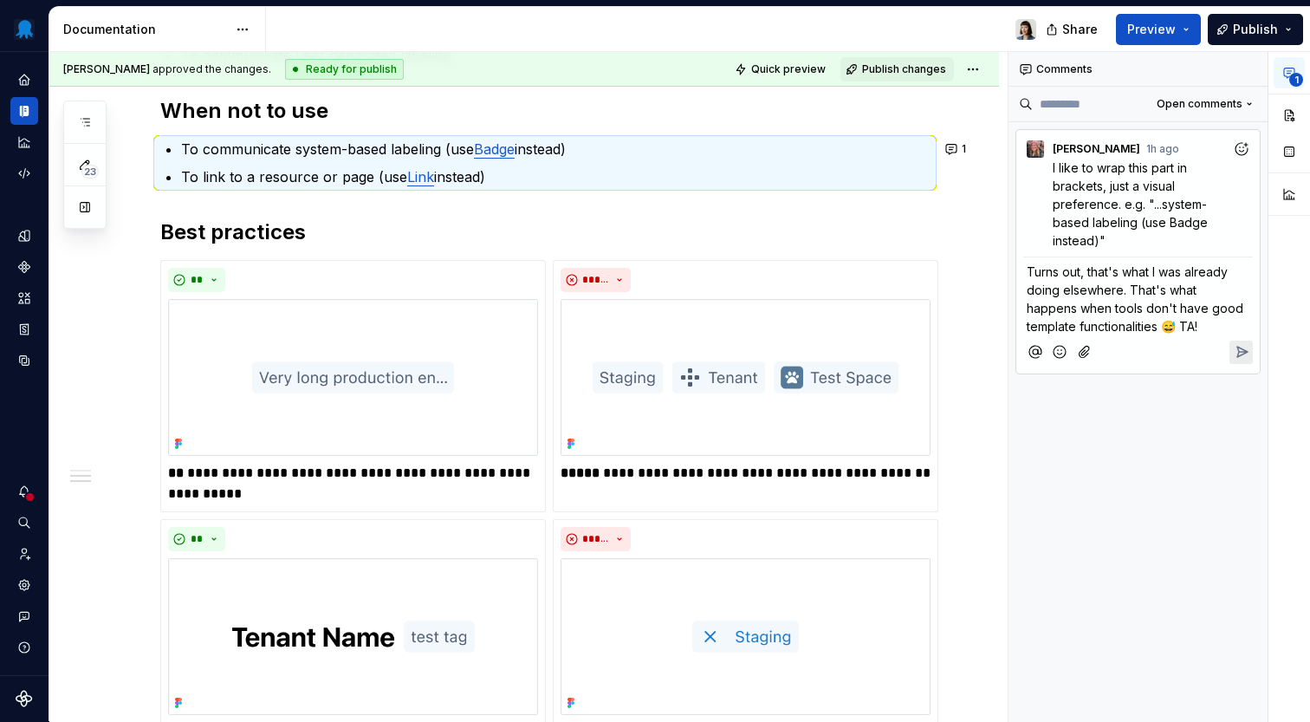
click at [1235, 345] on icon "Reply" at bounding box center [1241, 351] width 17 height 17
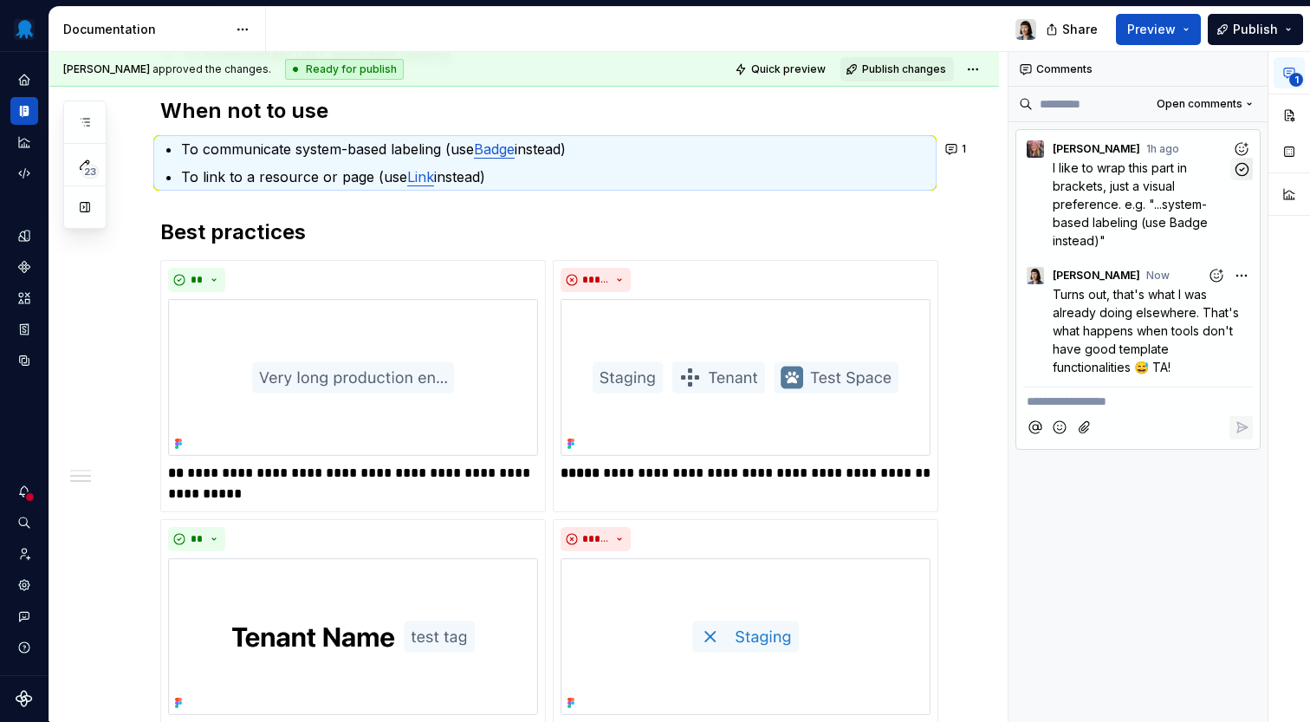
click at [1242, 165] on icon "button" at bounding box center [1242, 169] width 16 height 16
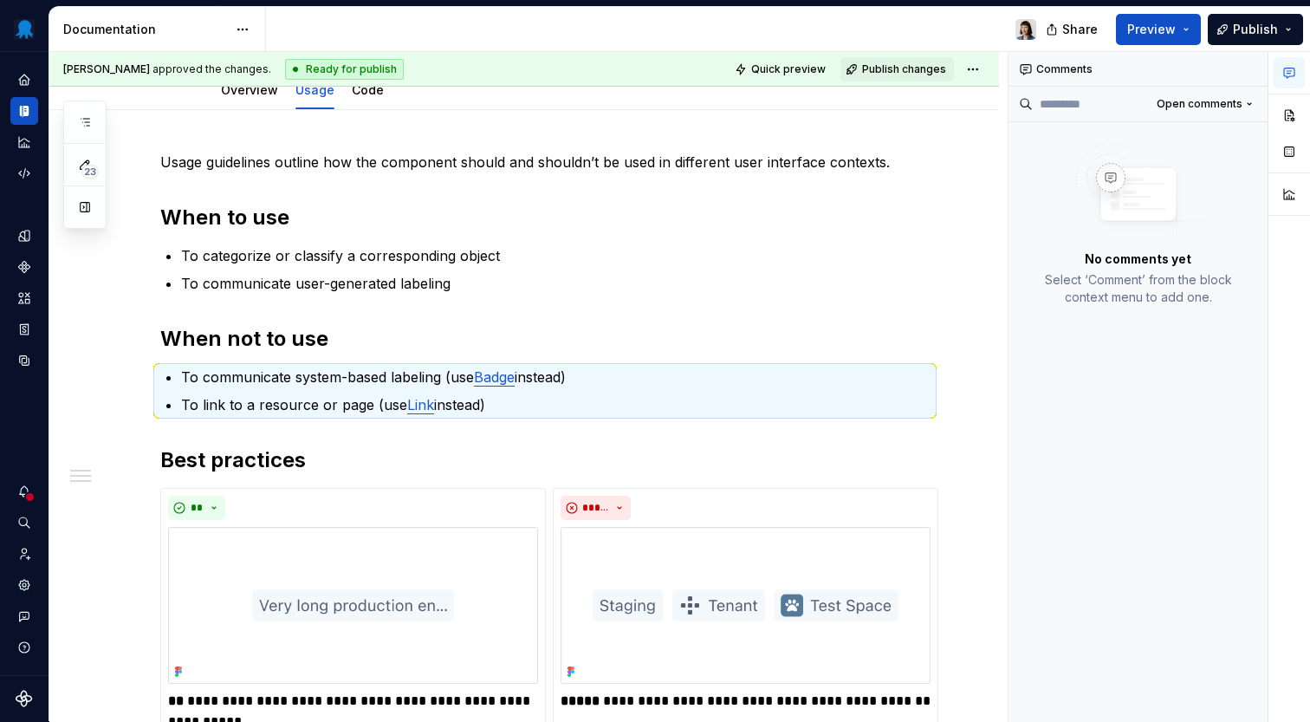
scroll to position [151, 0]
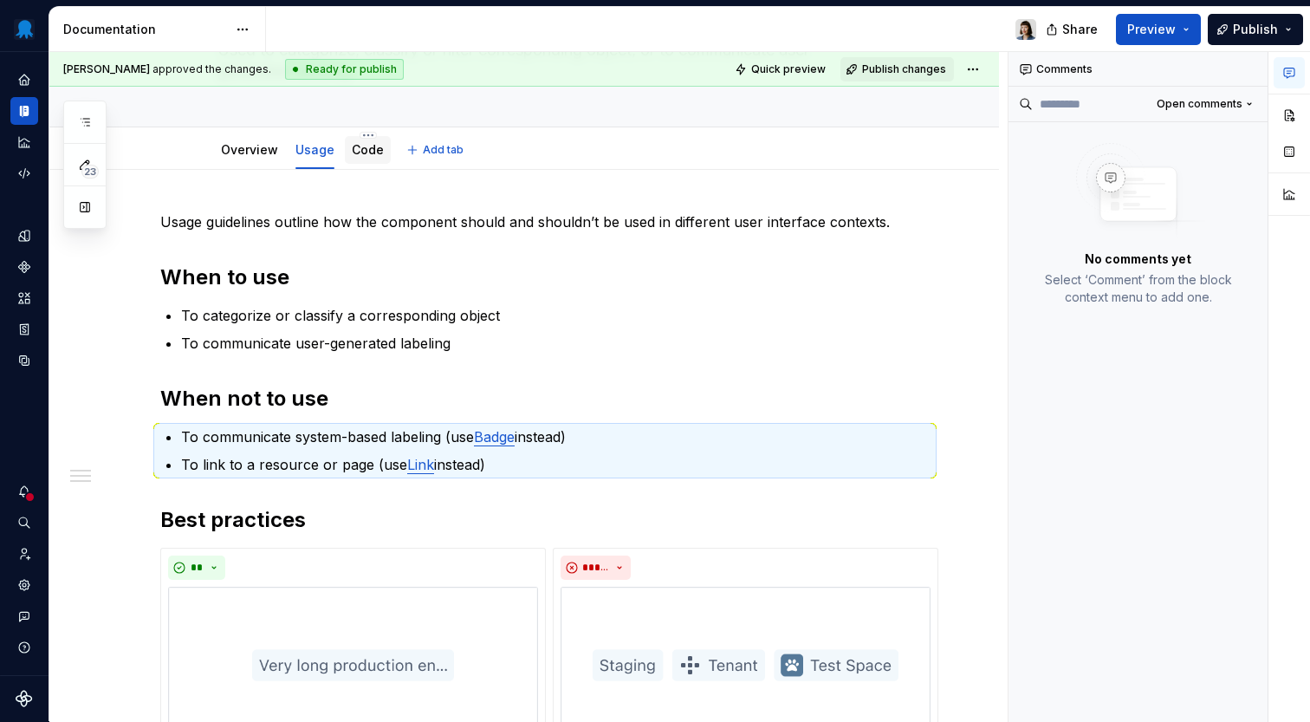
click at [376, 157] on link "Code" at bounding box center [368, 149] width 32 height 15
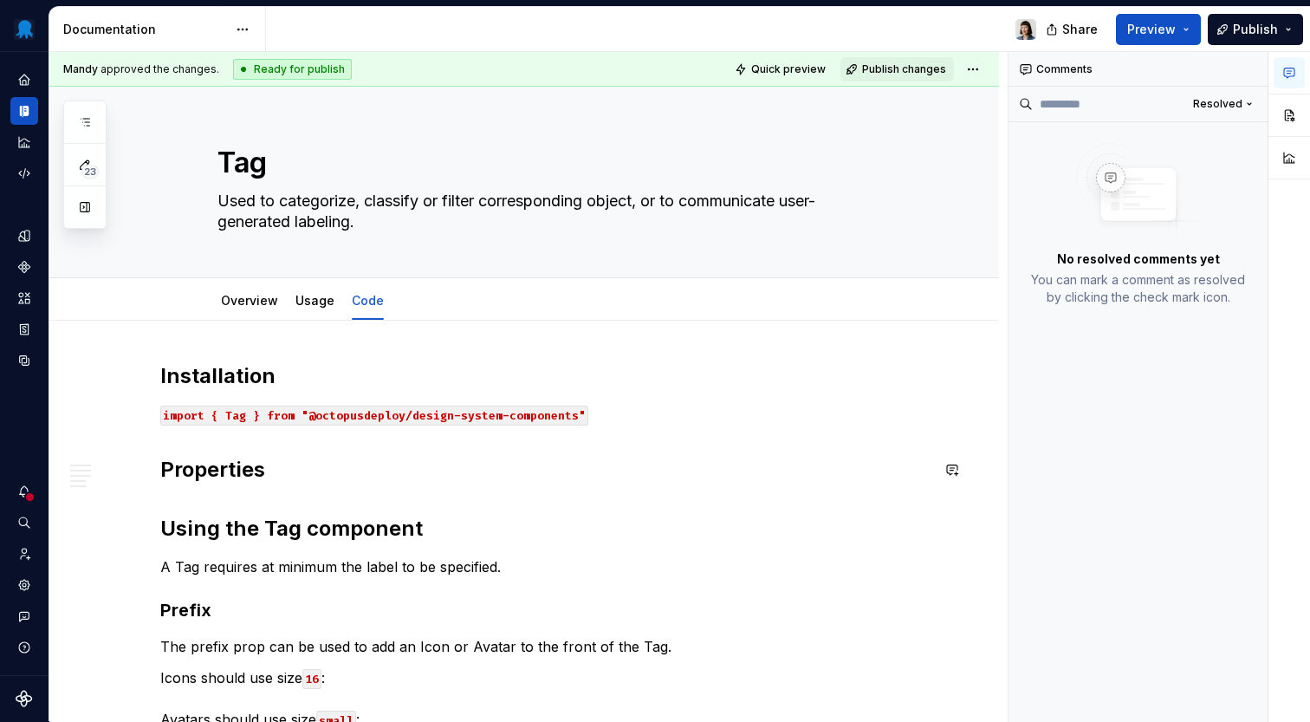
click at [317, 460] on div "Installation import { Tag } from "@octopusdeploy/design-system-components" Prop…" at bounding box center [544, 616] width 769 height 509
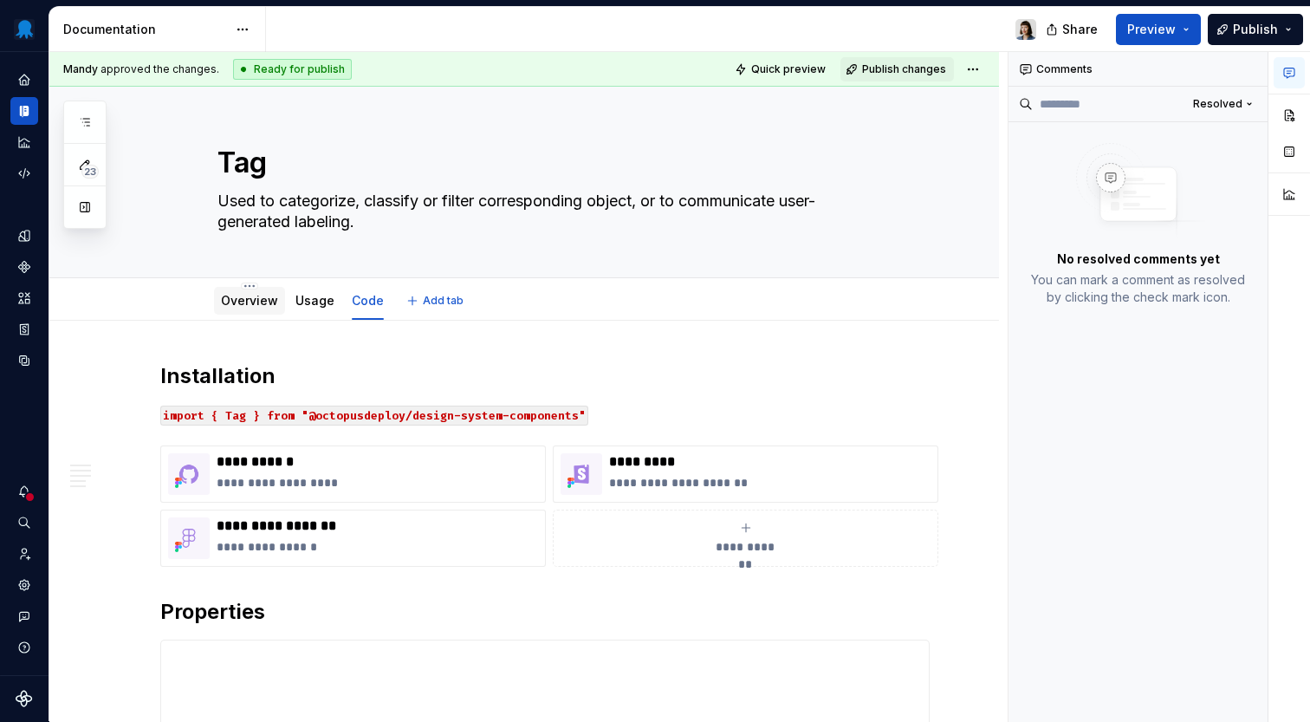
click at [266, 289] on div "Overview" at bounding box center [249, 301] width 71 height 28
click at [259, 305] on link "Overview" at bounding box center [249, 300] width 57 height 15
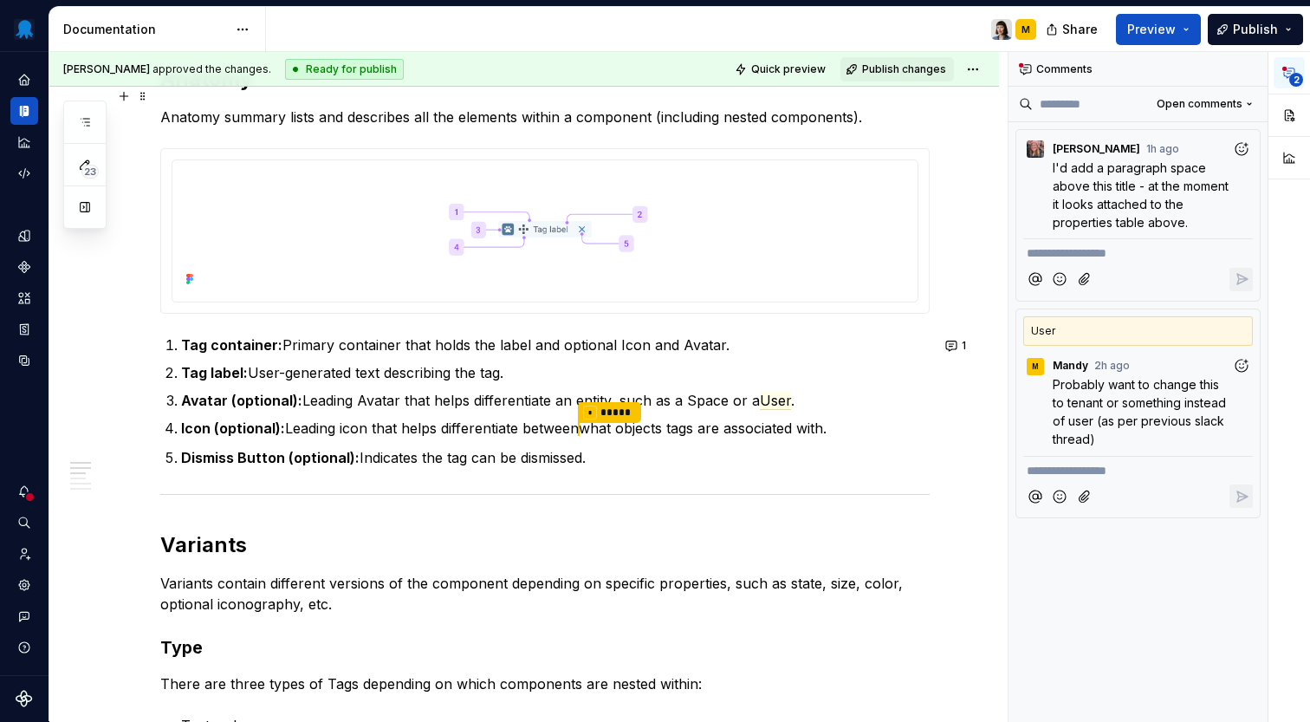
scroll to position [809, 0]
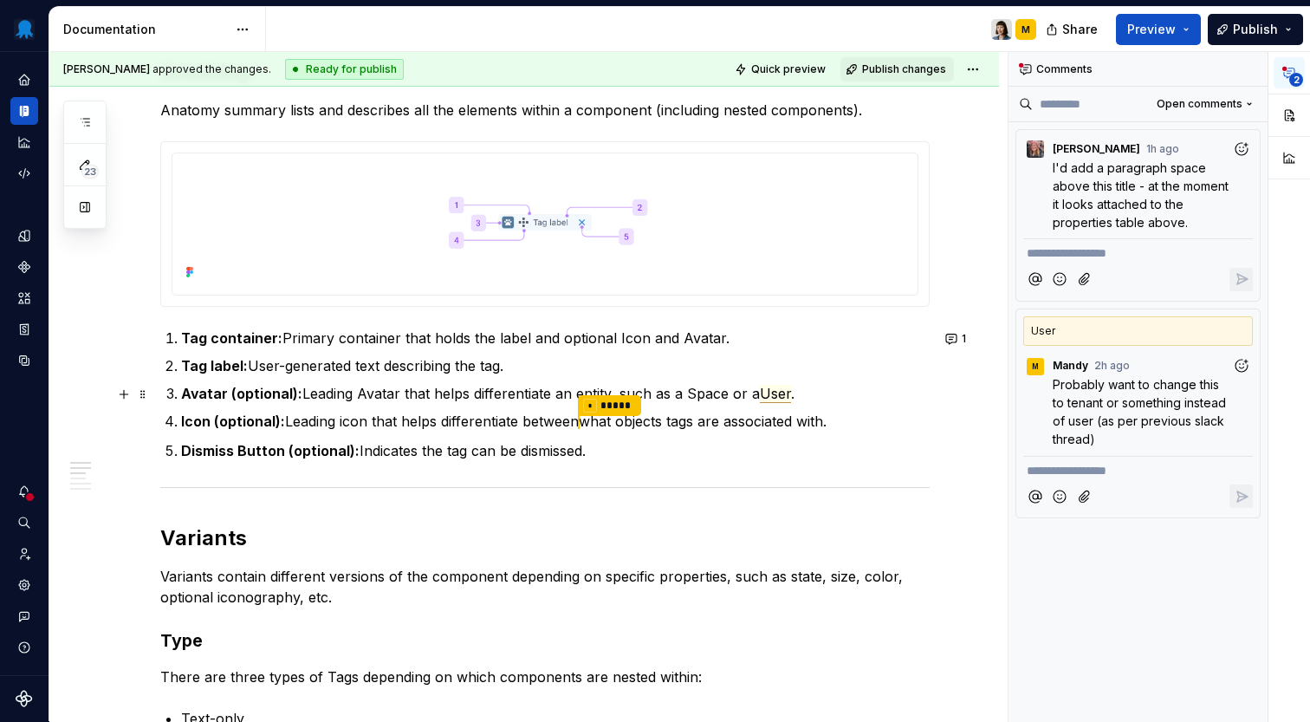
click at [769, 401] on span "User" at bounding box center [775, 394] width 31 height 18
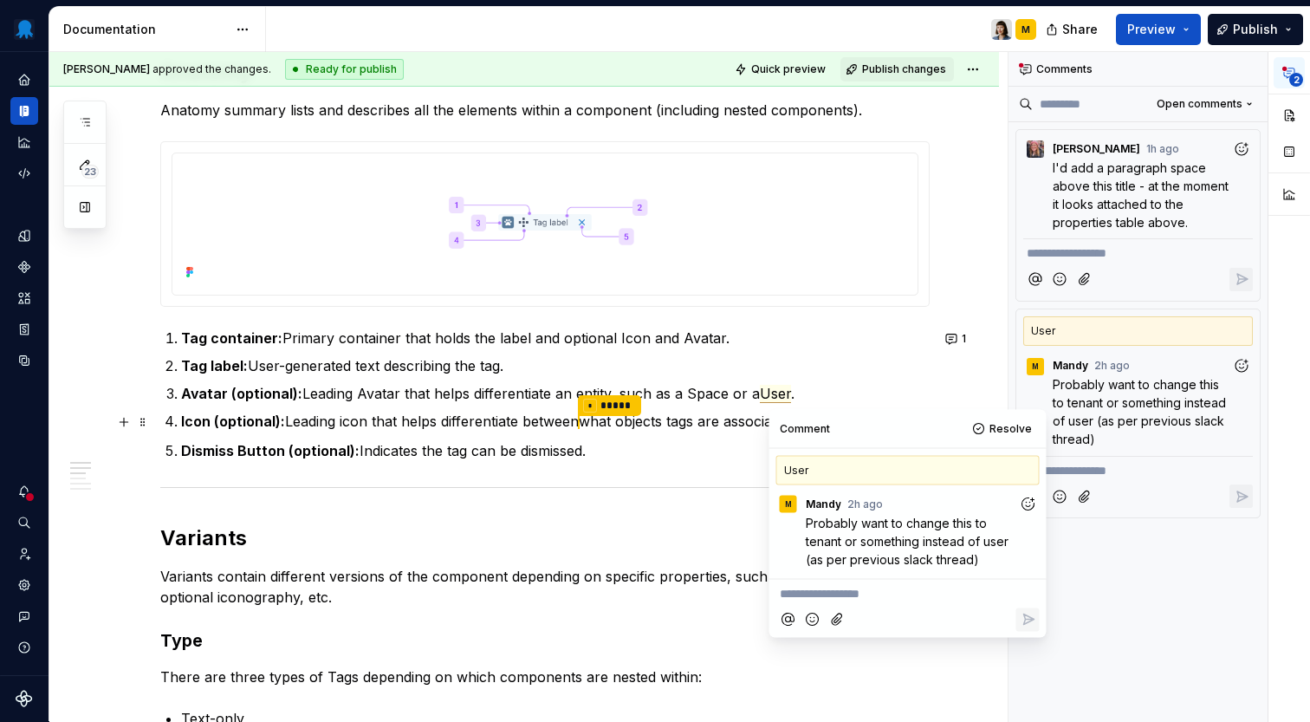
click at [712, 420] on p "Icon (optional): Leading icon that helps differentiate between * ***** what obj…" at bounding box center [555, 422] width 749 height 23
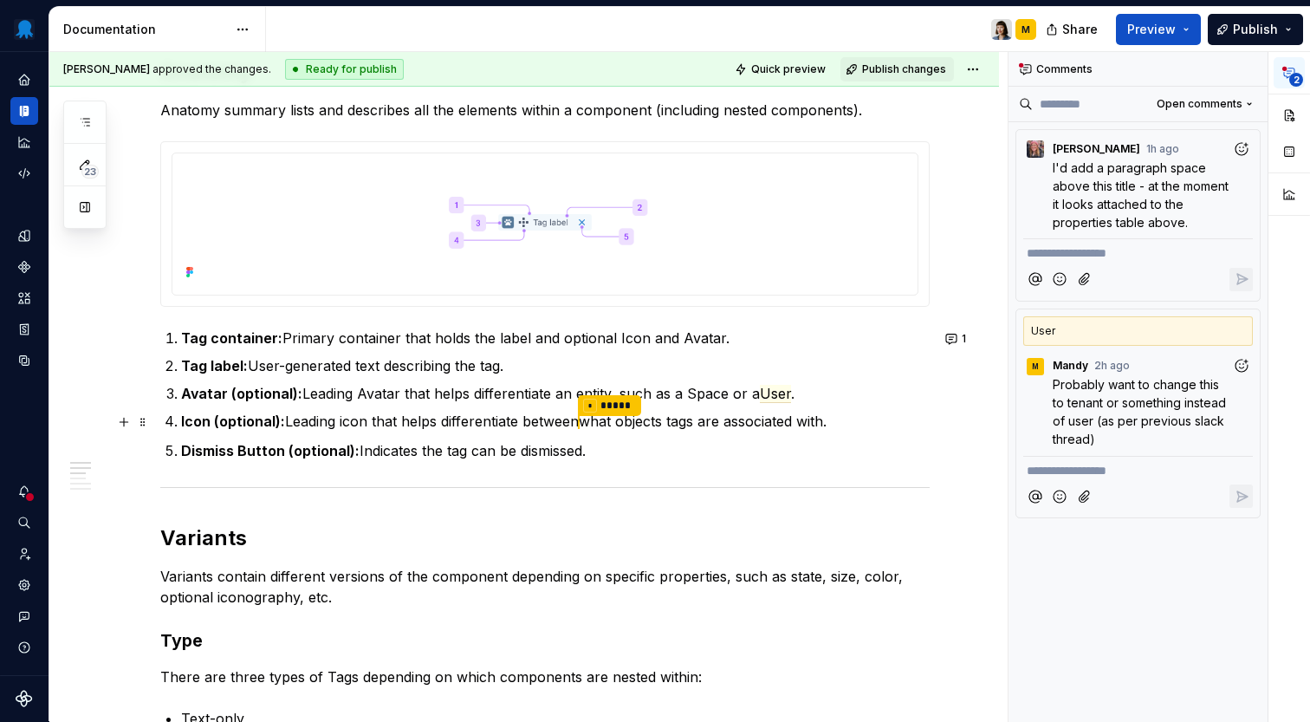
click at [767, 420] on p "Icon (optional): Leading icon that helps differentiate between * ***** what obj…" at bounding box center [555, 422] width 749 height 23
click at [718, 401] on p "Avatar (optional): Leading Avatar that helps differentiate an entity, such as a…" at bounding box center [555, 393] width 749 height 21
click at [782, 389] on span "User" at bounding box center [775, 394] width 31 height 18
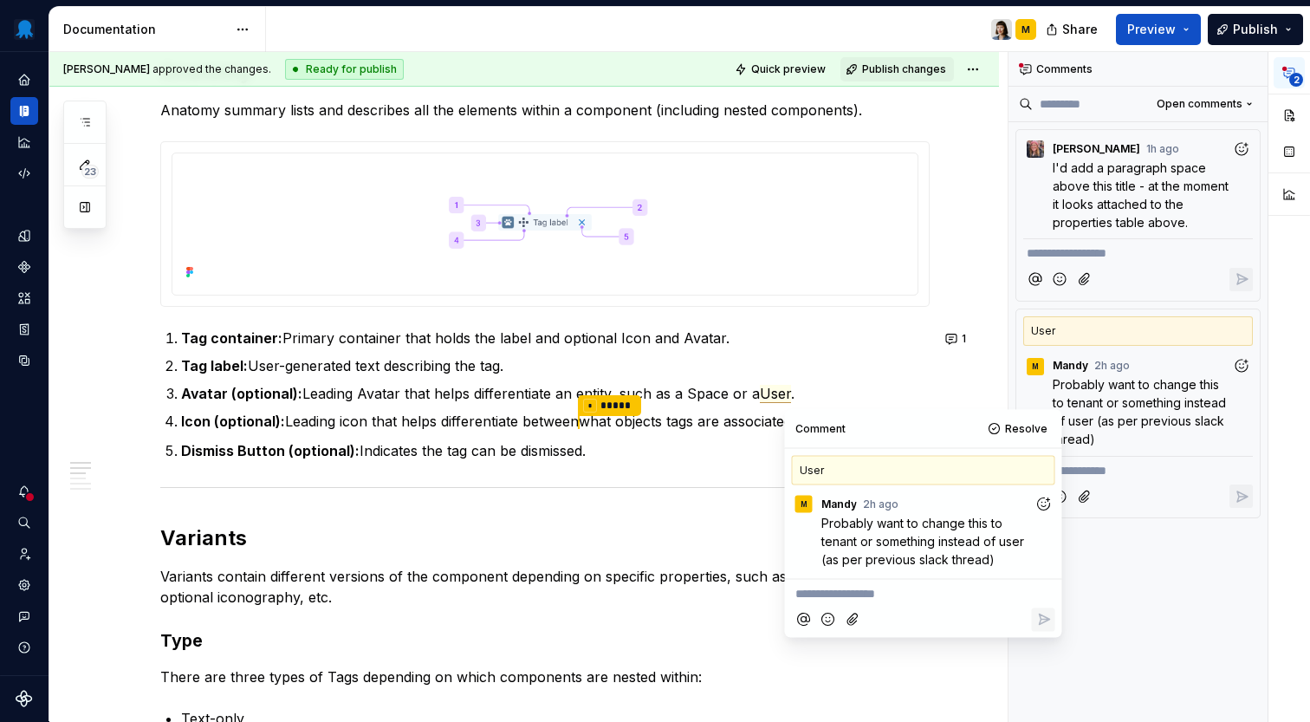
type textarea "*"
click at [769, 396] on span "User" at bounding box center [775, 394] width 31 height 18
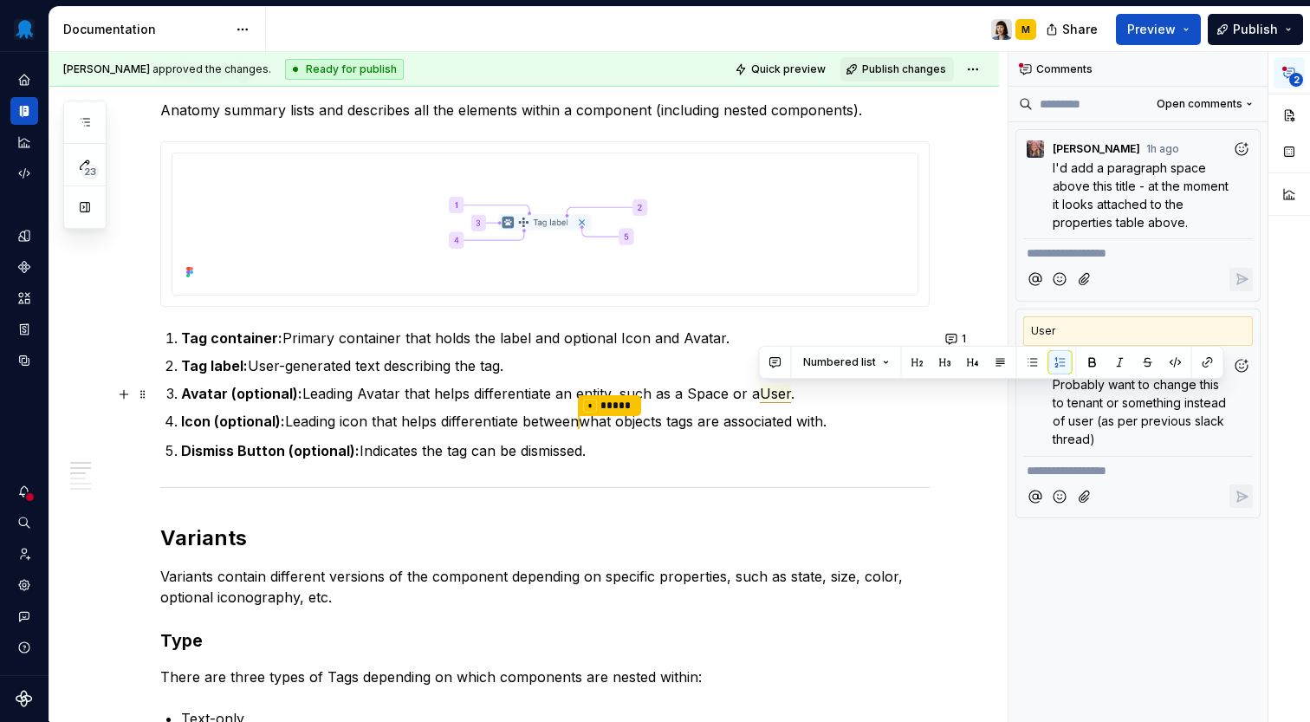
click at [769, 396] on span "User" at bounding box center [775, 394] width 31 height 18
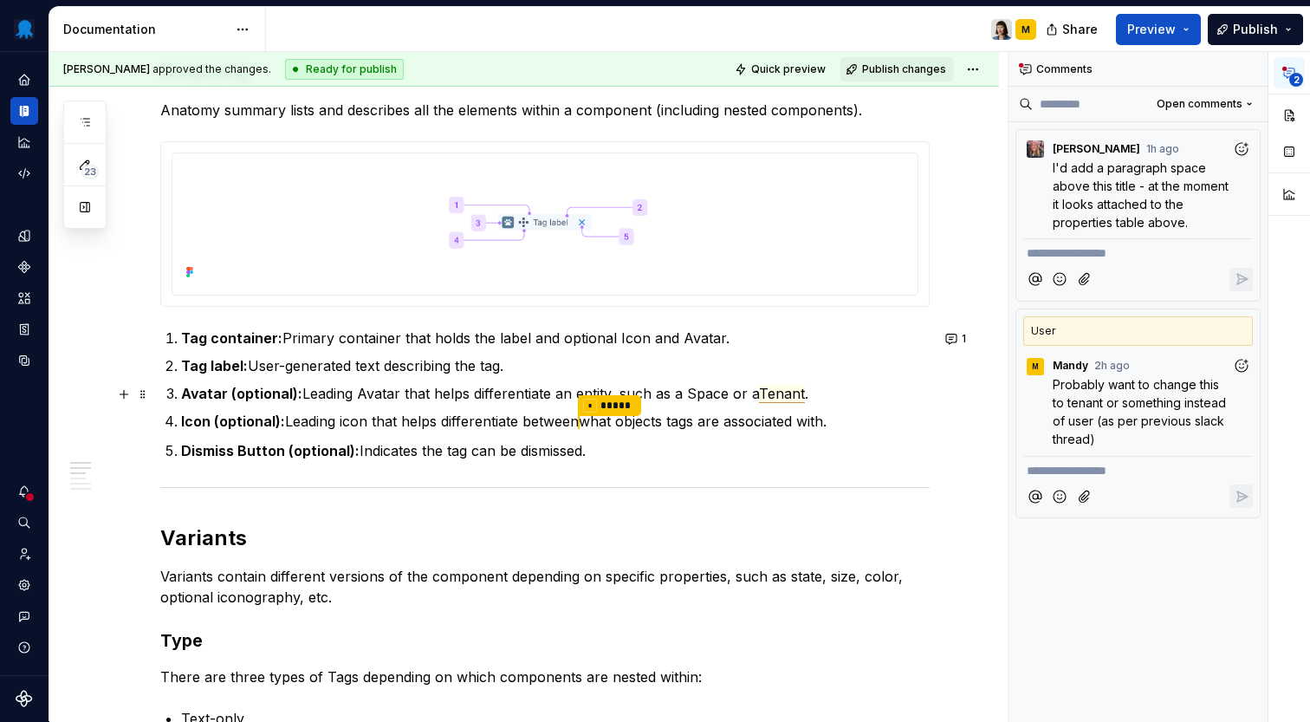
click at [790, 392] on span "Tenant" at bounding box center [782, 394] width 46 height 18
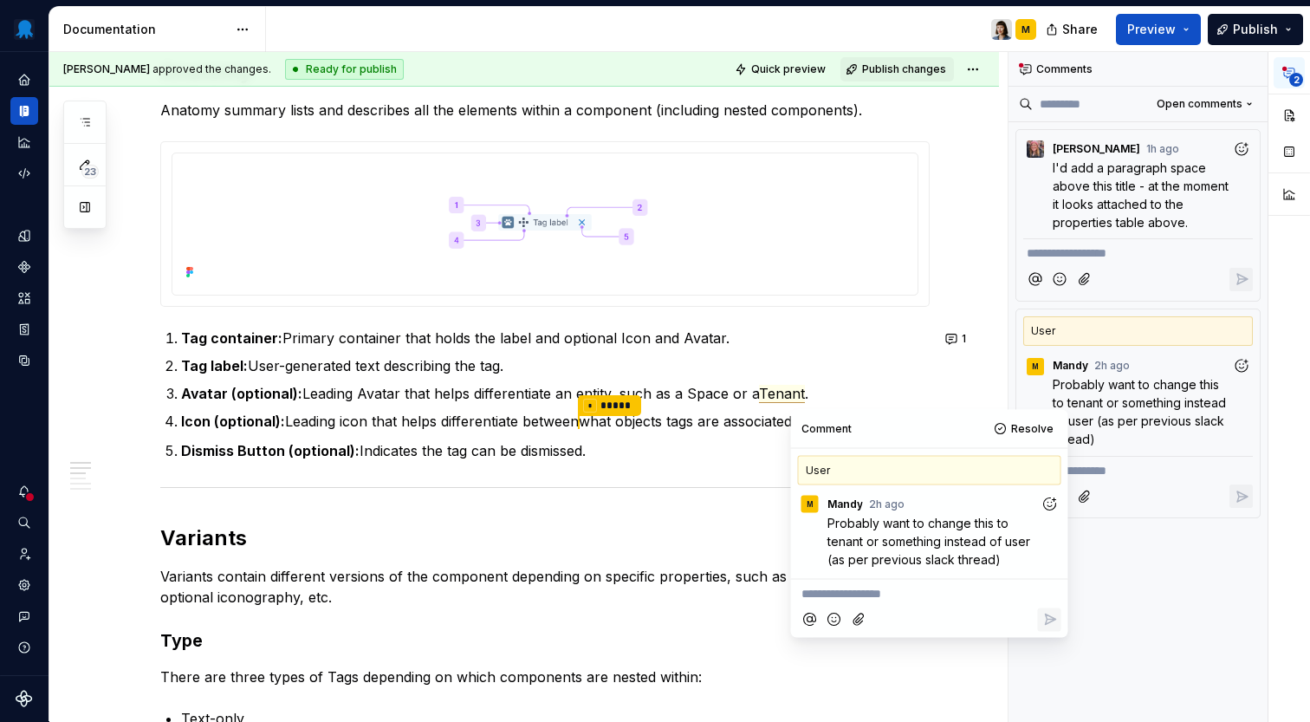
click at [1059, 501] on button "Add reaction" at bounding box center [1049, 503] width 23 height 23
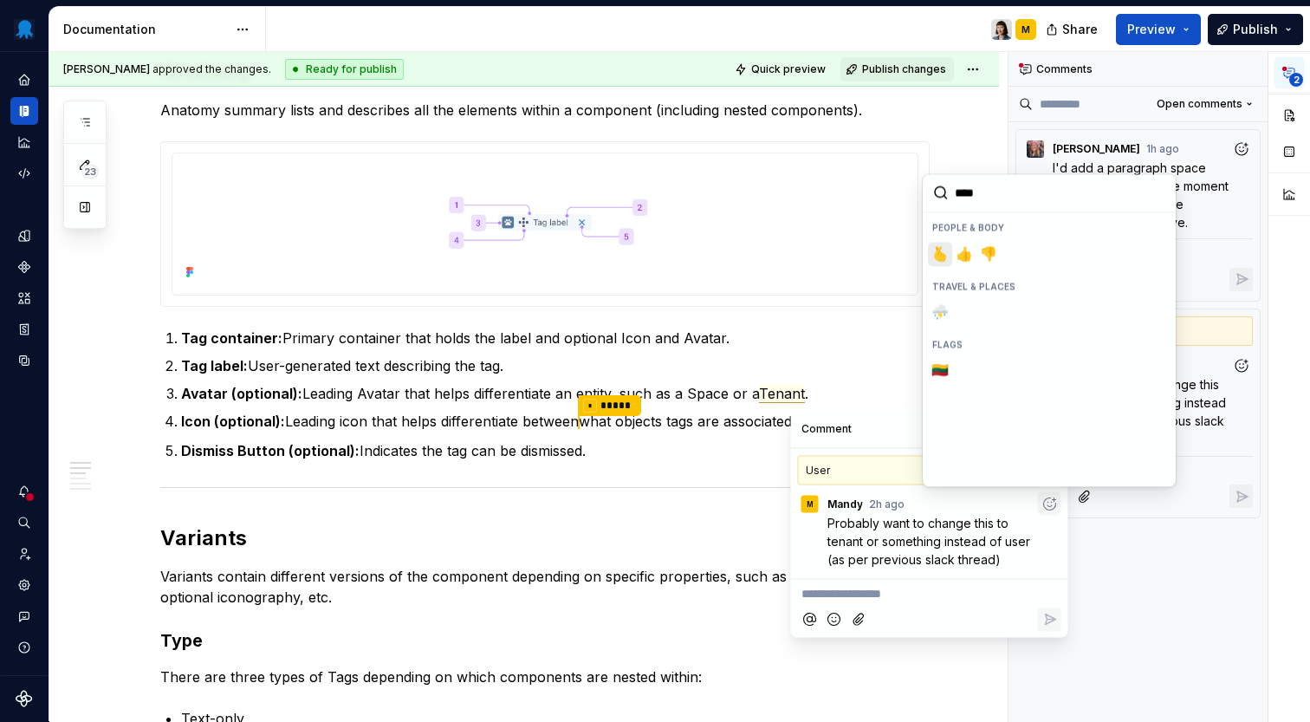
type input "*****"
click at [970, 252] on span "👍️" at bounding box center [964, 253] width 14 height 17
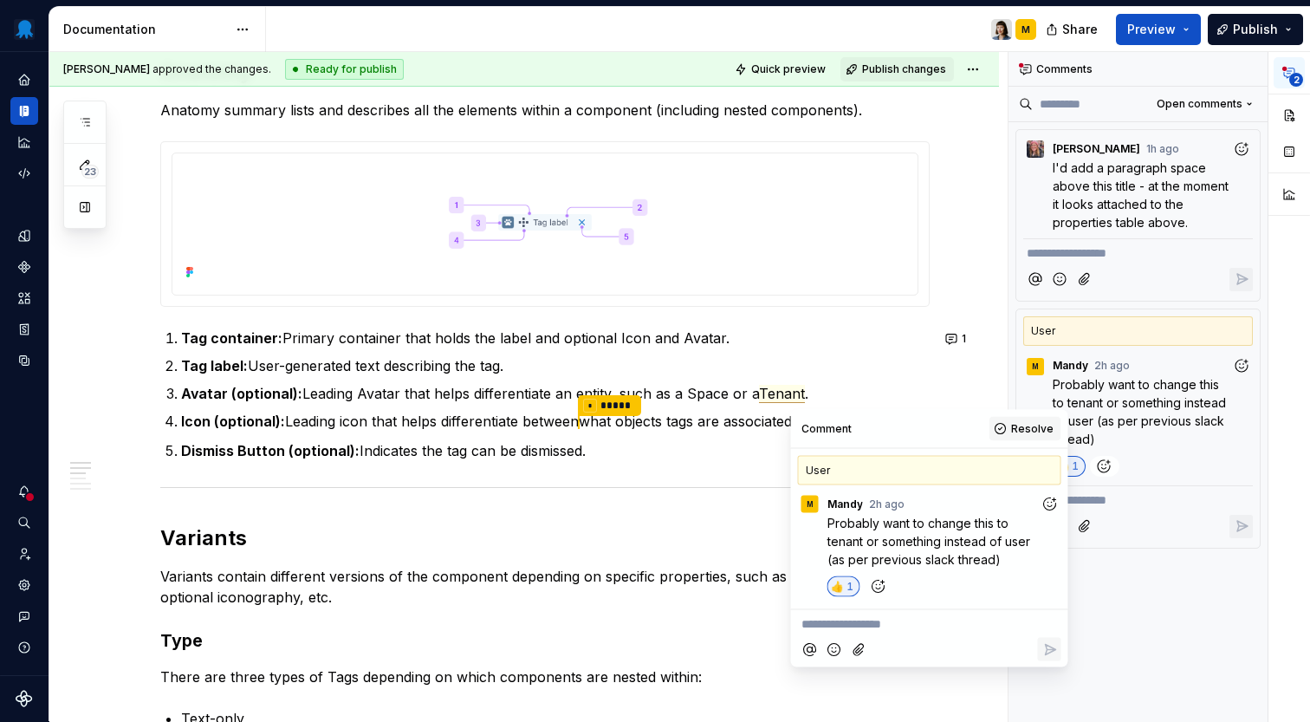
click at [1043, 436] on button "Resolve" at bounding box center [1025, 429] width 72 height 24
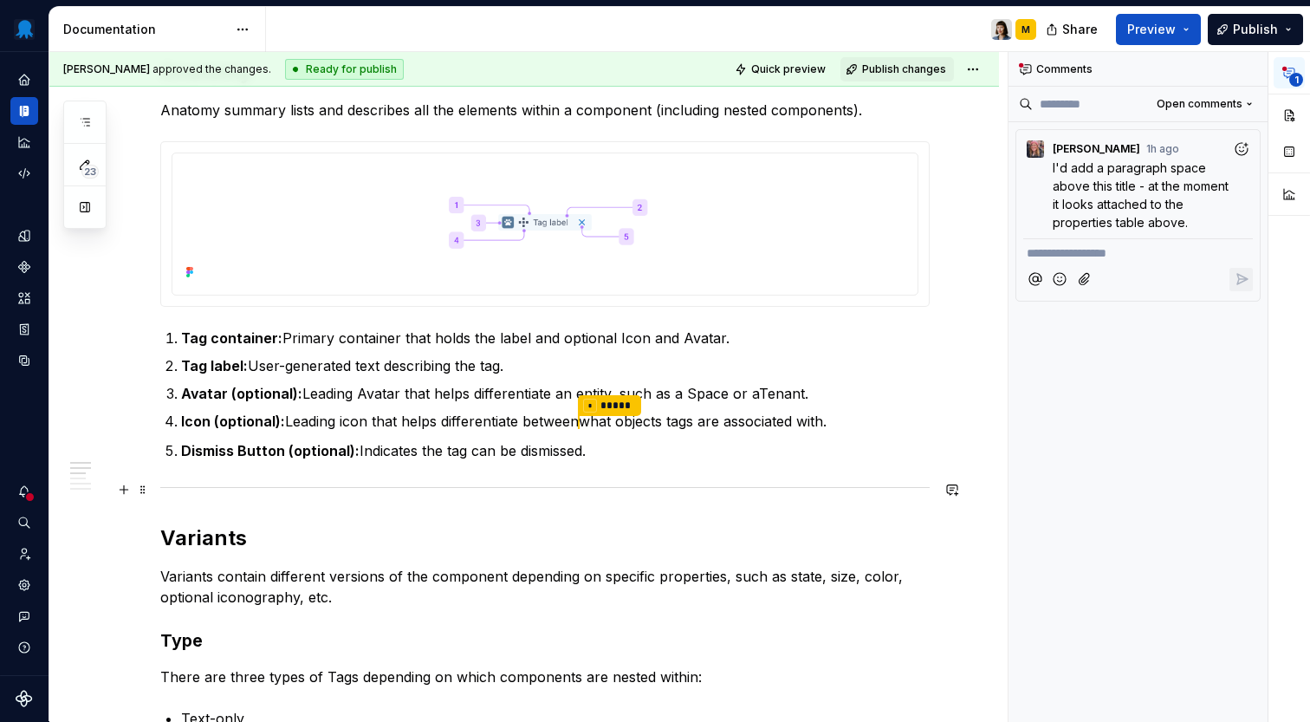
type textarea "*"
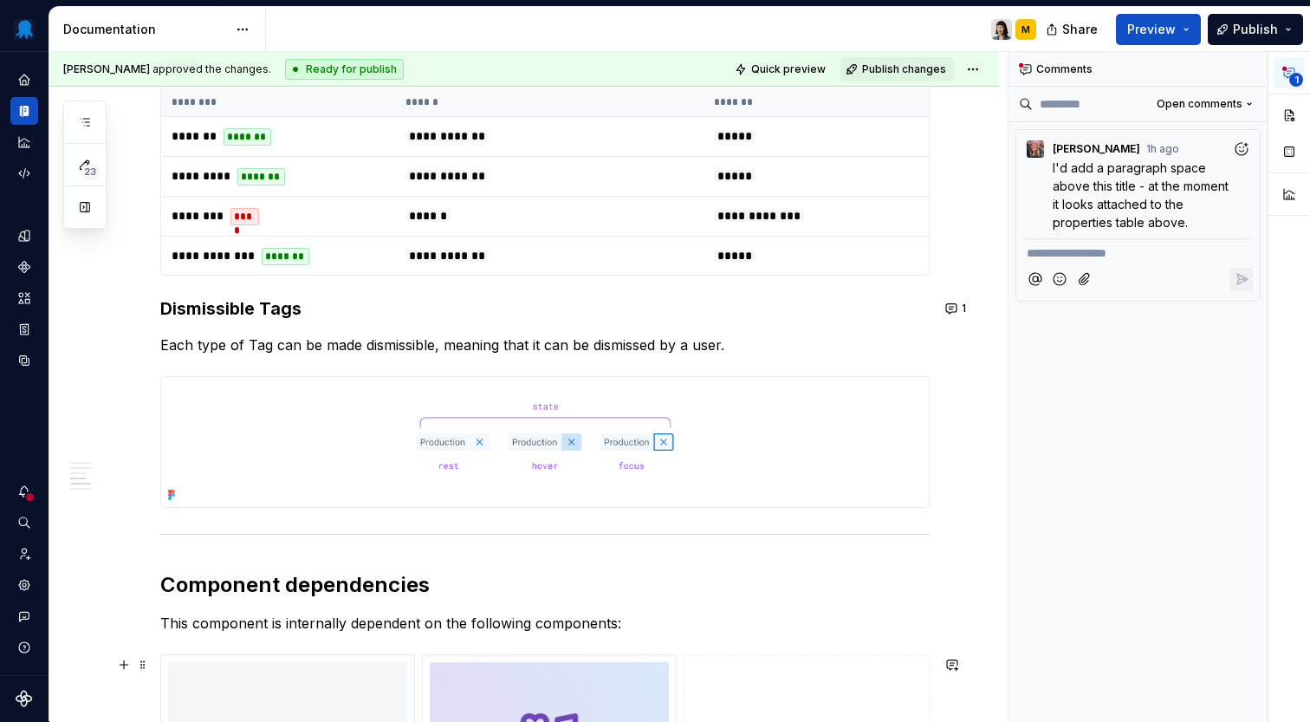
scroll to position [1713, 0]
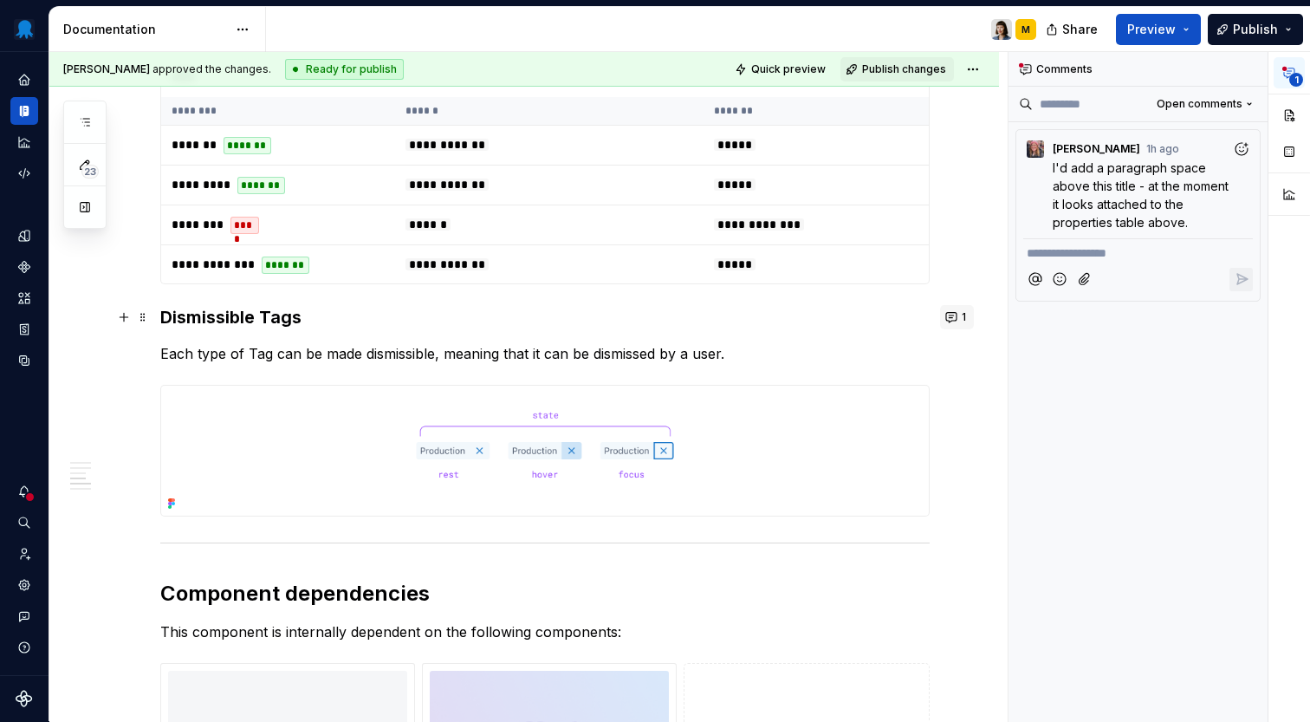
click at [955, 314] on button "1" at bounding box center [957, 317] width 34 height 24
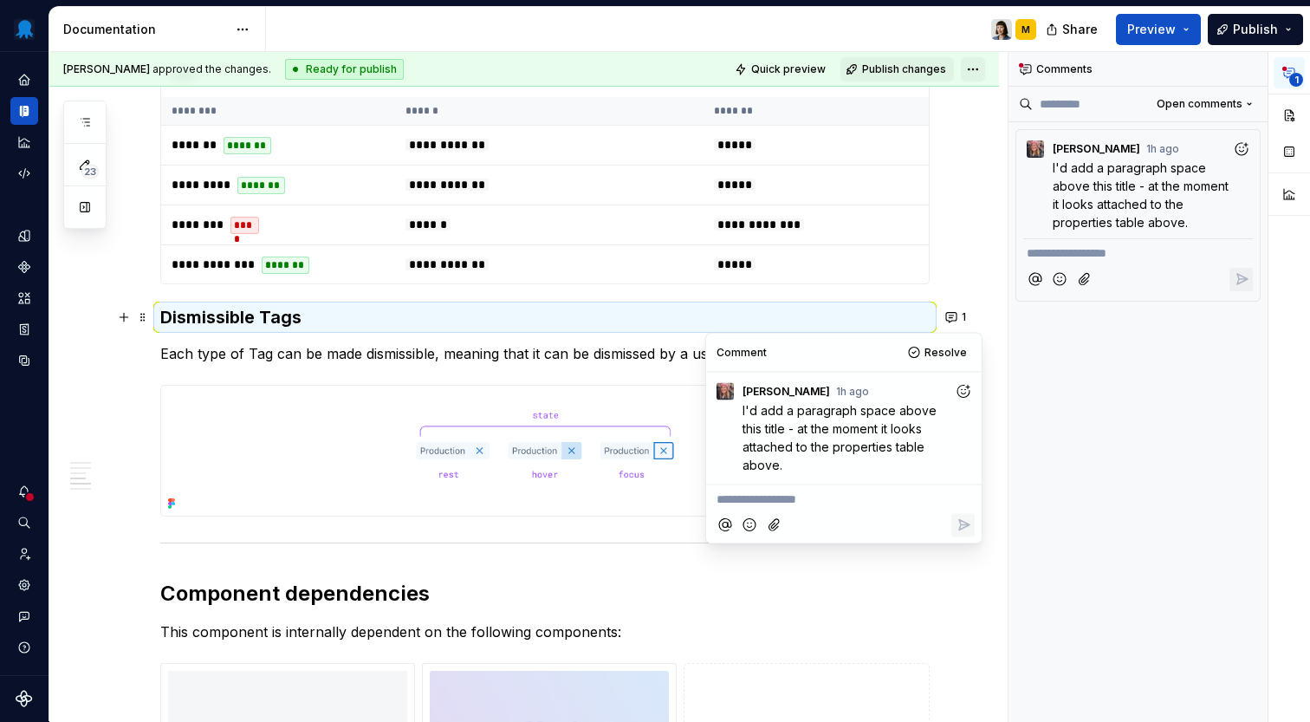
click at [987, 74] on html "Octopus Design System Design system data Documentation M Share Preview Publish …" at bounding box center [655, 361] width 1310 height 722
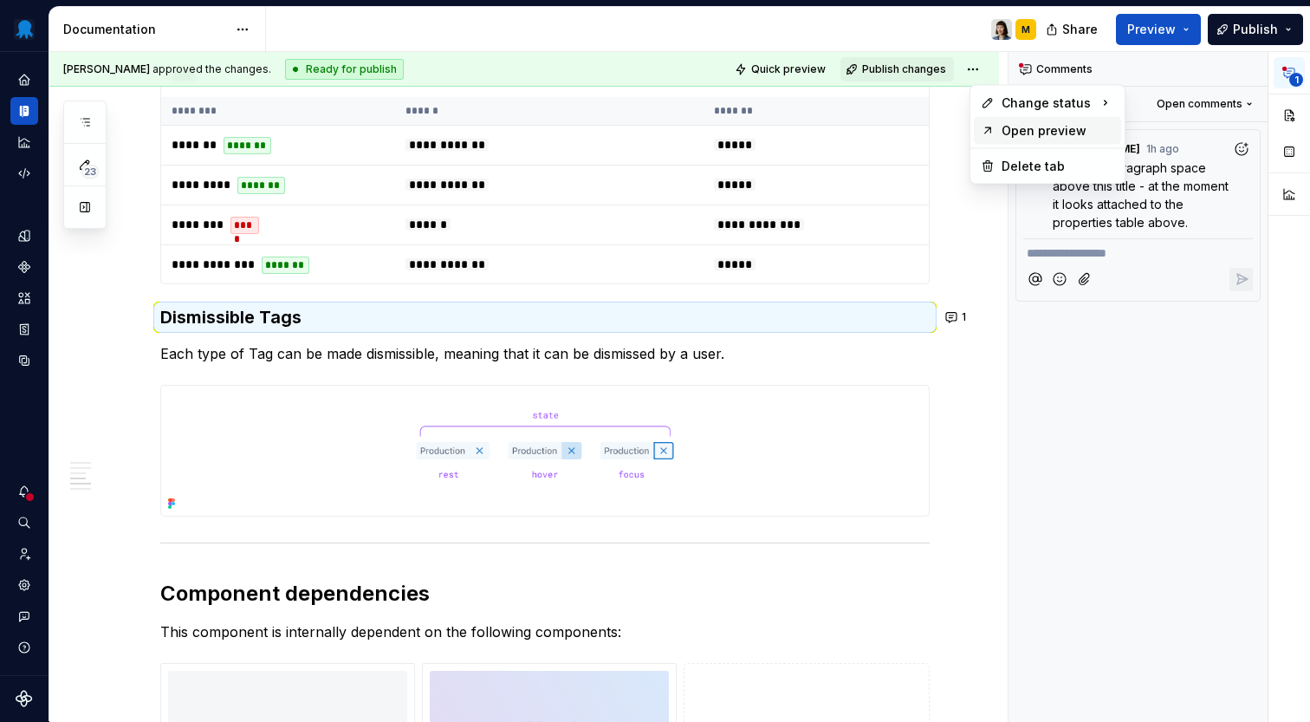
click at [1034, 126] on div "Open preview" at bounding box center [1058, 130] width 113 height 17
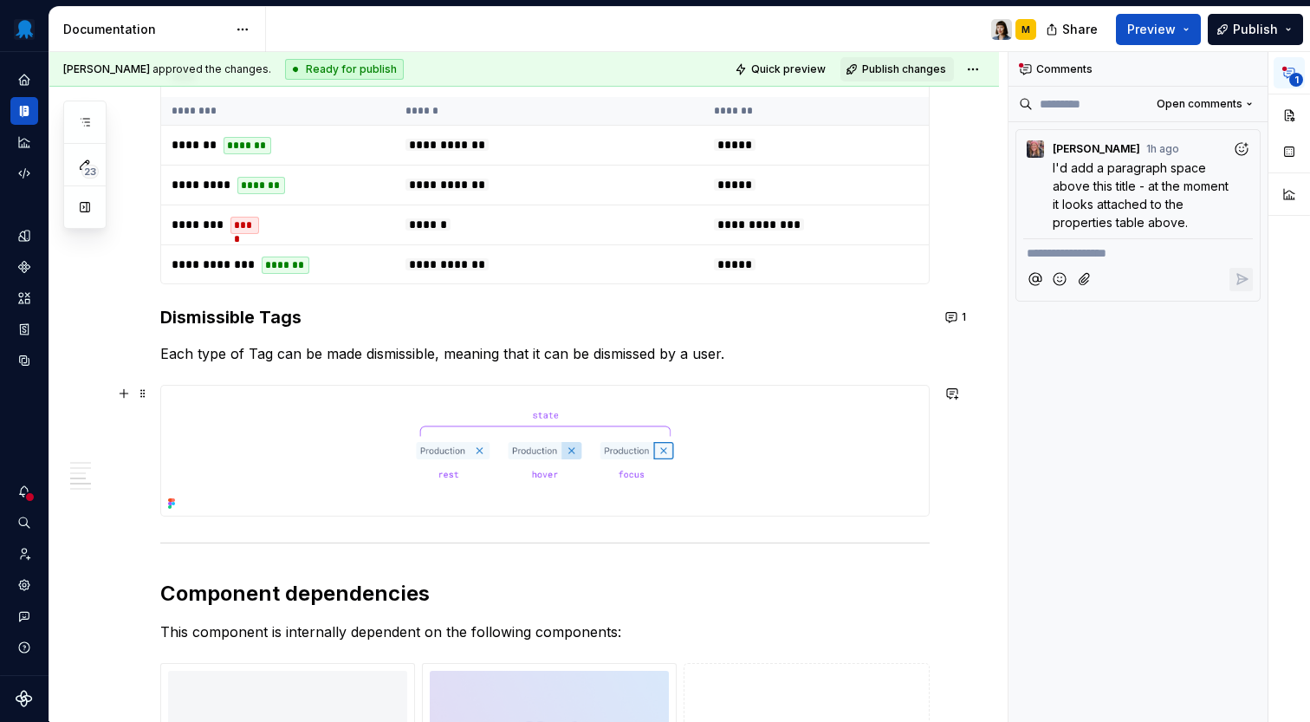
click at [826, 438] on img at bounding box center [545, 451] width 768 height 130
click at [767, 326] on h3 "Dismissible Tags" at bounding box center [544, 317] width 769 height 24
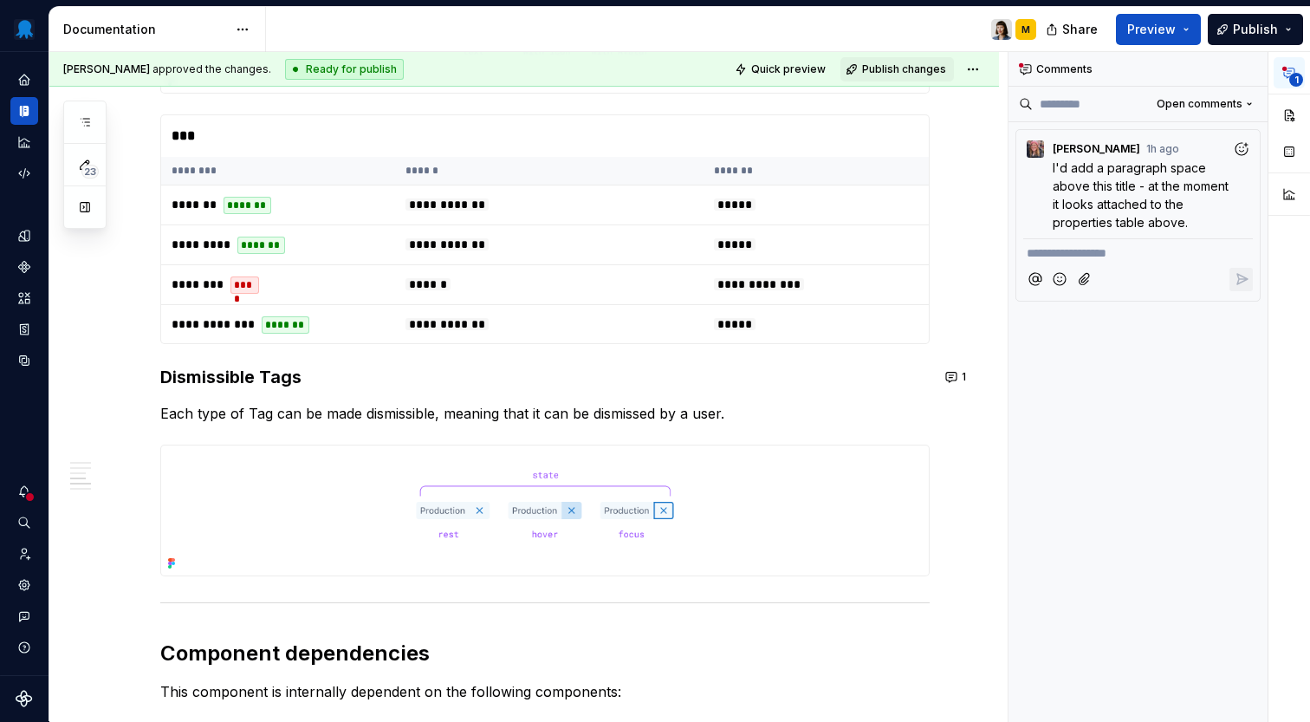
scroll to position [1643, 0]
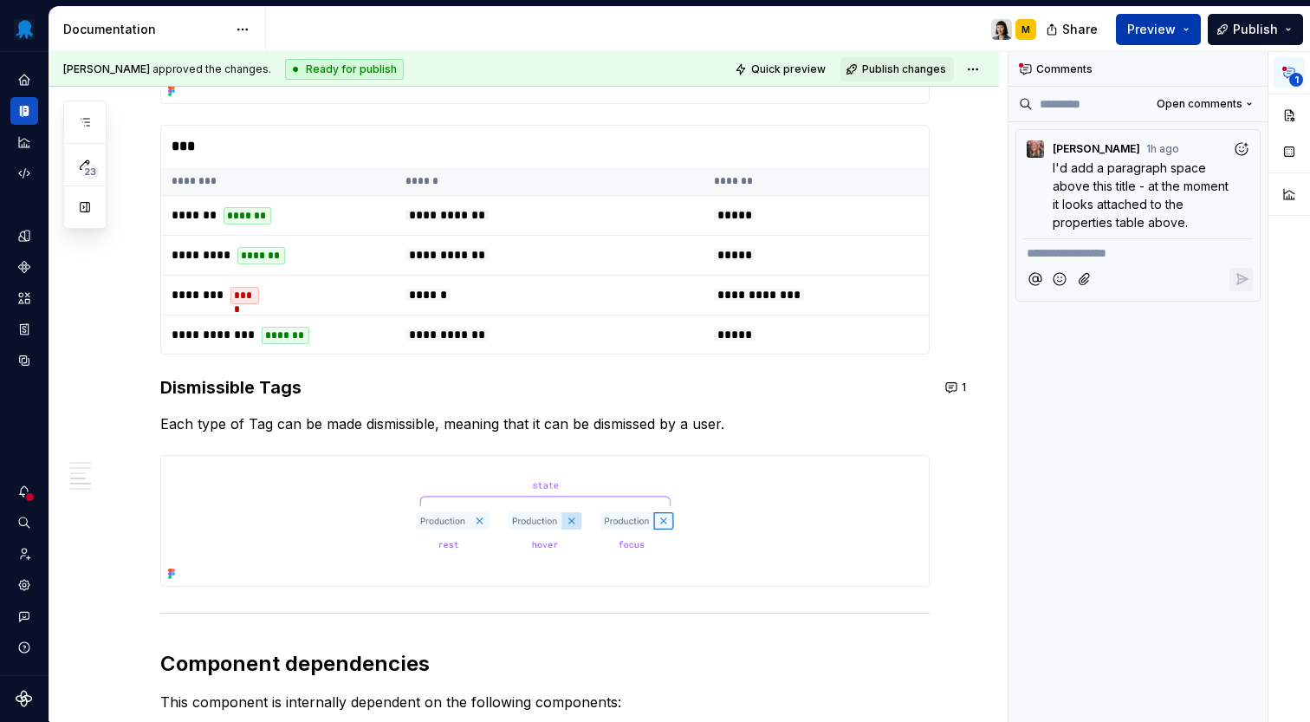
click at [1190, 32] on button "Preview" at bounding box center [1158, 29] width 85 height 31
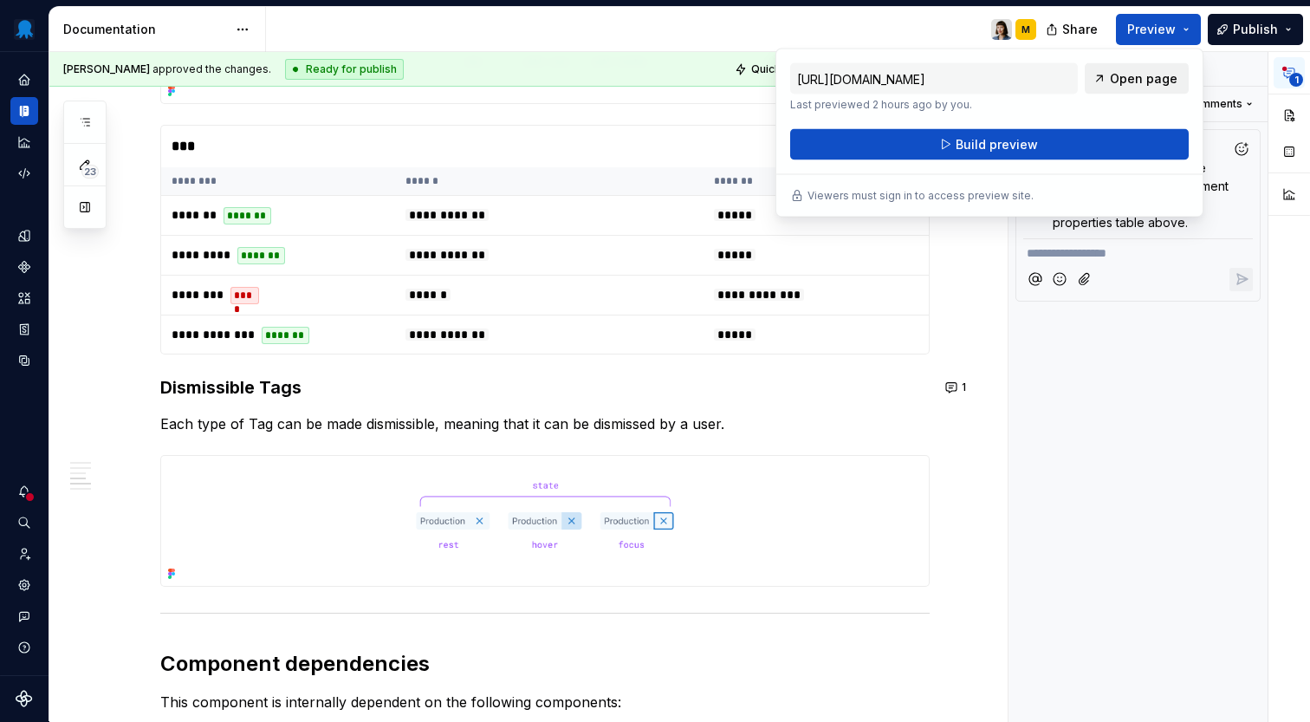
click at [1153, 86] on span "Open page" at bounding box center [1144, 78] width 68 height 17
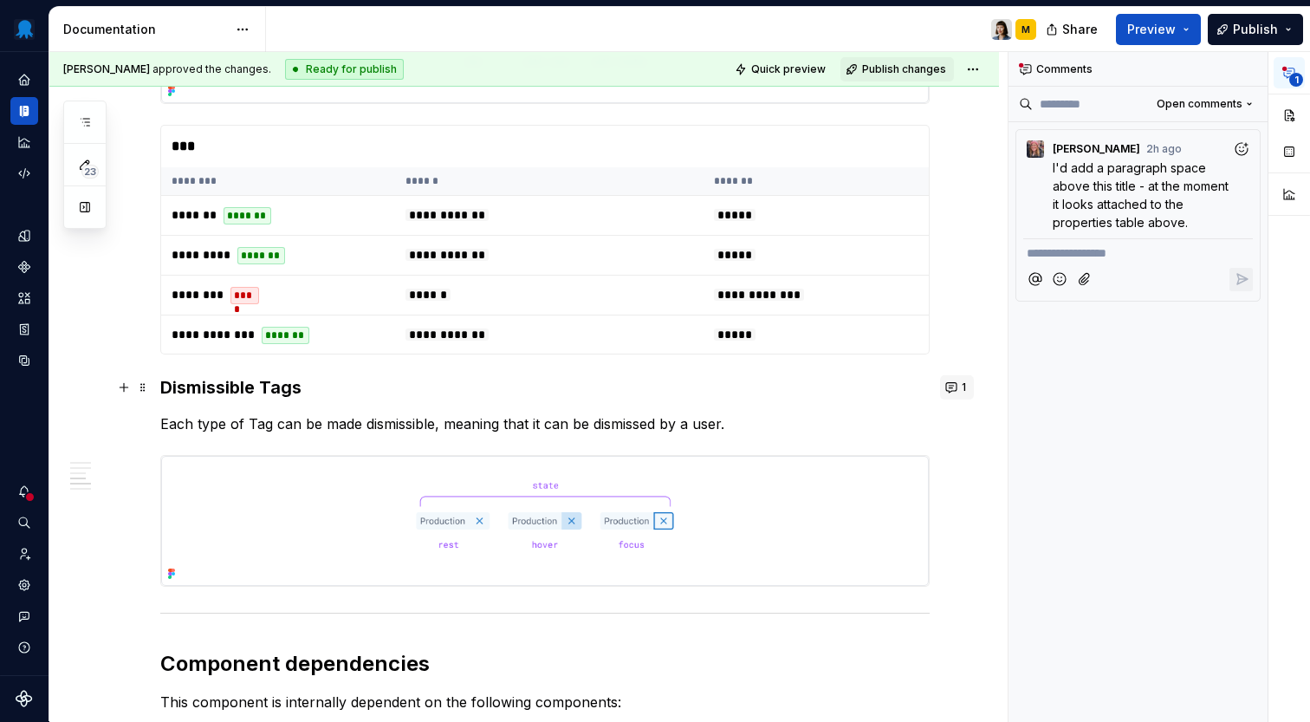
click at [974, 392] on button "1" at bounding box center [957, 387] width 34 height 24
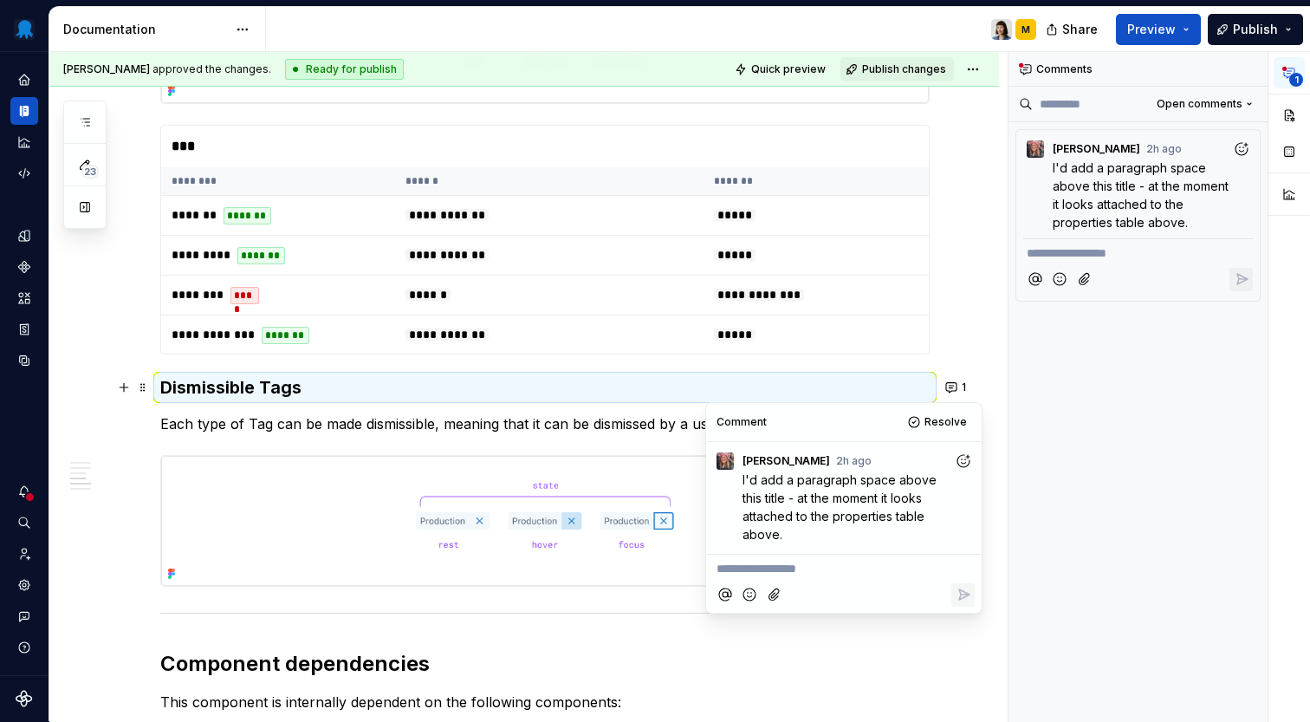
click at [851, 567] on p "**********" at bounding box center [843, 569] width 255 height 18
type textarea "*"
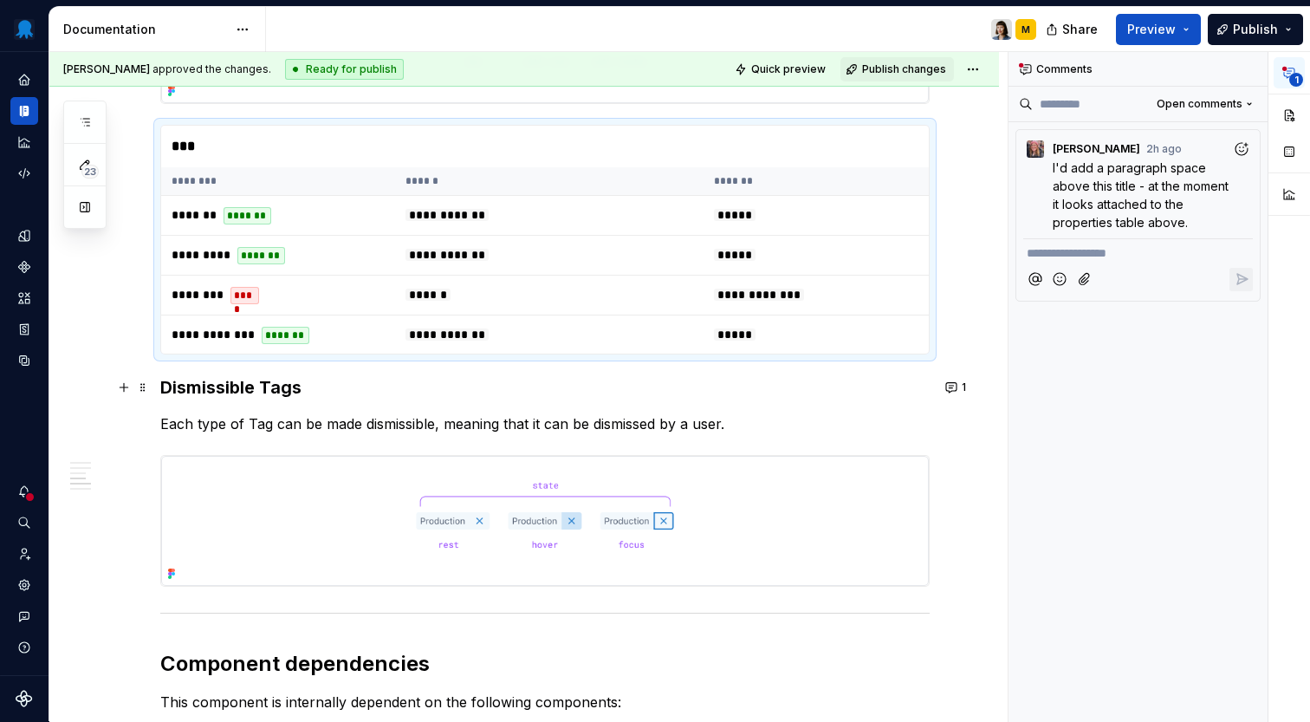
click at [733, 146] on div "***" at bounding box center [549, 147] width 776 height 42
click at [1300, 116] on button "button" at bounding box center [1289, 115] width 31 height 31
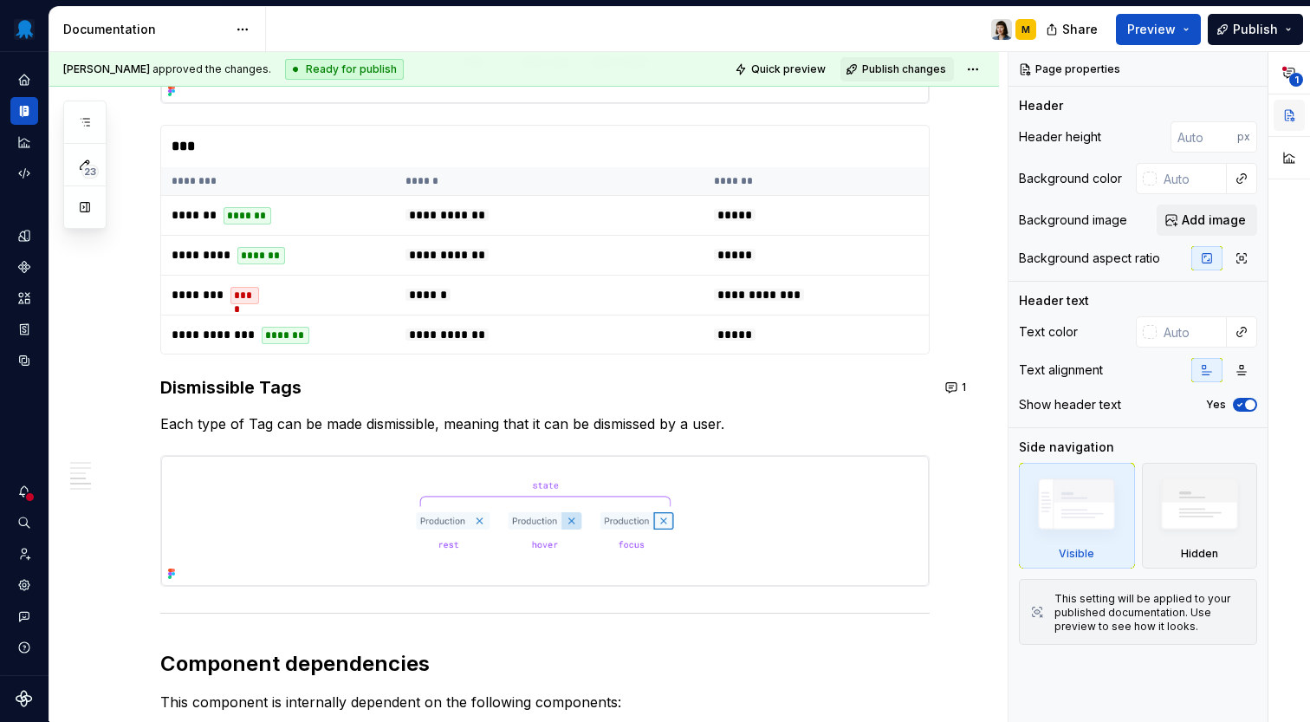
type textarea "*"
click at [323, 139] on div "***" at bounding box center [549, 147] width 776 height 42
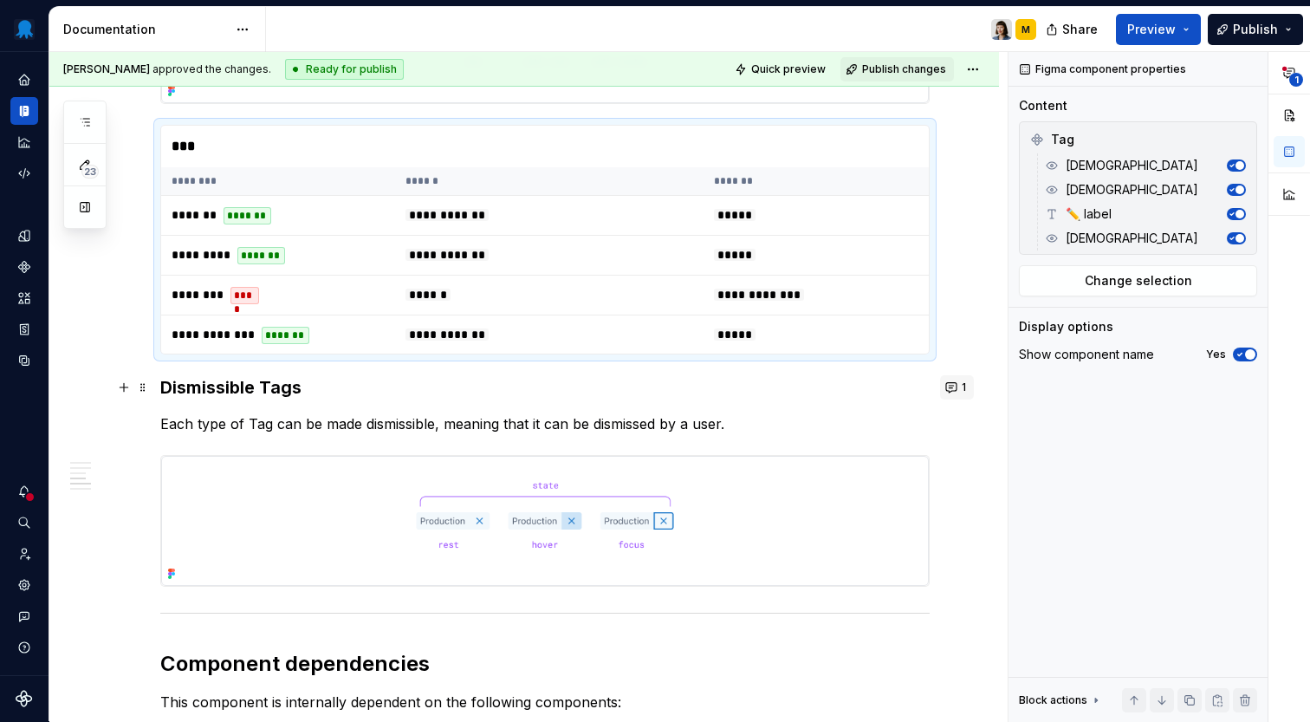
click at [966, 389] on button "1" at bounding box center [957, 387] width 34 height 24
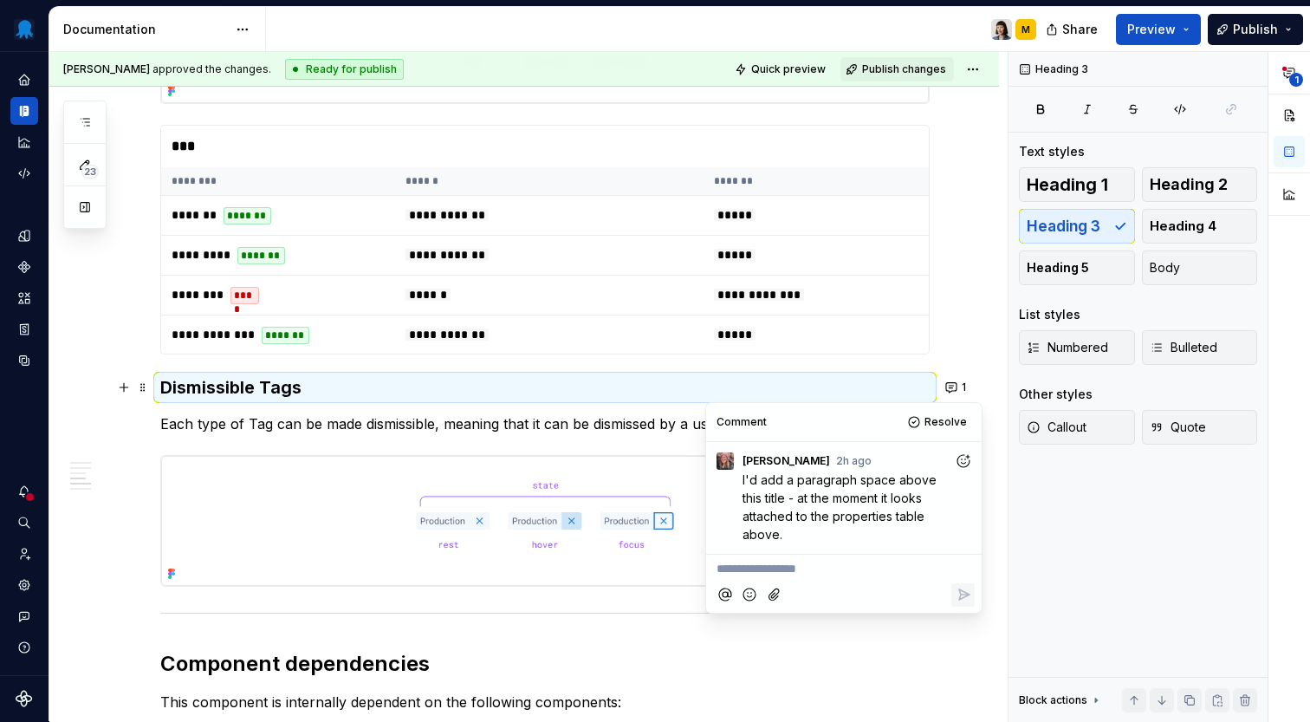
click at [878, 567] on p "**********" at bounding box center [843, 569] width 255 height 18
click at [746, 612] on icon "Add emoji" at bounding box center [749, 612] width 17 height 17
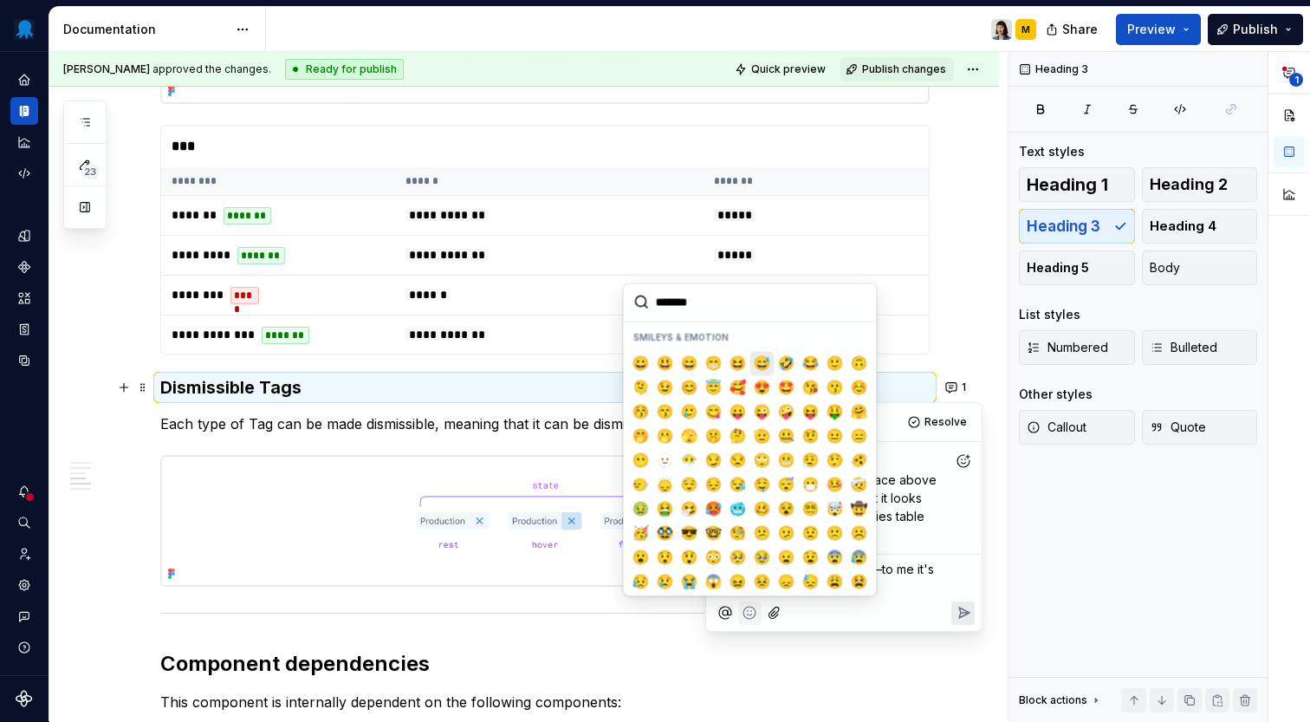
click at [767, 365] on span "😅" at bounding box center [762, 362] width 14 height 17
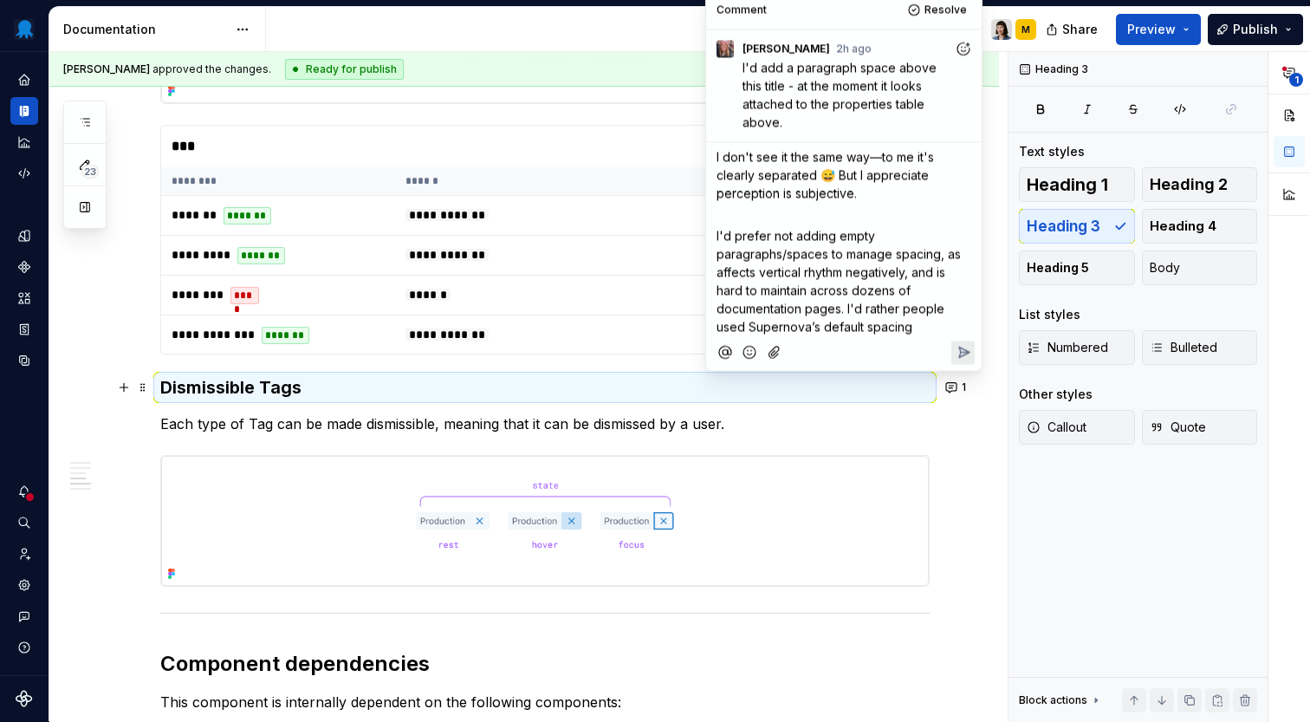
click at [891, 196] on p "I don't see it the same way—to me it's clearly separated 😅 But I appreciate per…" at bounding box center [843, 175] width 255 height 55
click at [834, 327] on p "I'd prefer not adding empty paragraphs/spaces to manage spacing, as affects ver…" at bounding box center [843, 281] width 255 height 109
click at [863, 201] on p "I don't see it the same way—to me it's clearly separated 😅 But I appreciate per…" at bounding box center [843, 175] width 255 height 55
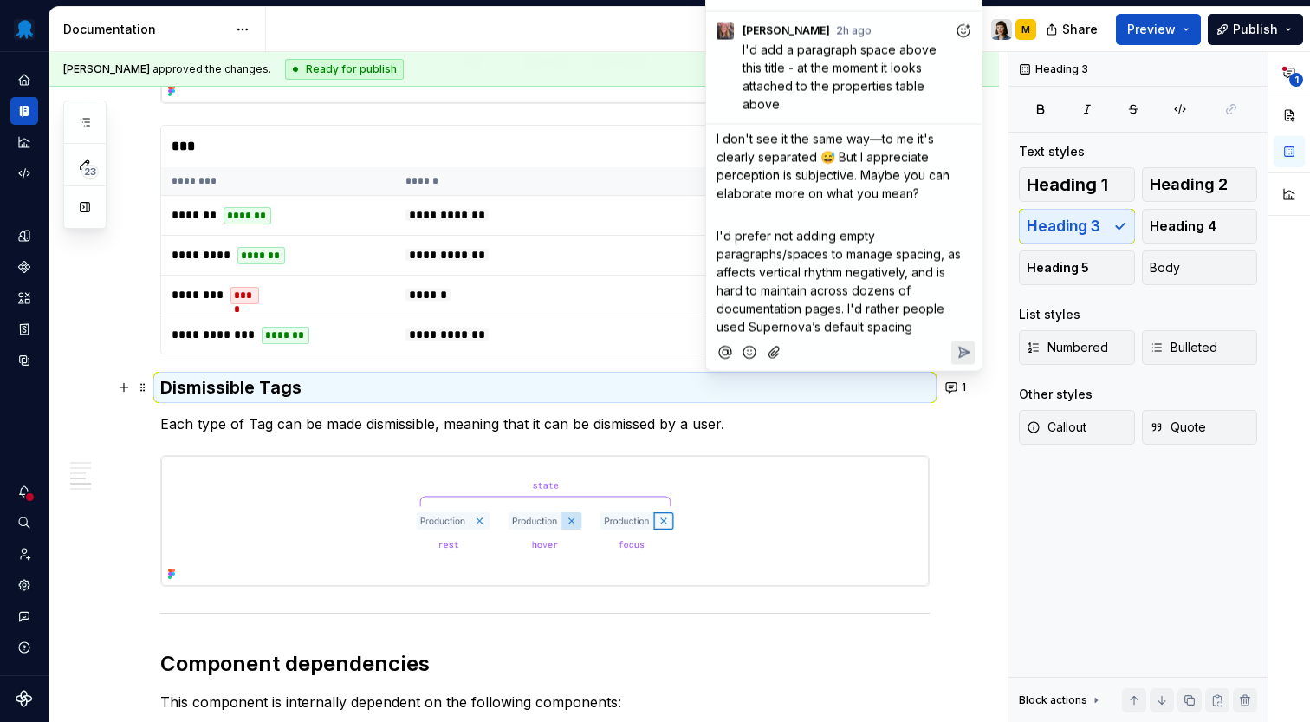
click at [866, 331] on p "I'd prefer not adding empty paragraphs/spaces to manage spacing, as affects ver…" at bounding box center [843, 281] width 255 height 109
click at [969, 346] on icon "Reply" at bounding box center [963, 352] width 17 height 17
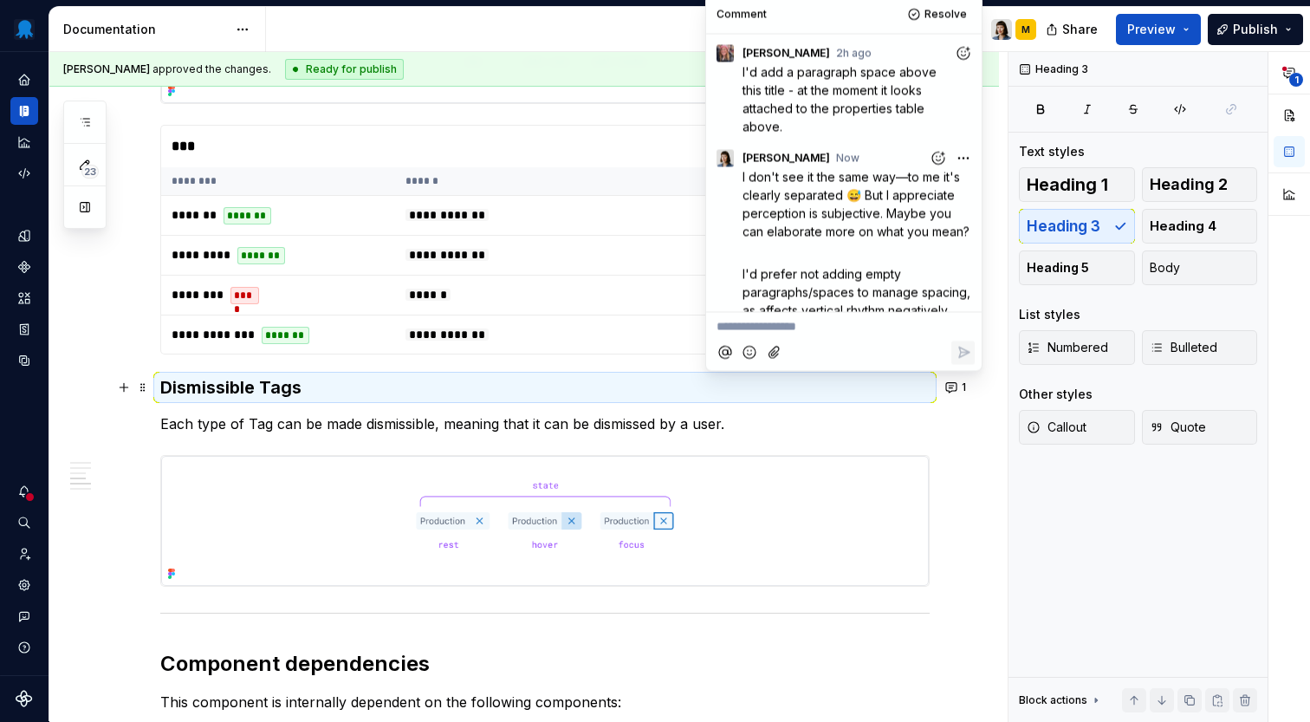
scroll to position [71, 0]
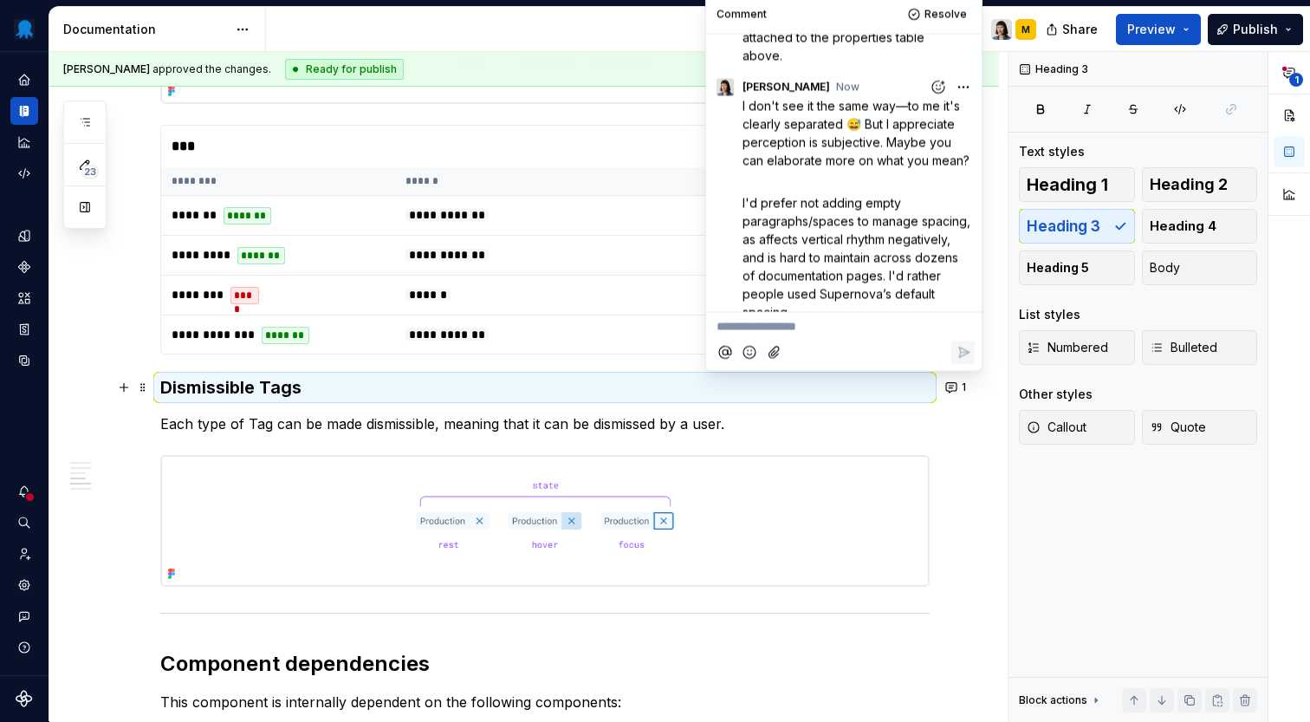
click at [677, 21] on div "M" at bounding box center [658, 29] width 784 height 45
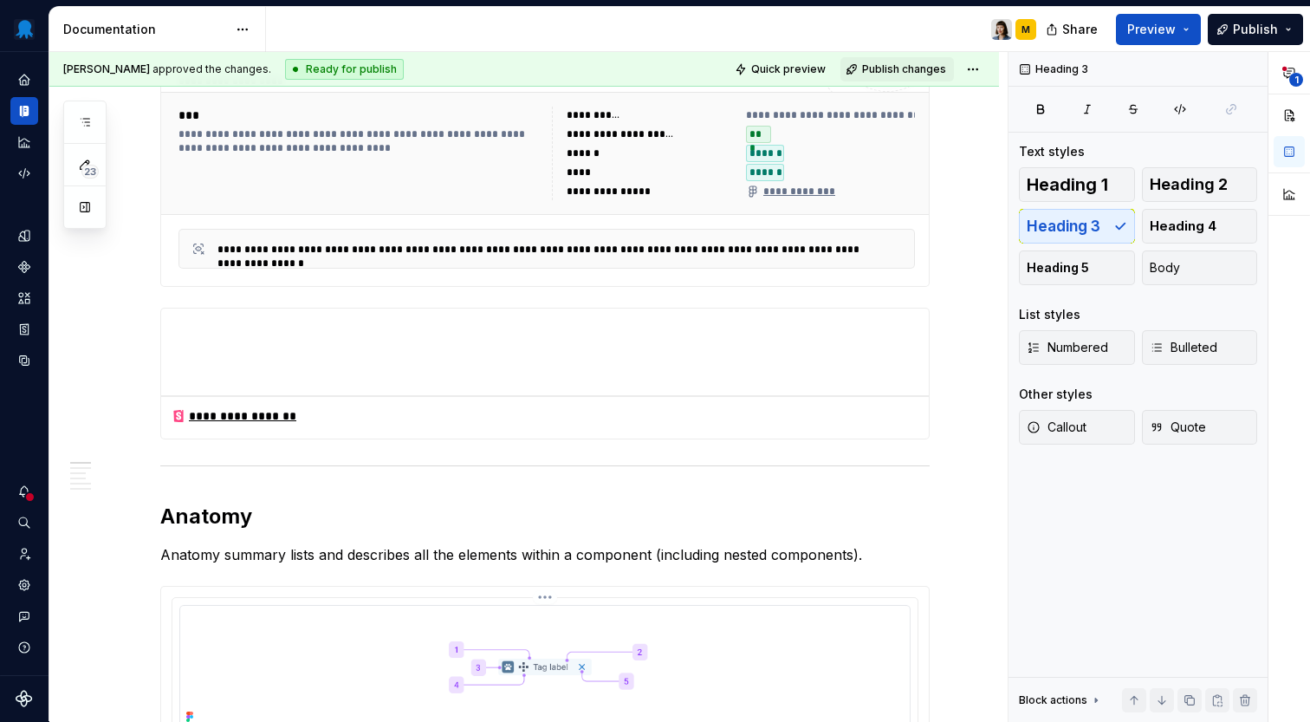
scroll to position [0, 0]
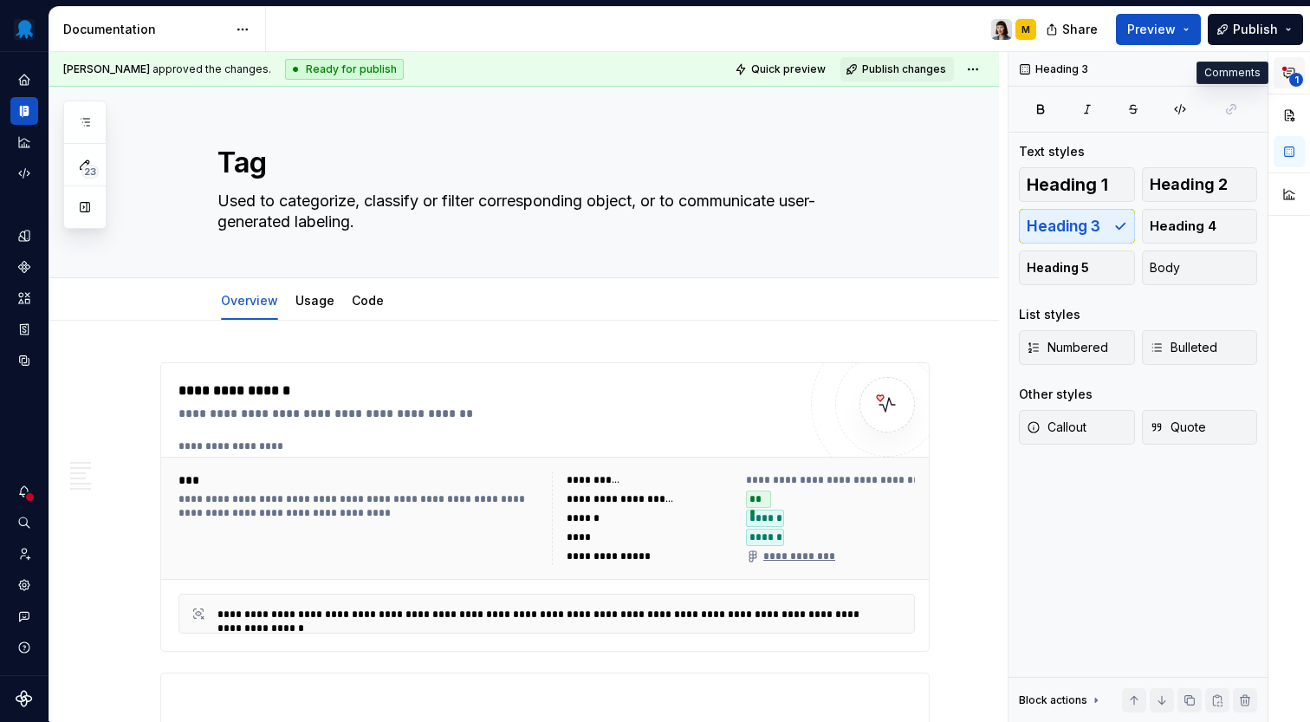
click at [1286, 75] on icon "button" at bounding box center [1289, 73] width 14 height 14
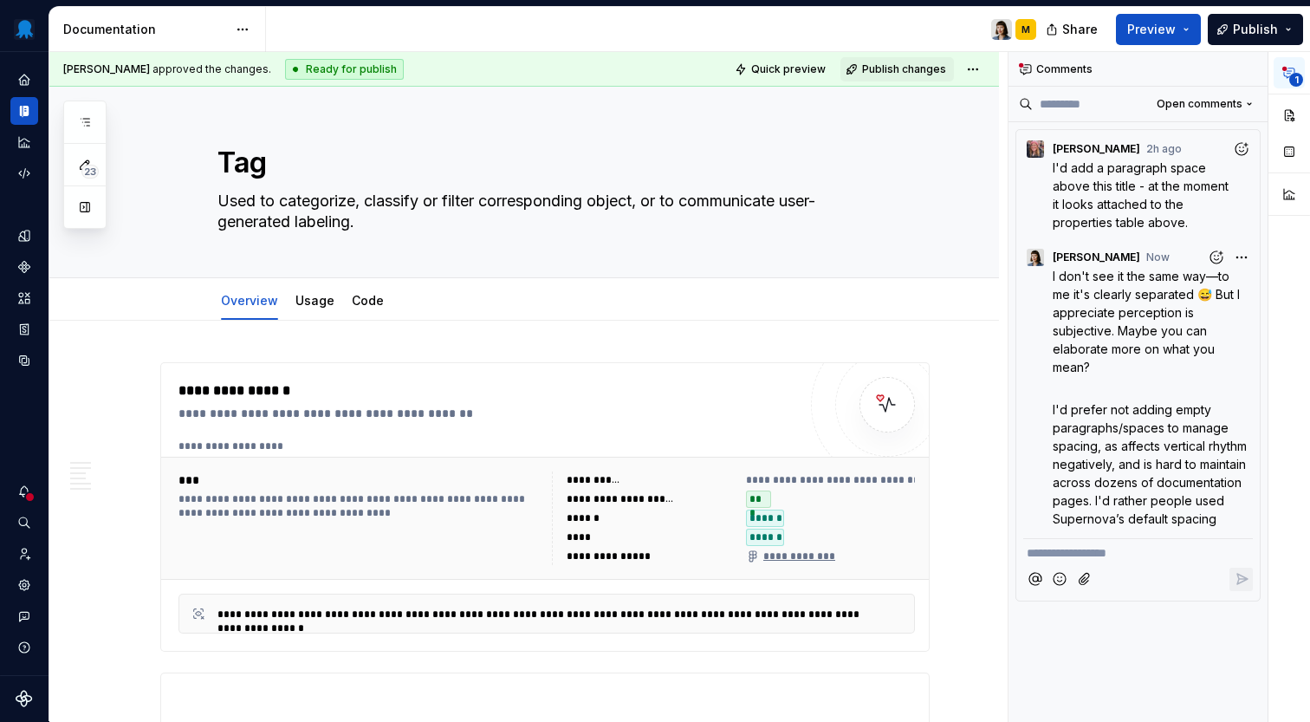
type textarea "*"
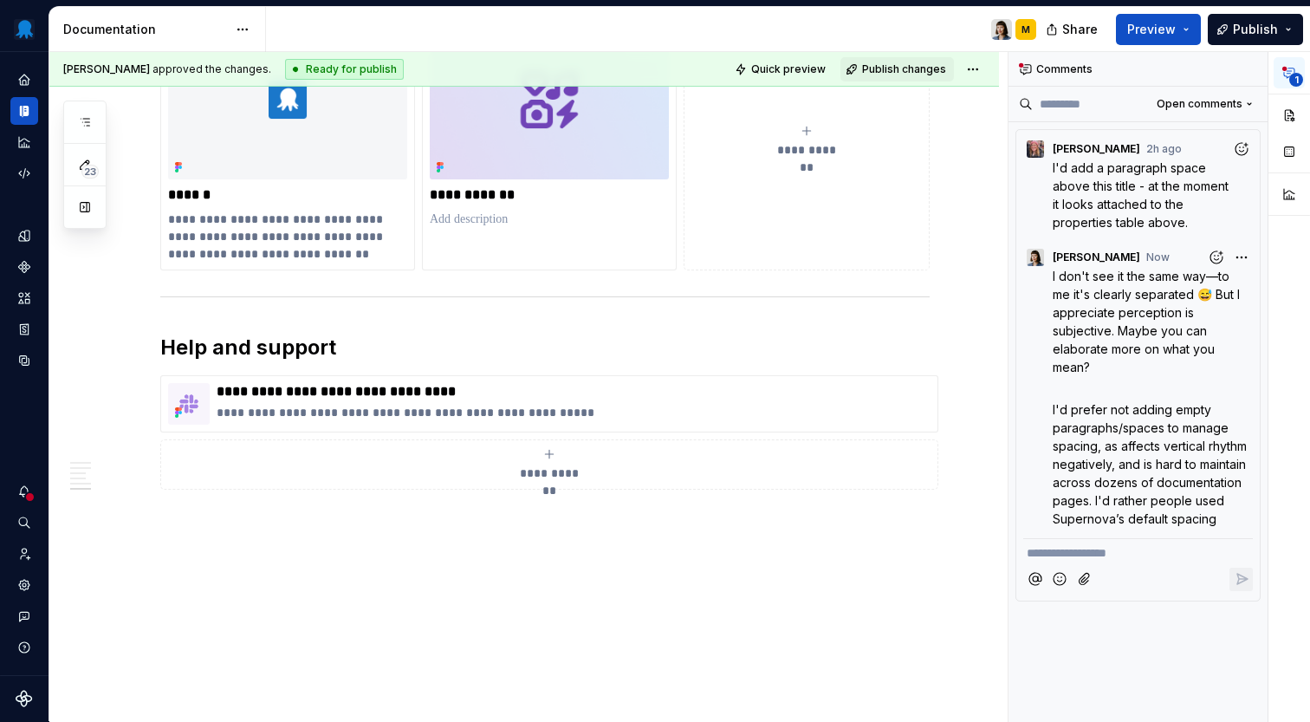
scroll to position [2412, 0]
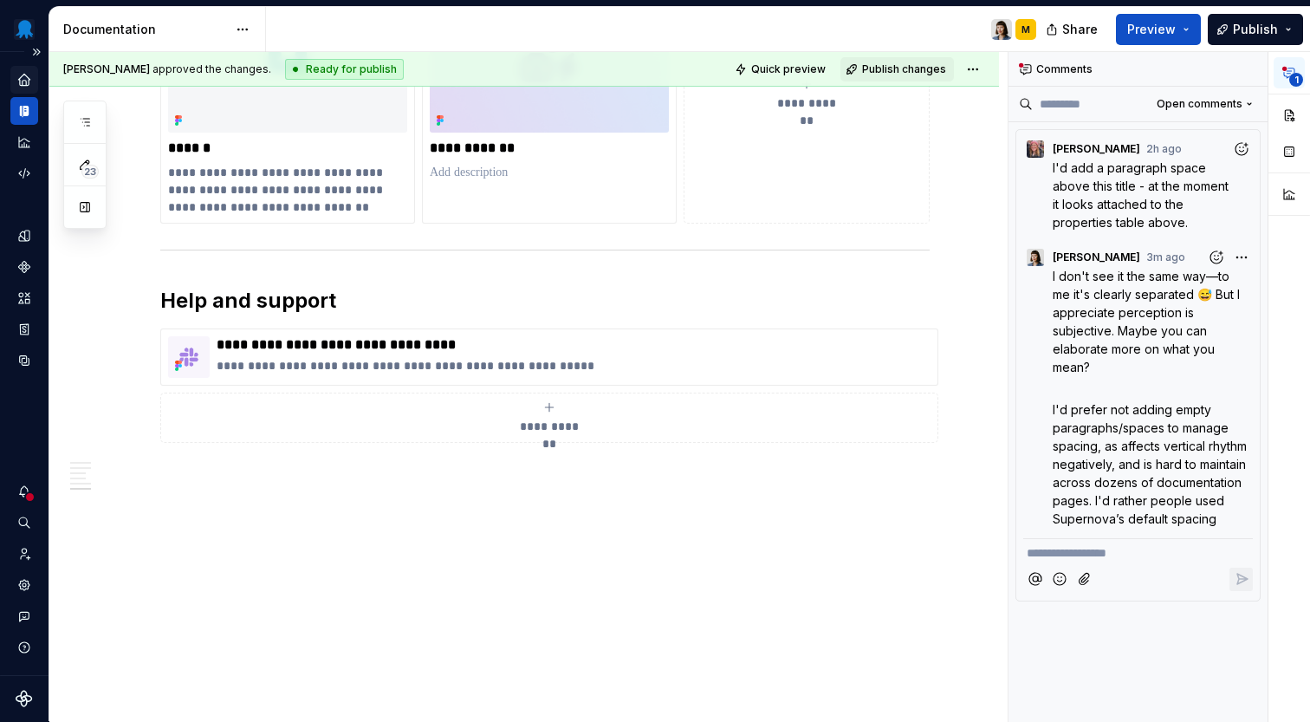
click at [20, 86] on icon "Home" at bounding box center [24, 80] width 16 height 16
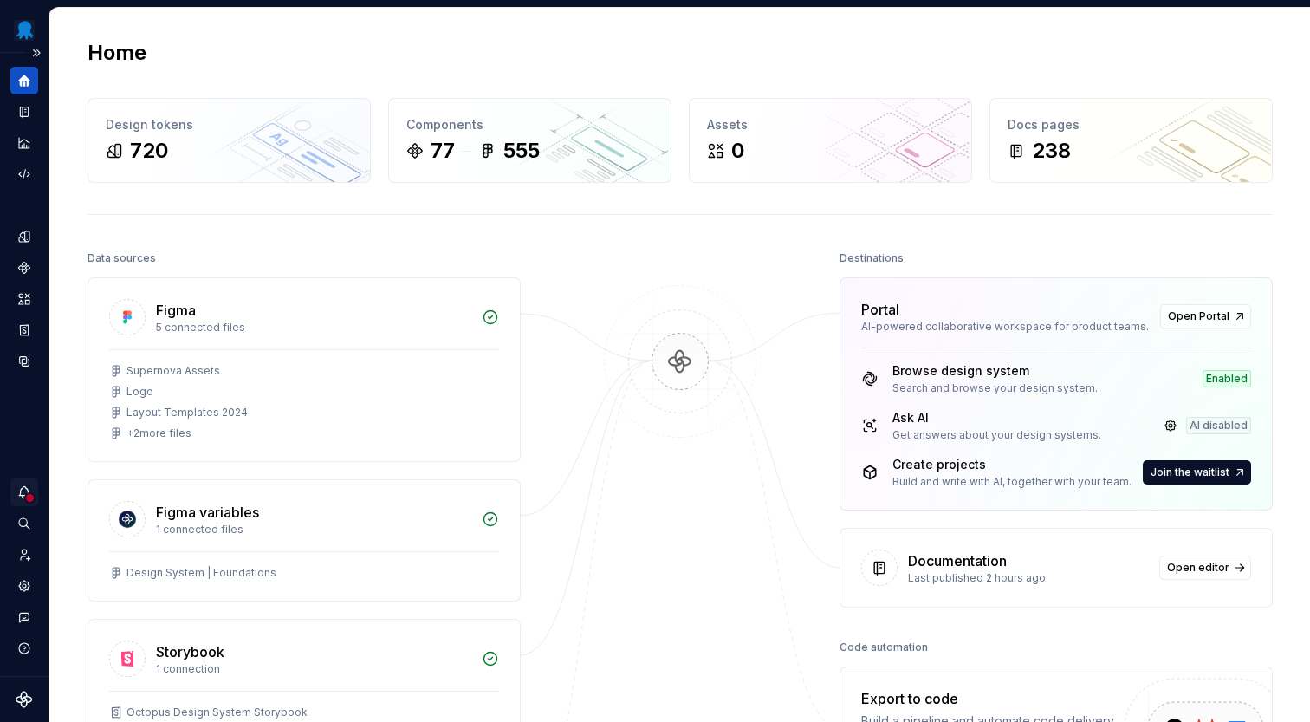
click at [21, 498] on icon "Notifications" at bounding box center [24, 492] width 16 height 16
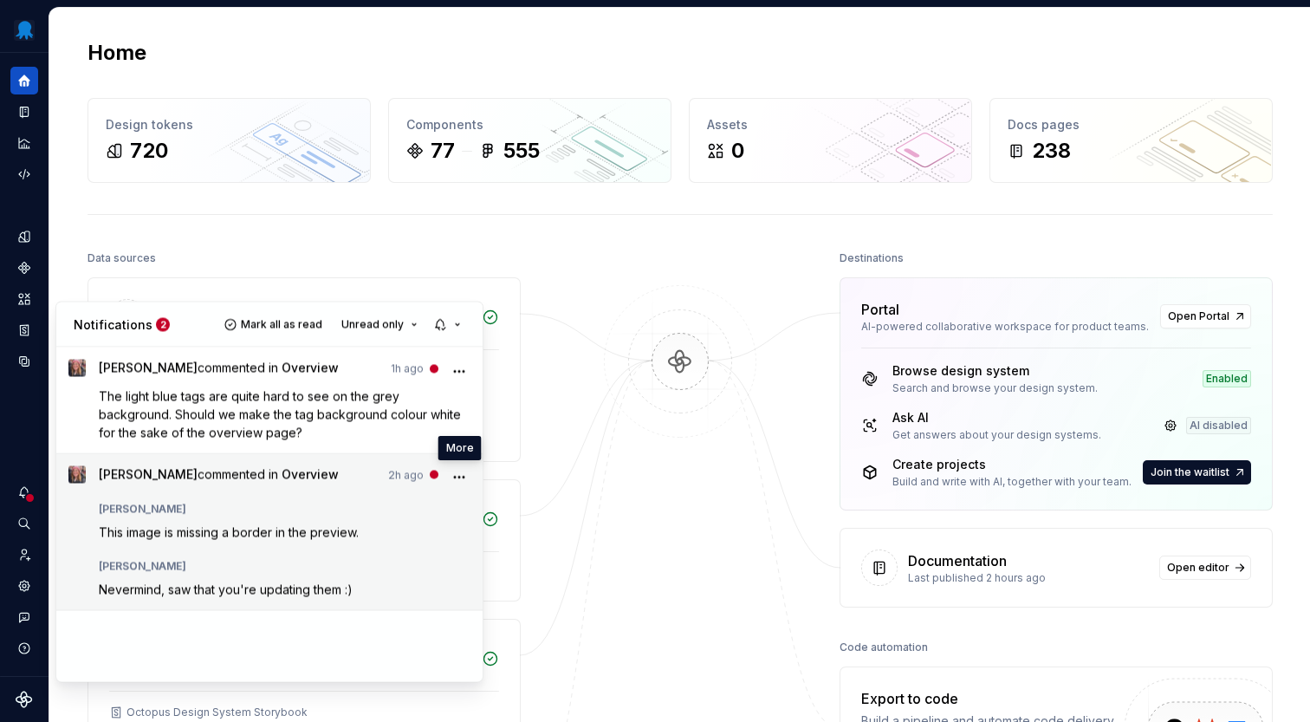
click at [455, 476] on icon "More" at bounding box center [459, 477] width 17 height 17
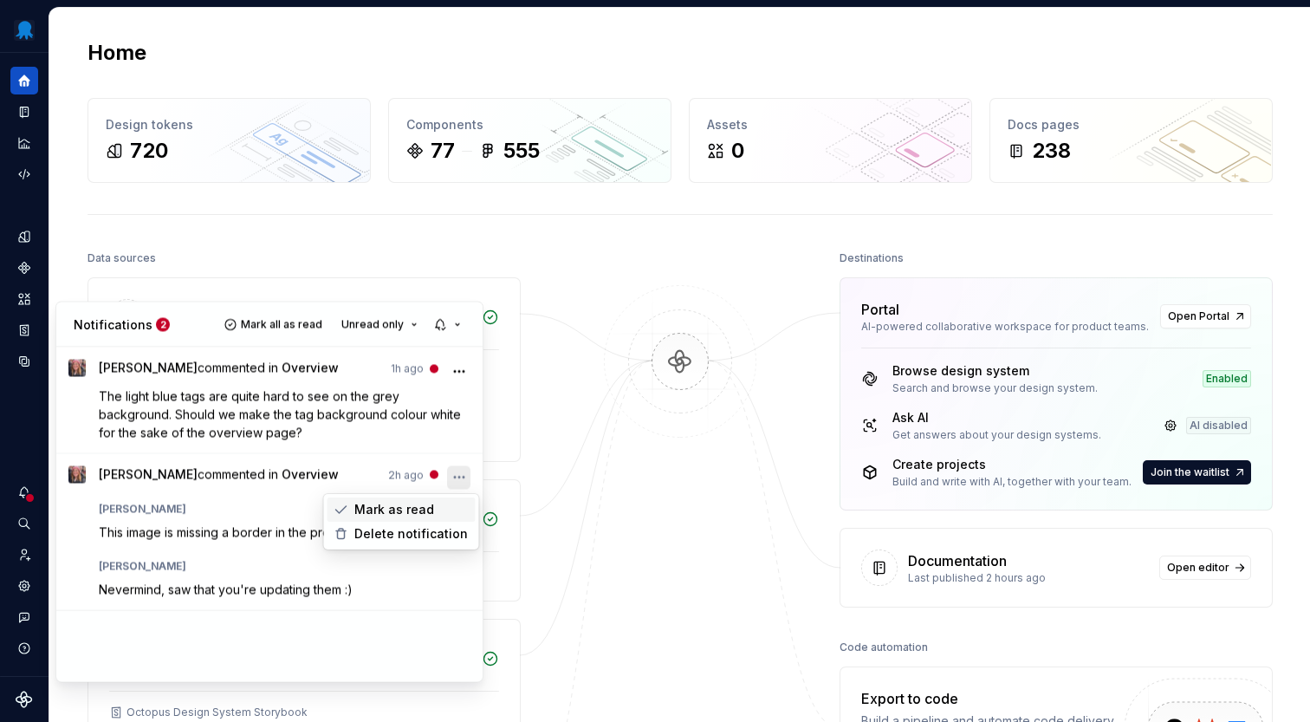
click at [435, 510] on div "Mark as read" at bounding box center [401, 509] width 148 height 24
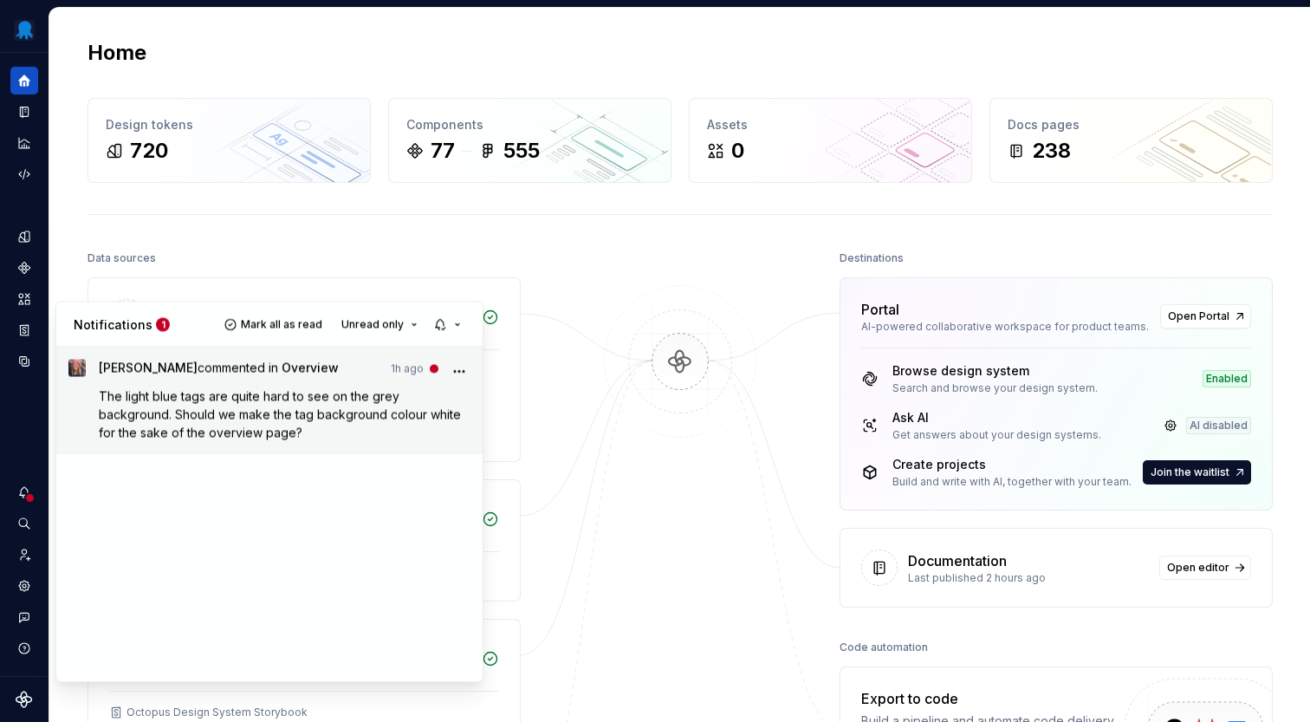
click at [386, 404] on p "The light blue tags are quite hard to see on the grey background. Should we mak…" at bounding box center [285, 414] width 373 height 55
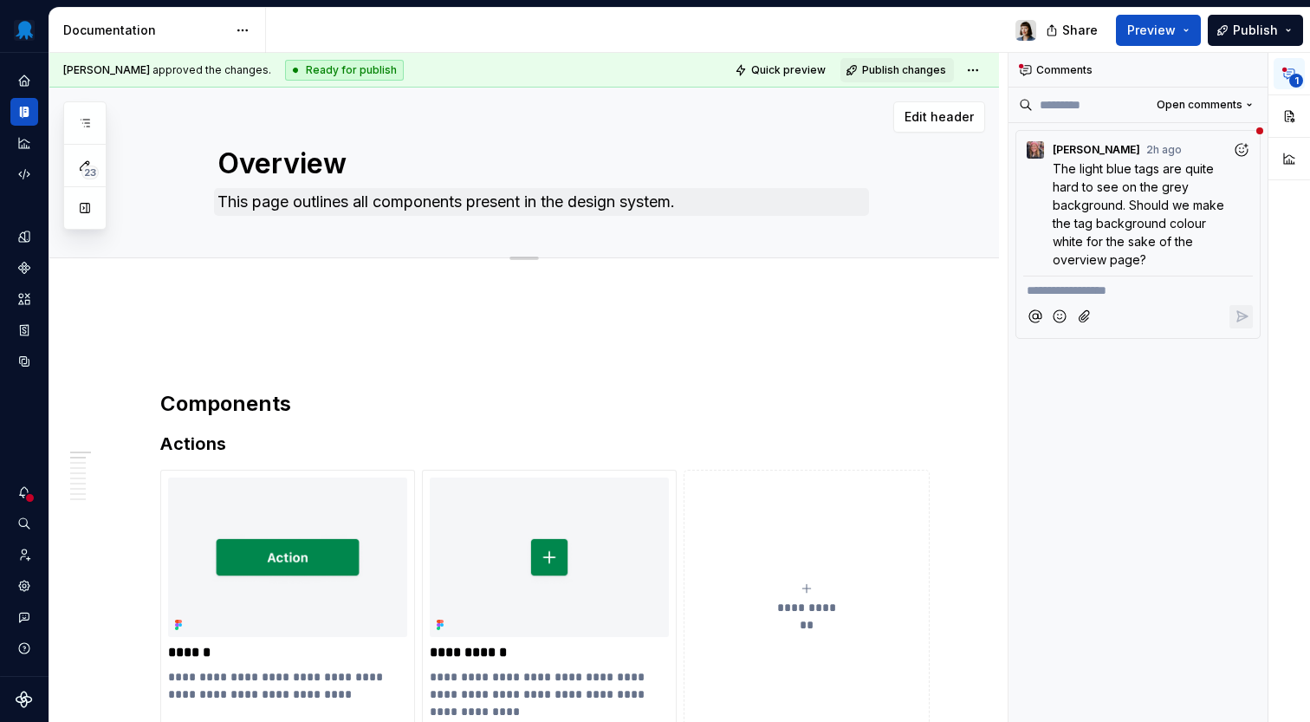
type textarea "*"
